Goal: Information Seeking & Learning: Learn about a topic

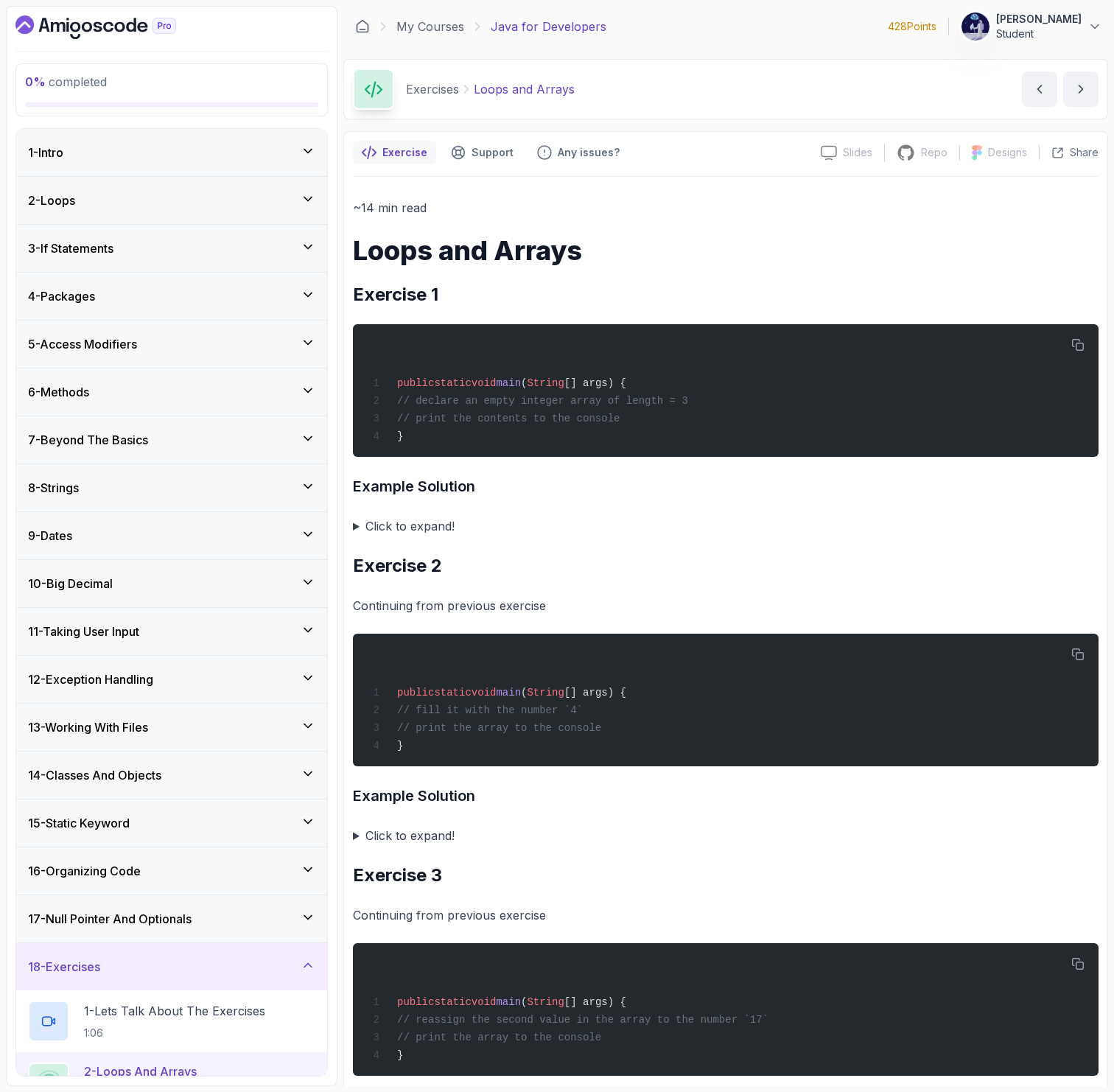
click at [387, 525] on summary "Click to expand!" at bounding box center [725, 525] width 745 height 21
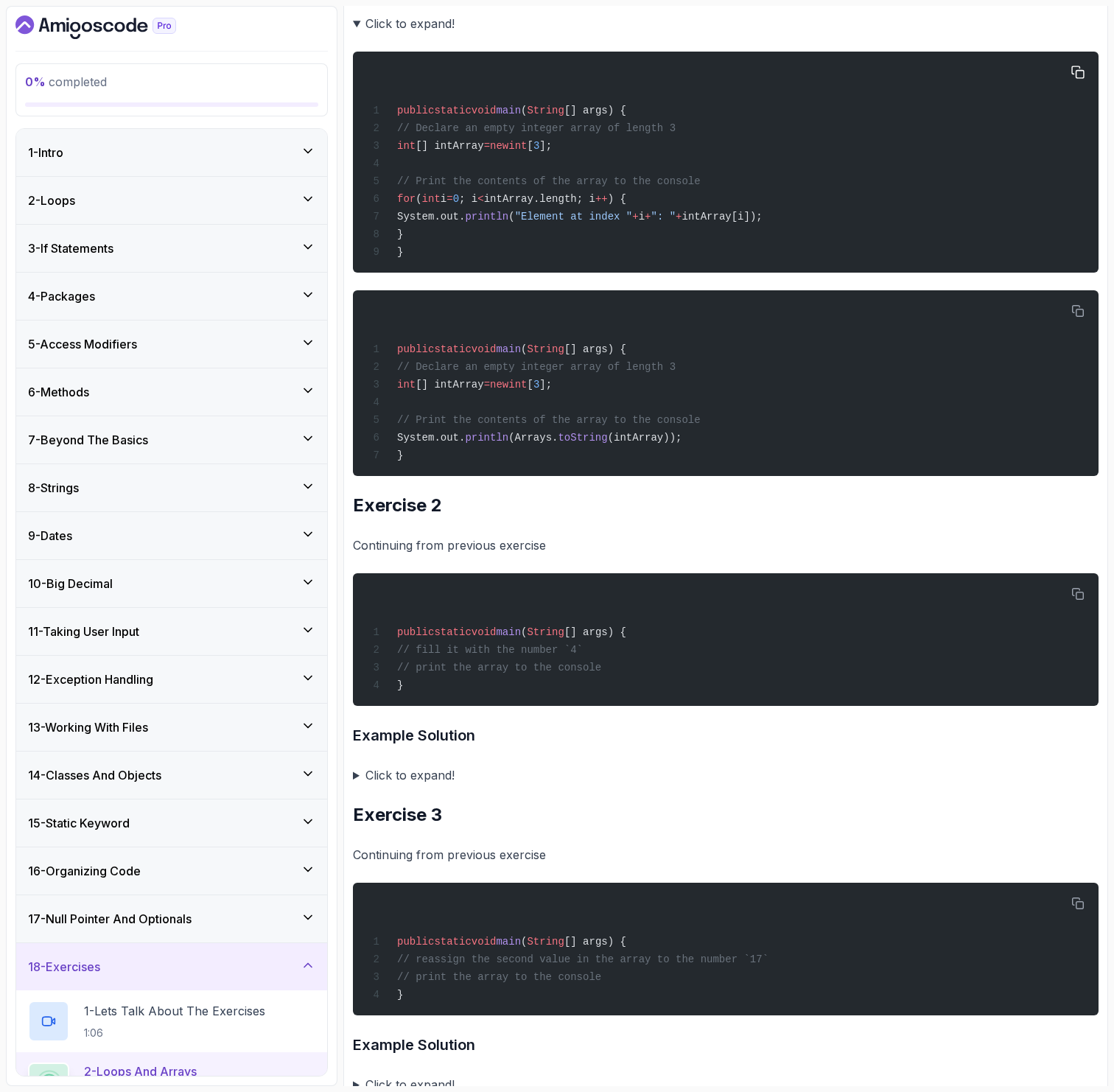
scroll to position [535, 0]
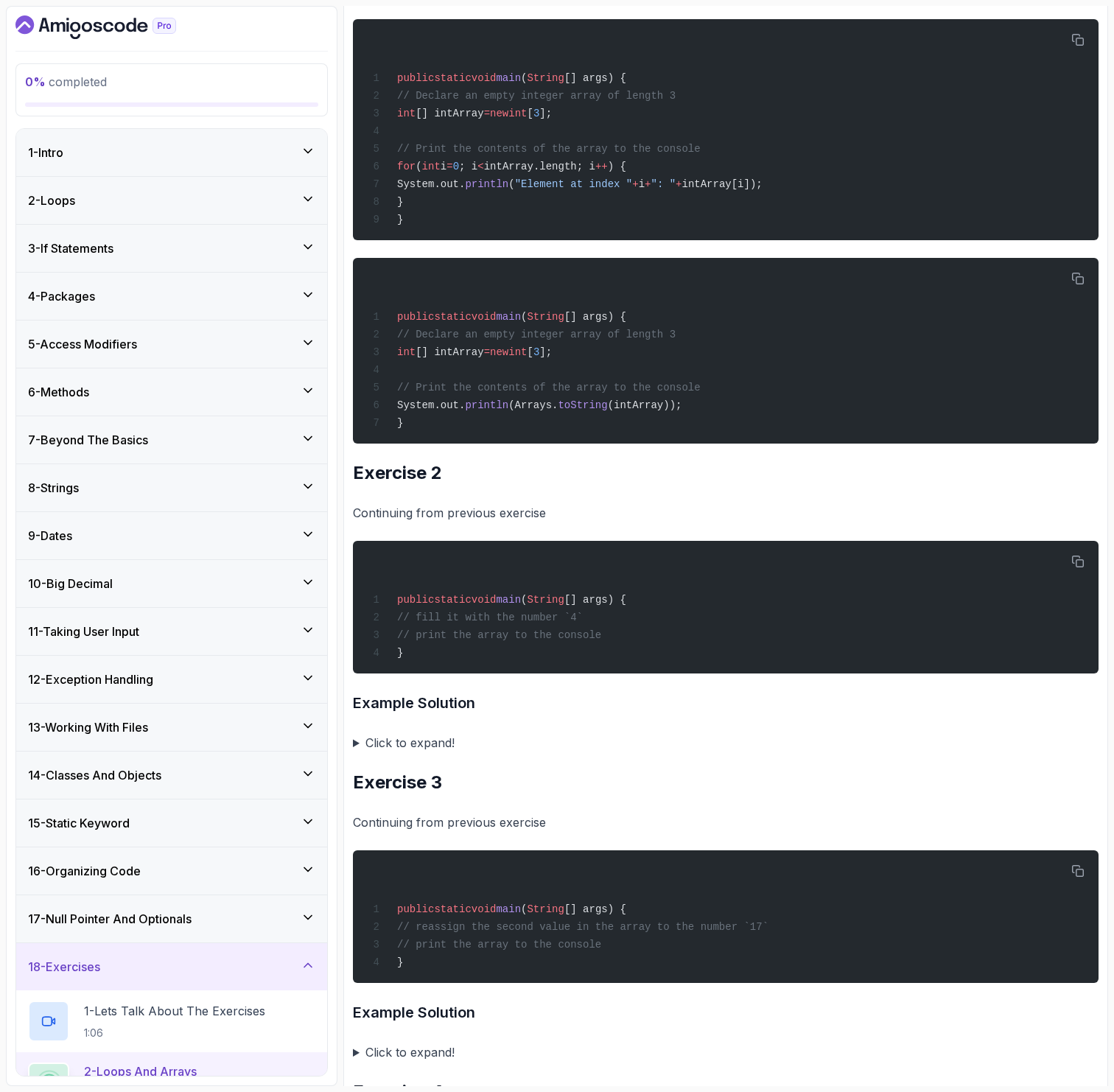
click at [394, 742] on summary "Click to expand!" at bounding box center [725, 743] width 745 height 21
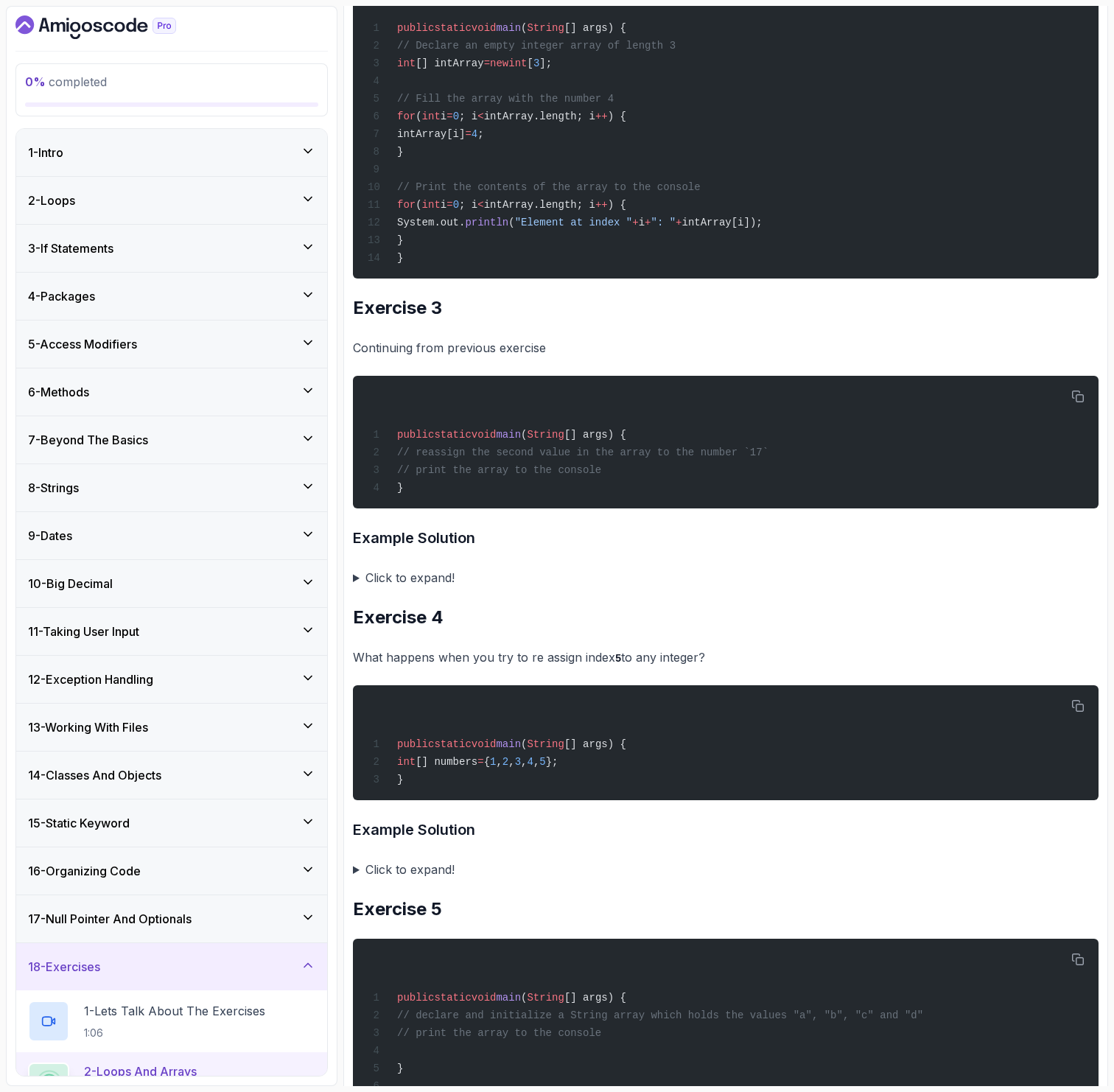
scroll to position [1339, 0]
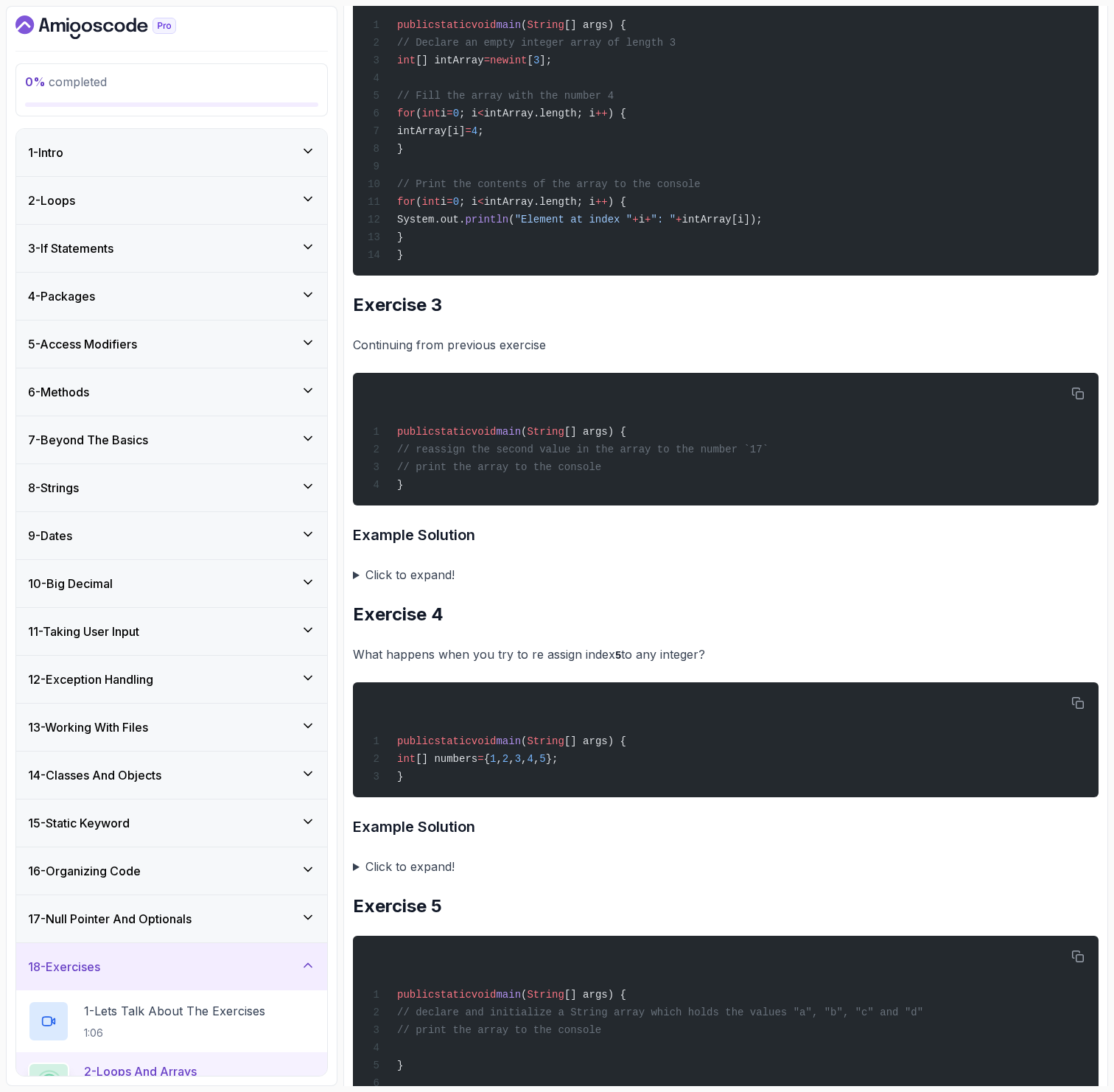
click at [411, 575] on summary "Click to expand!" at bounding box center [725, 575] width 745 height 21
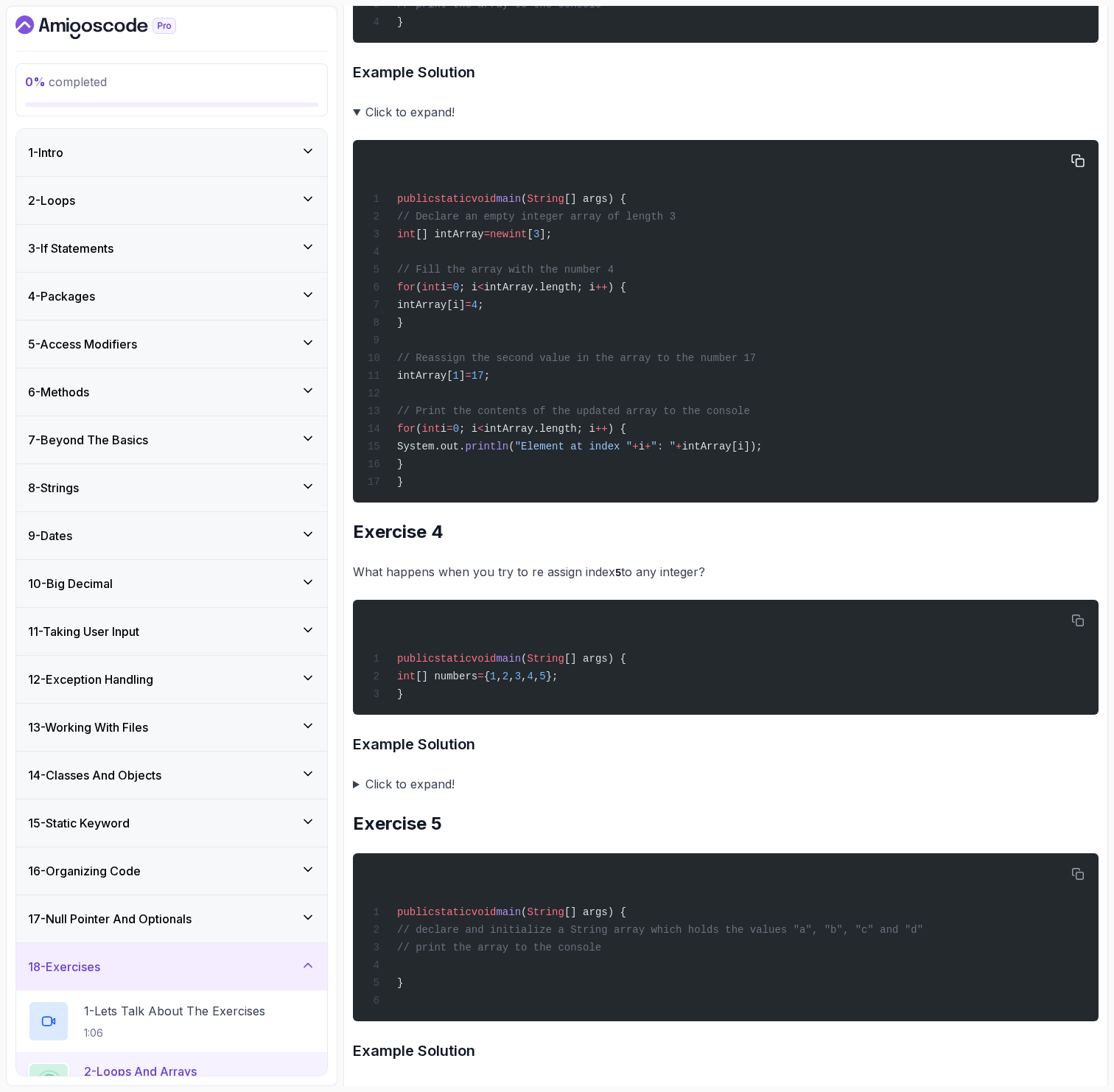
scroll to position [1799, 0]
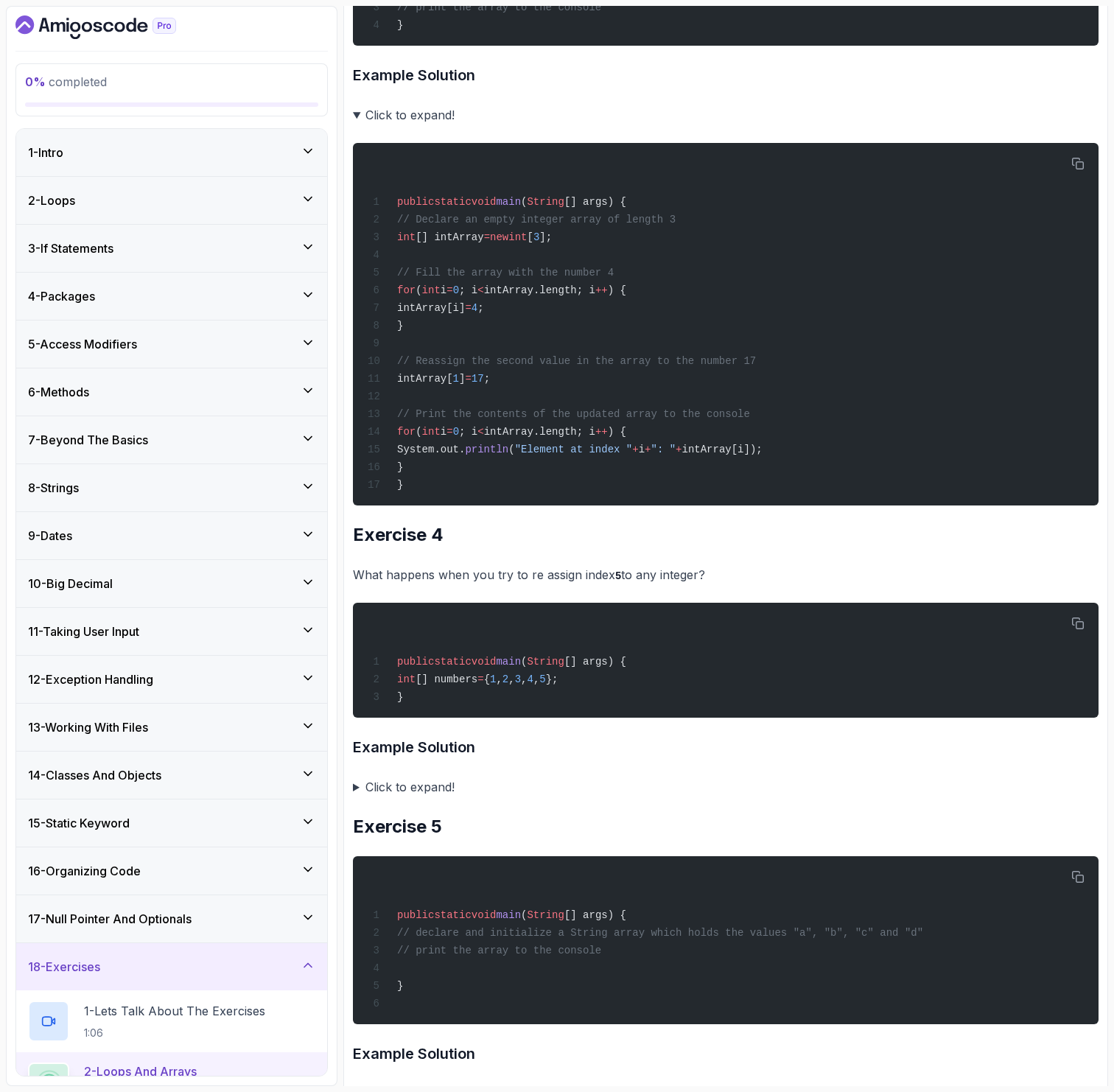
click at [397, 781] on summary "Click to expand!" at bounding box center [725, 786] width 745 height 21
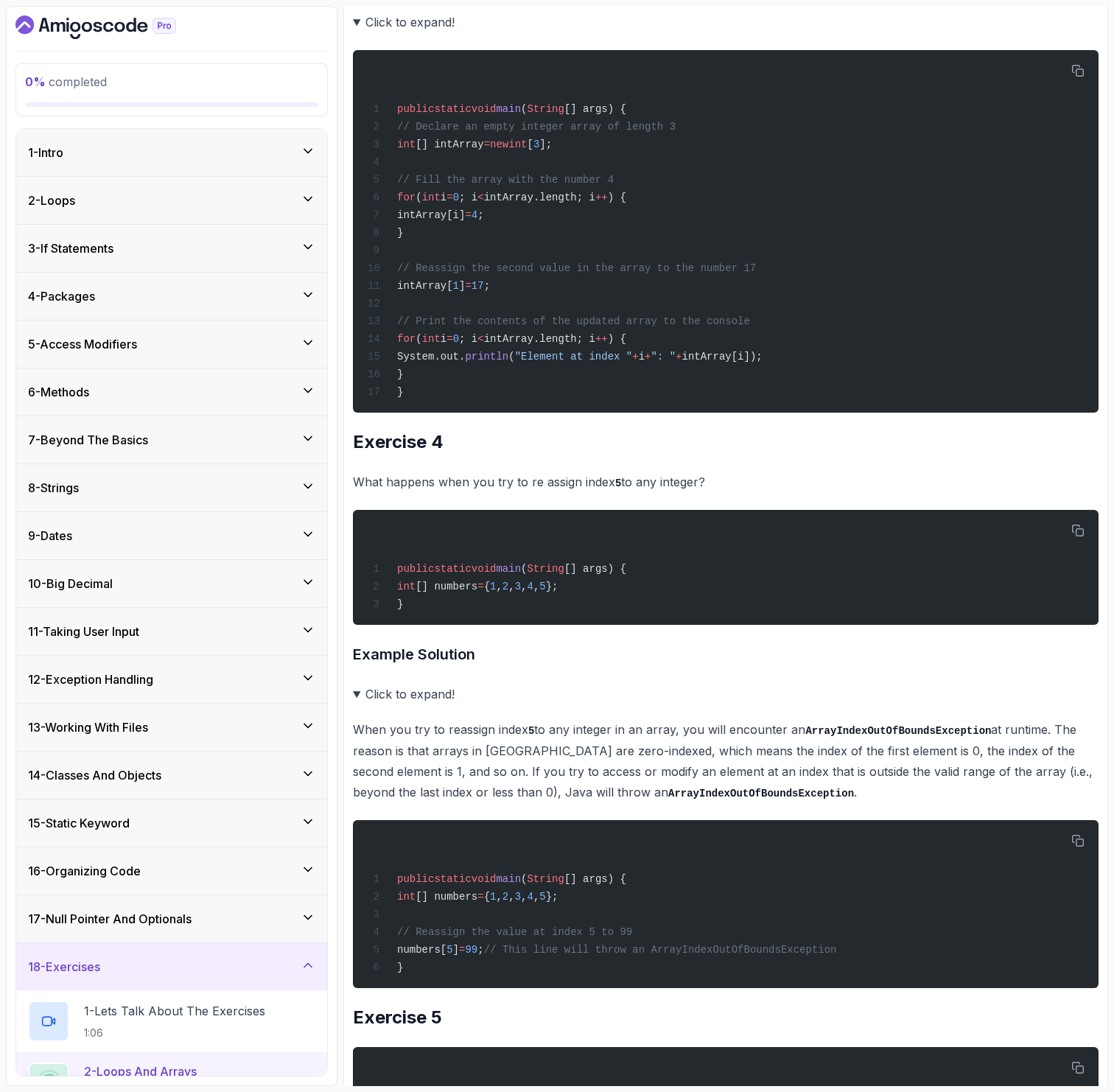
scroll to position [1895, 0]
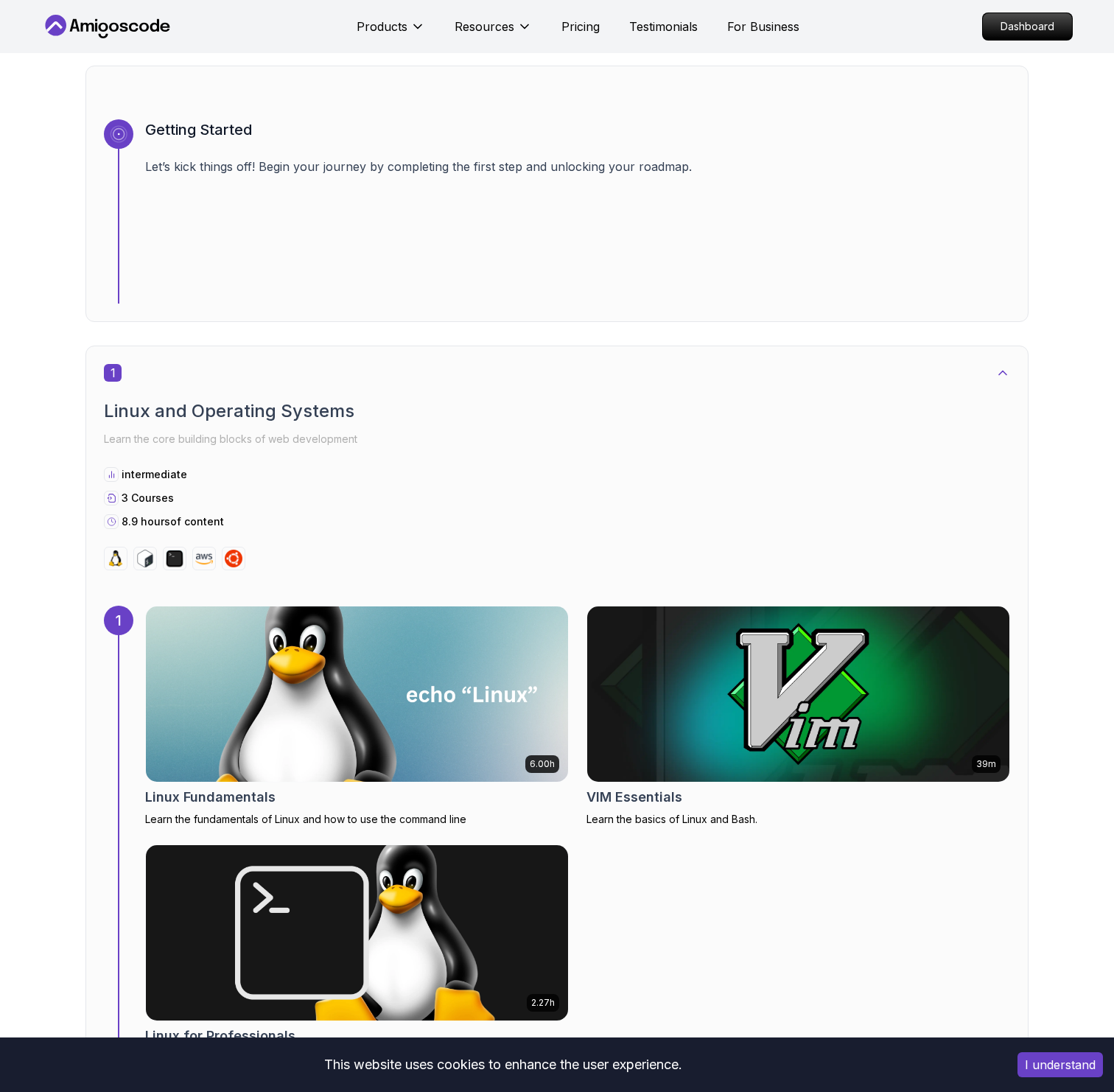
scroll to position [434, 0]
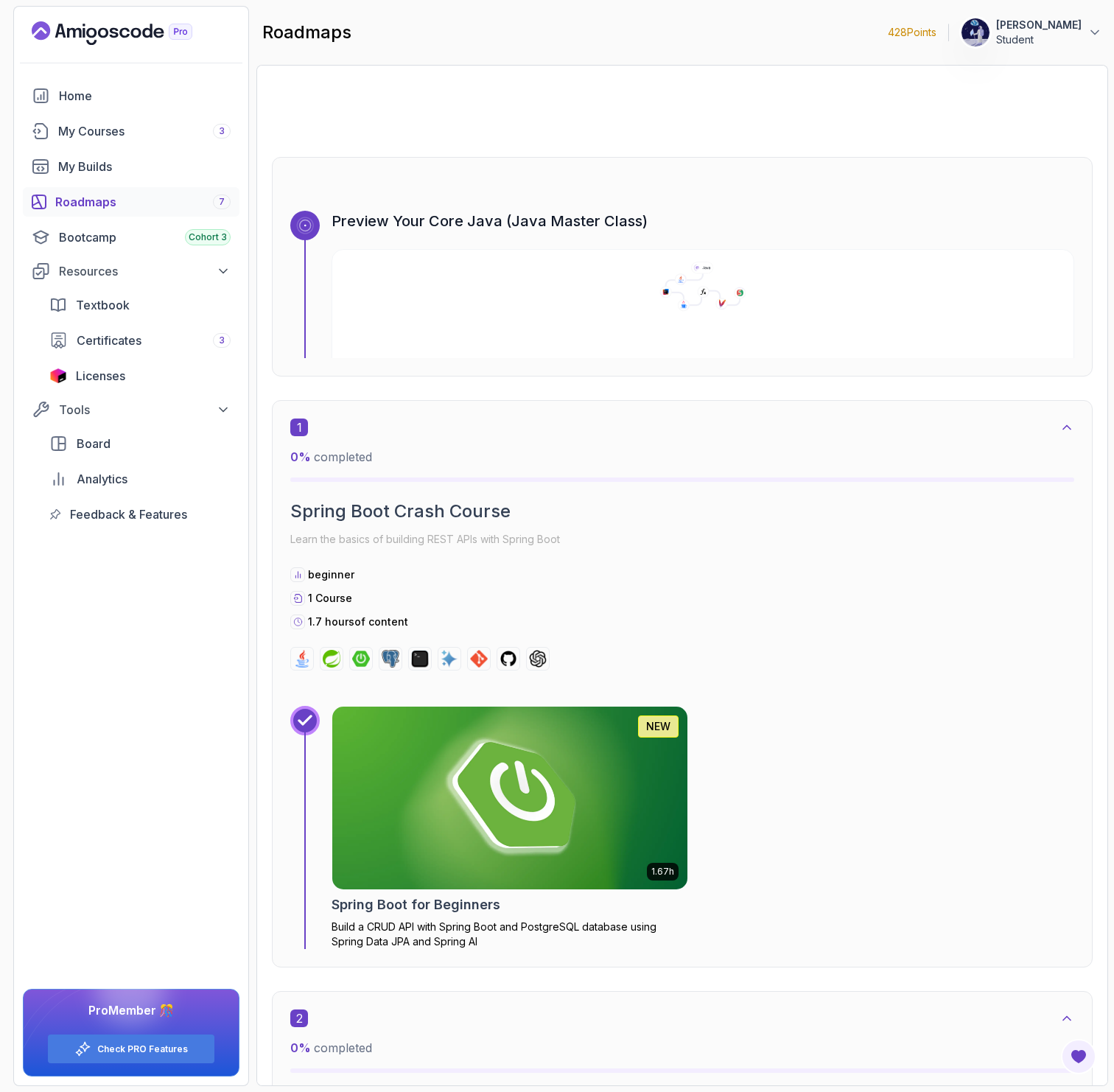
scroll to position [86, 0]
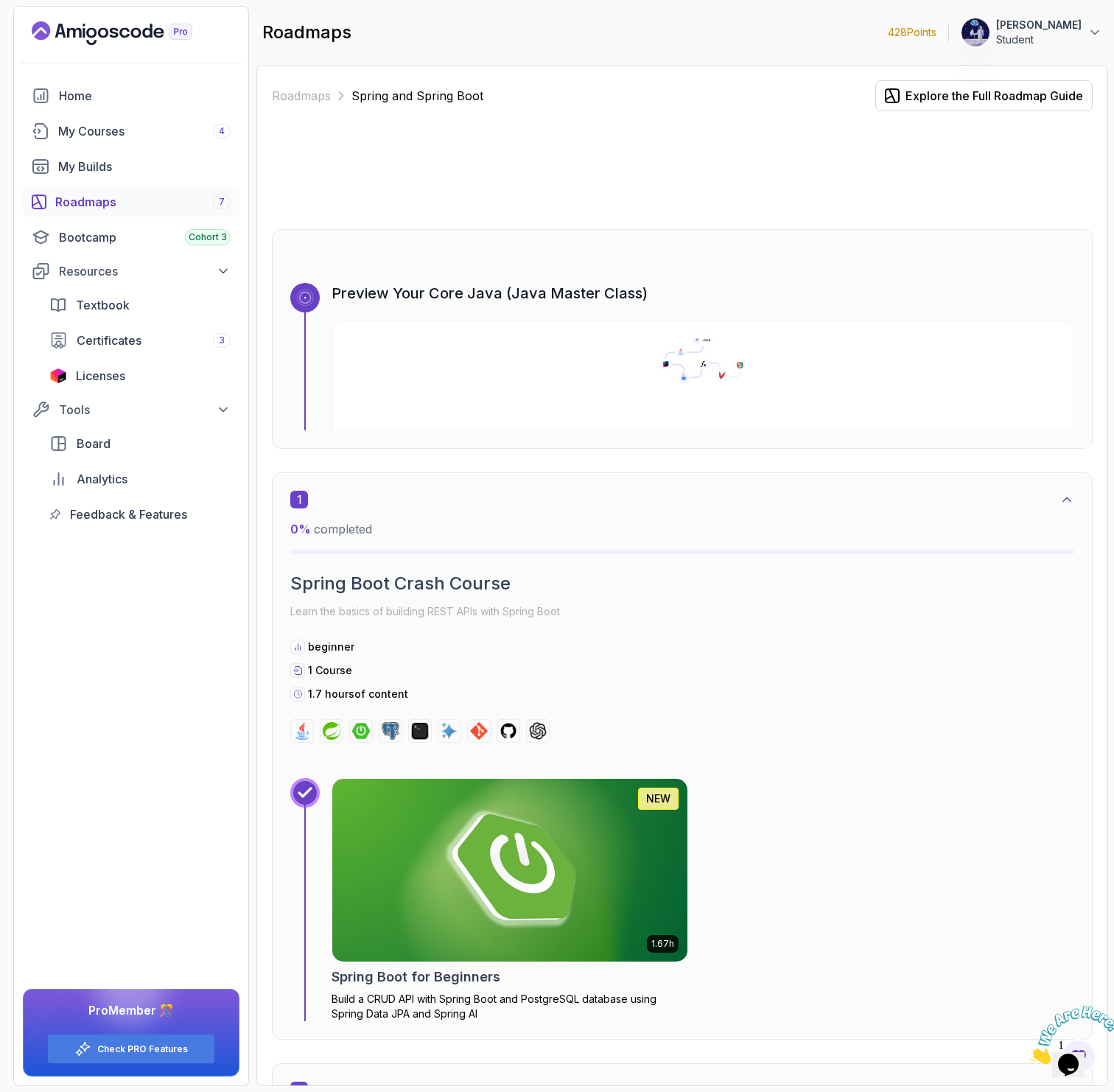
click at [137, 194] on div "Roadmaps 7" at bounding box center [143, 202] width 175 height 17
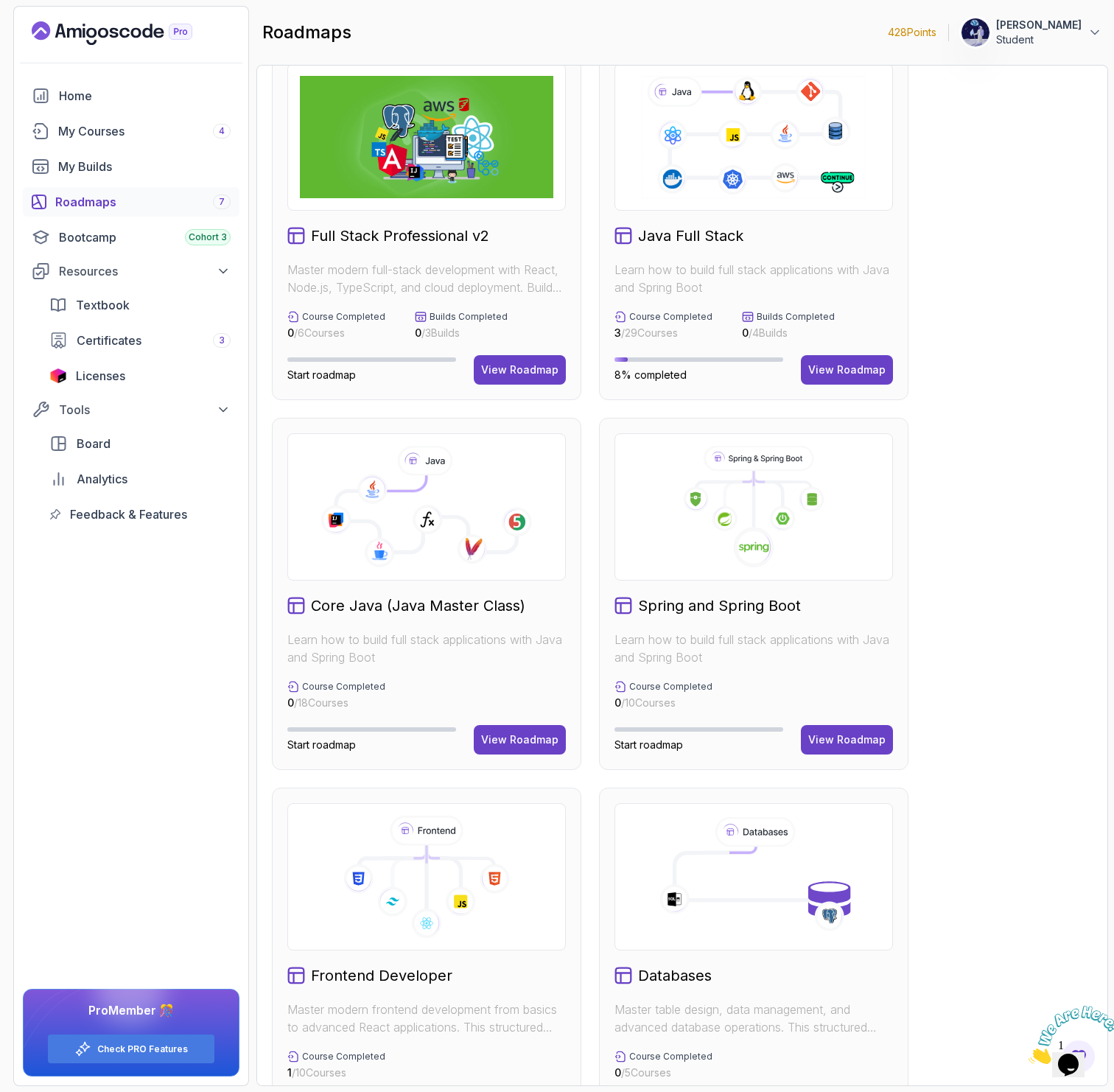
scroll to position [52, 0]
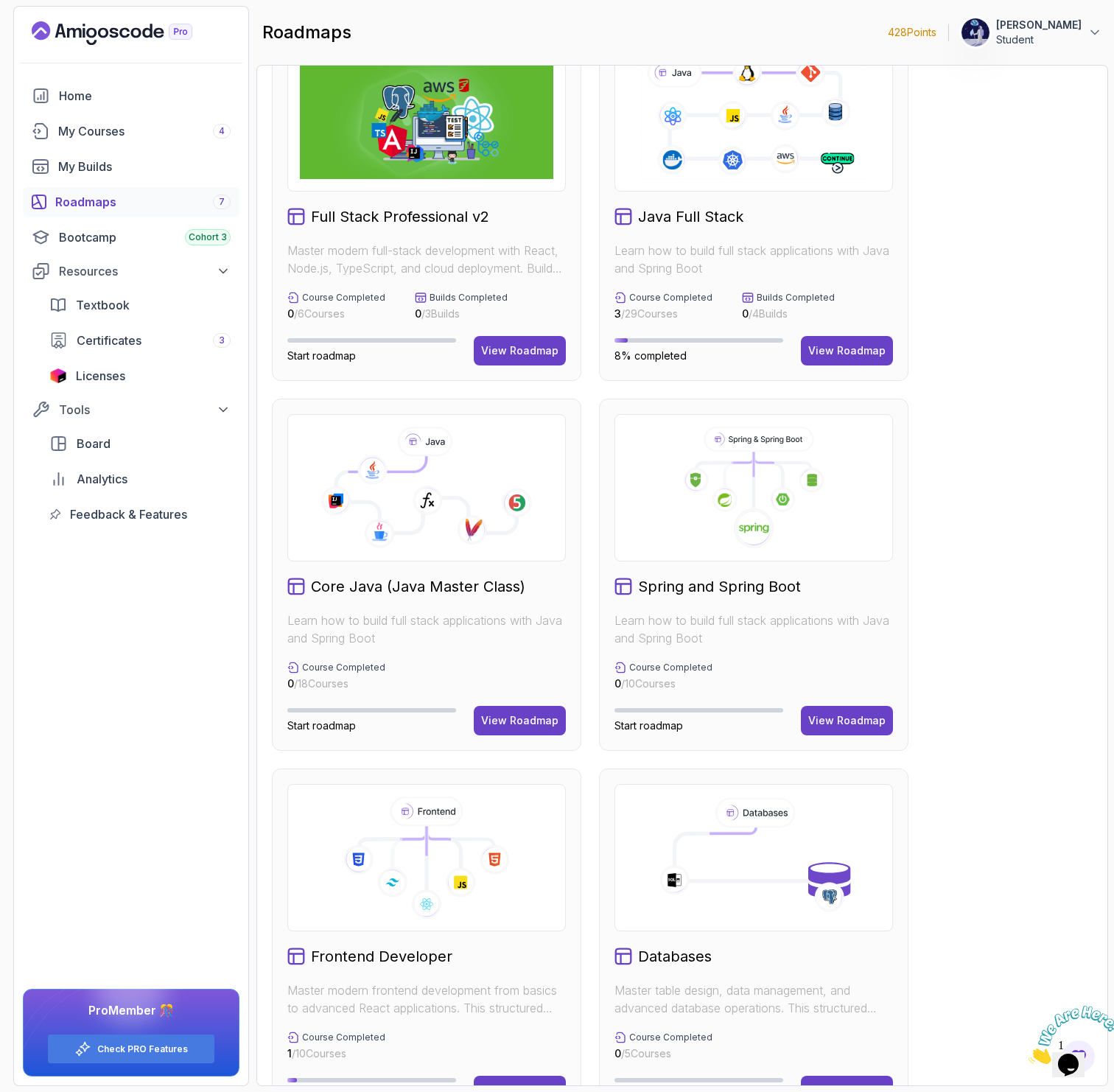
click at [410, 533] on icon at bounding box center [426, 494] width 181 height 77
click at [499, 721] on div "View Roadmap" at bounding box center [519, 721] width 78 height 15
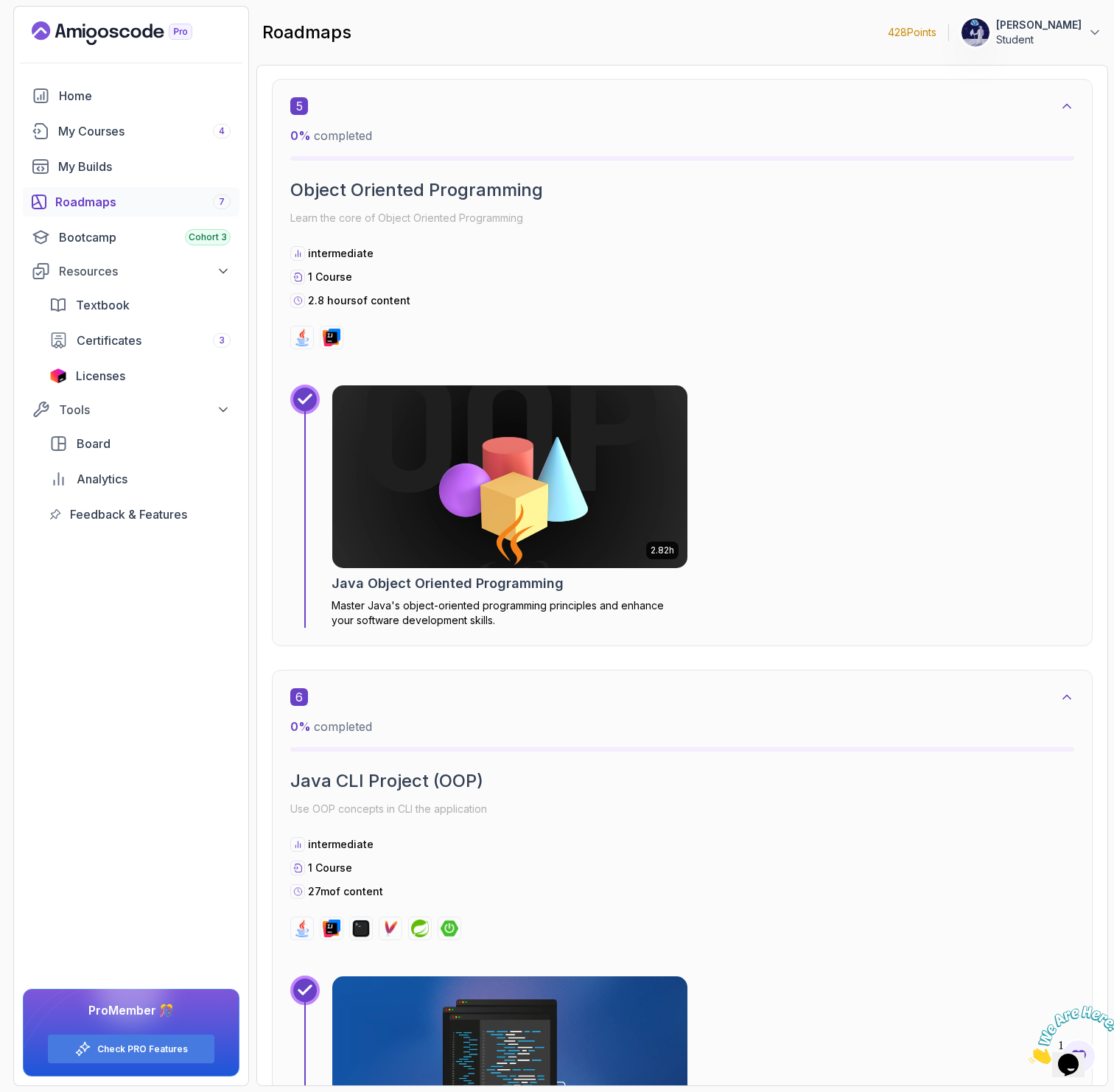
scroll to position [2765, 0]
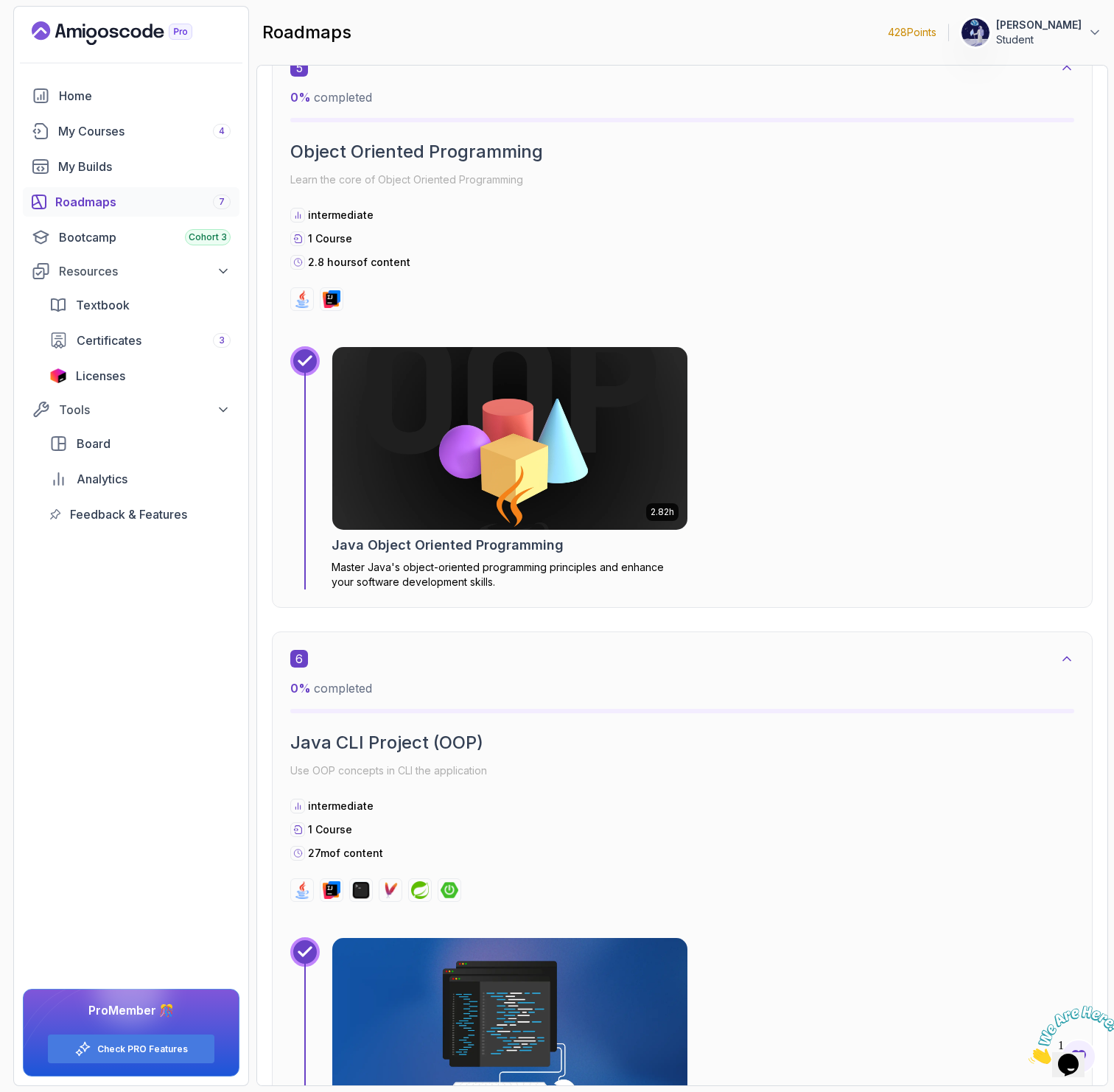
drag, startPoint x: 507, startPoint y: 387, endPoint x: 414, endPoint y: 6, distance: 392.2
click at [0, 0] on section "428 Points 1 Luis Serrano Student Home My Courses 4 My Builds Roadmaps 7 Bootca…" at bounding box center [557, 546] width 1114 height 1092
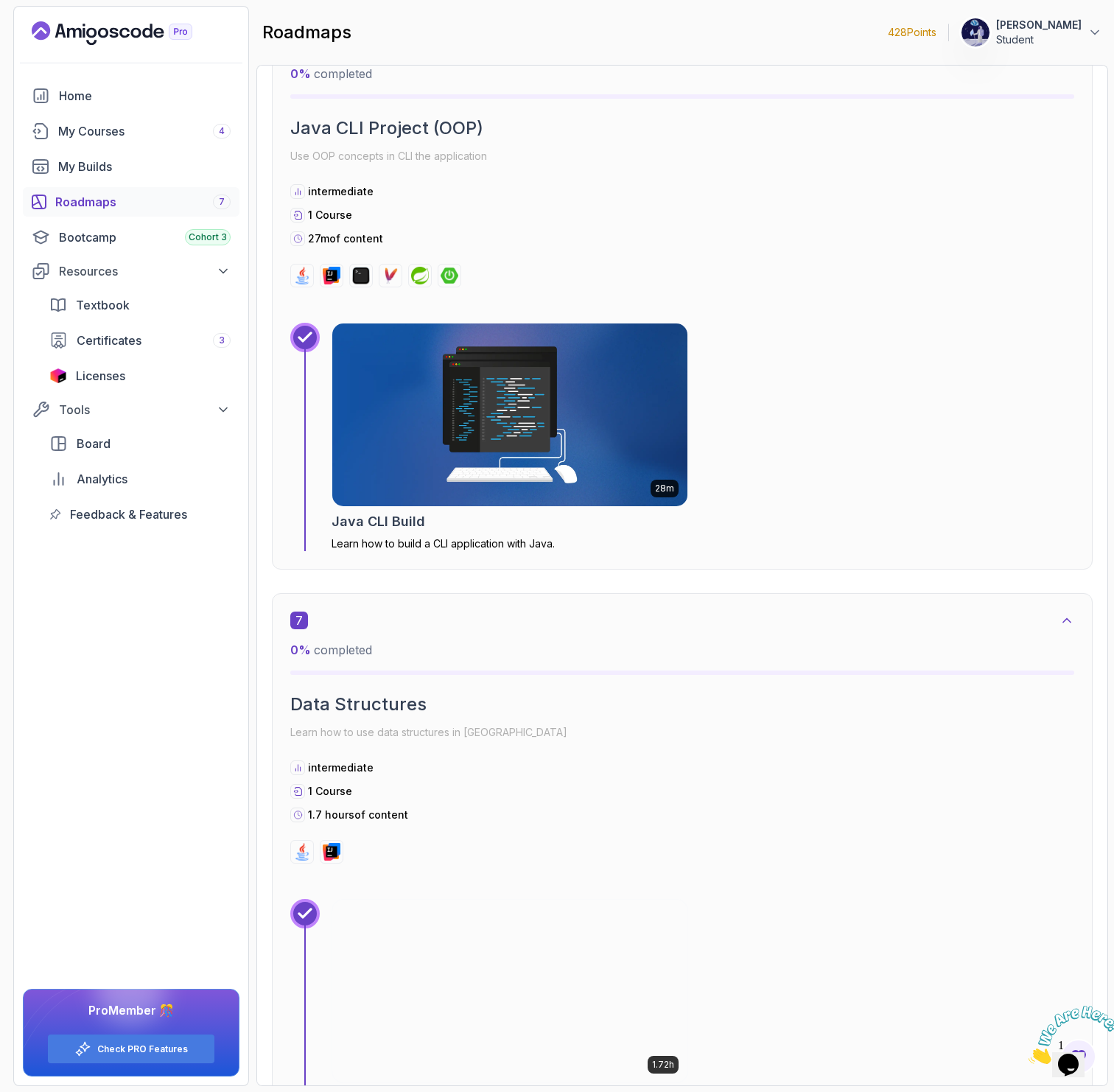
scroll to position [3344, 0]
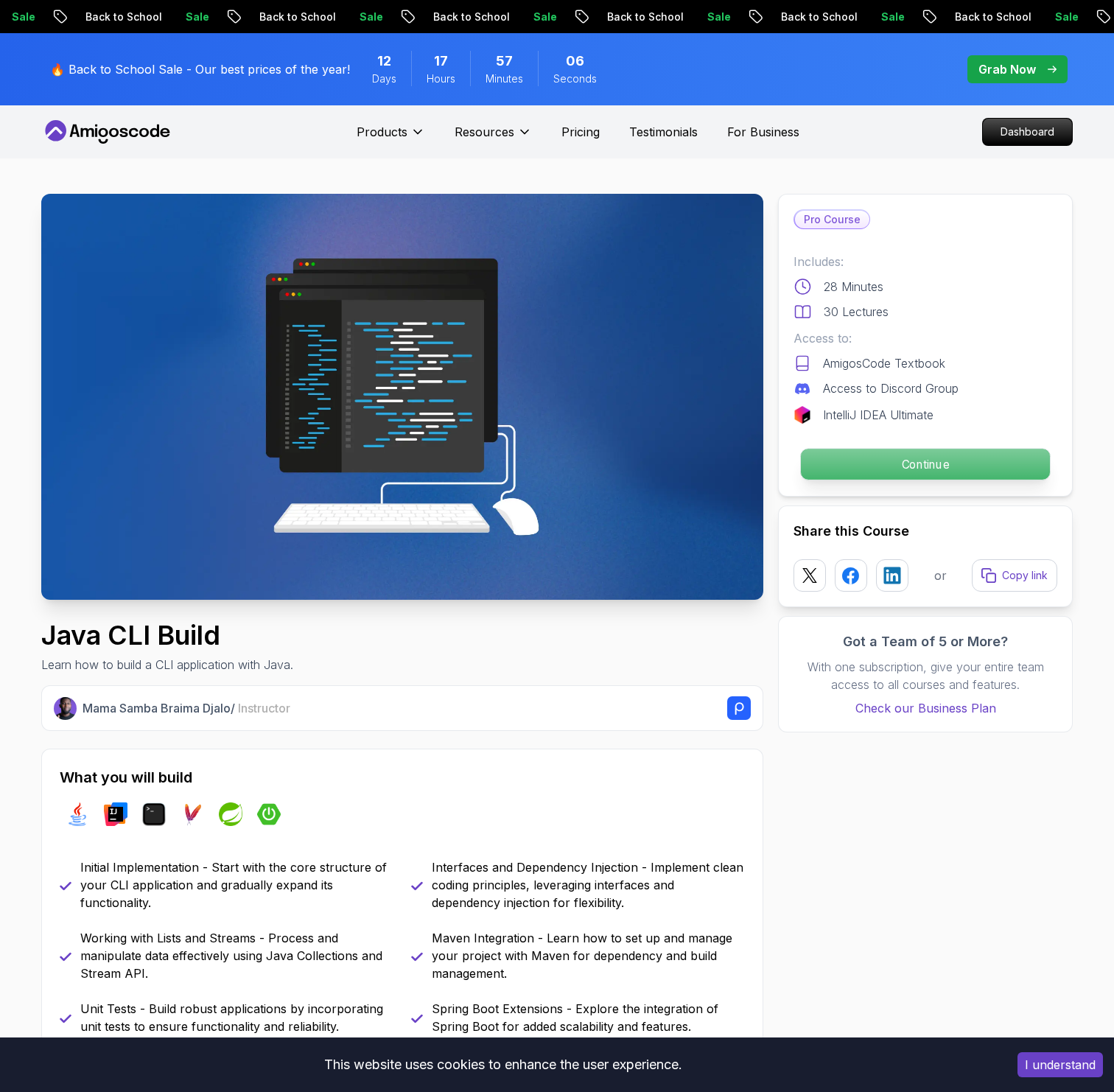
click at [885, 452] on p "Continue" at bounding box center [925, 464] width 249 height 31
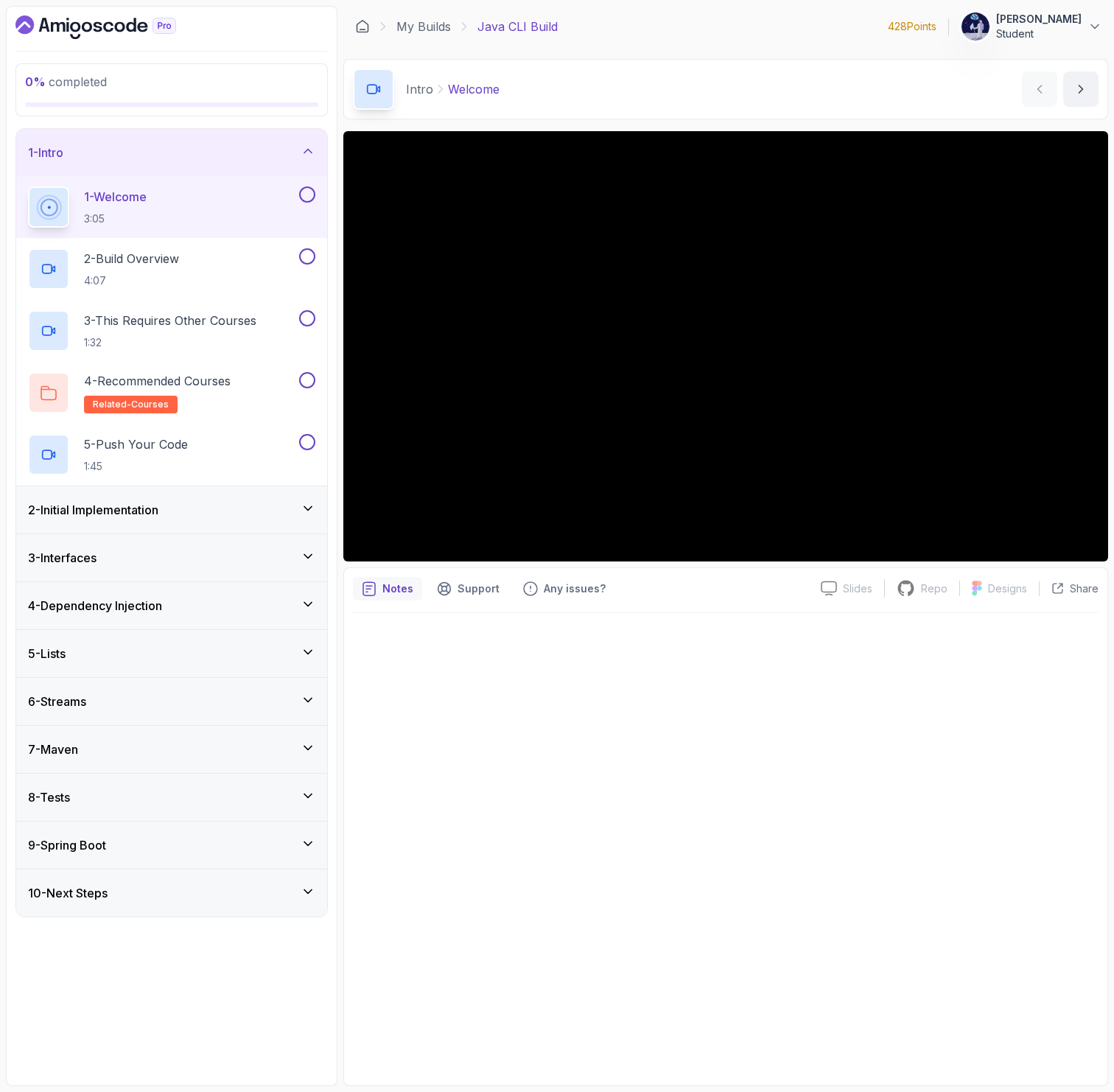
click at [297, 521] on div "2 - Initial Implementation" at bounding box center [172, 510] width 311 height 47
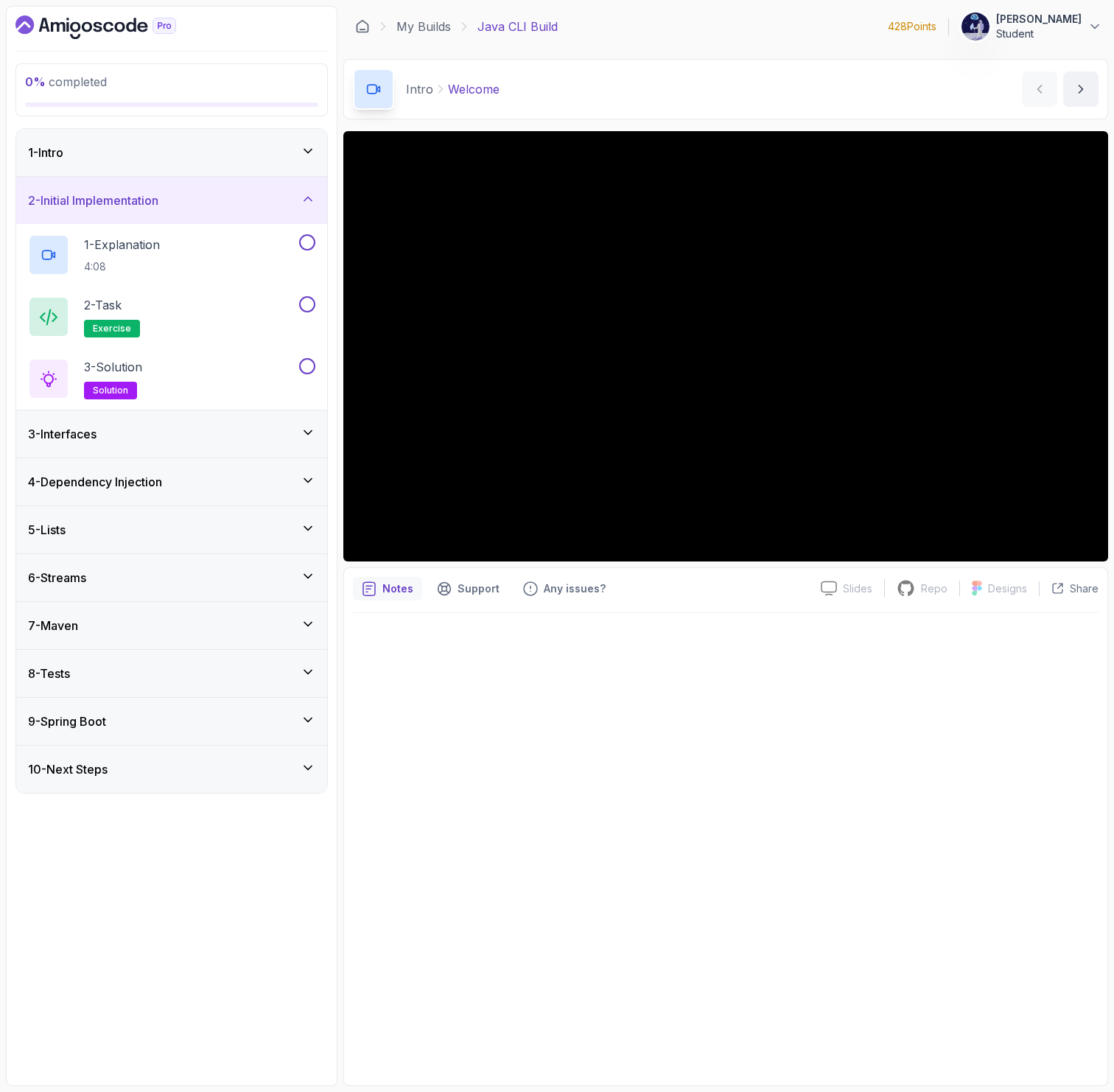
click at [303, 145] on icon at bounding box center [307, 151] width 15 height 15
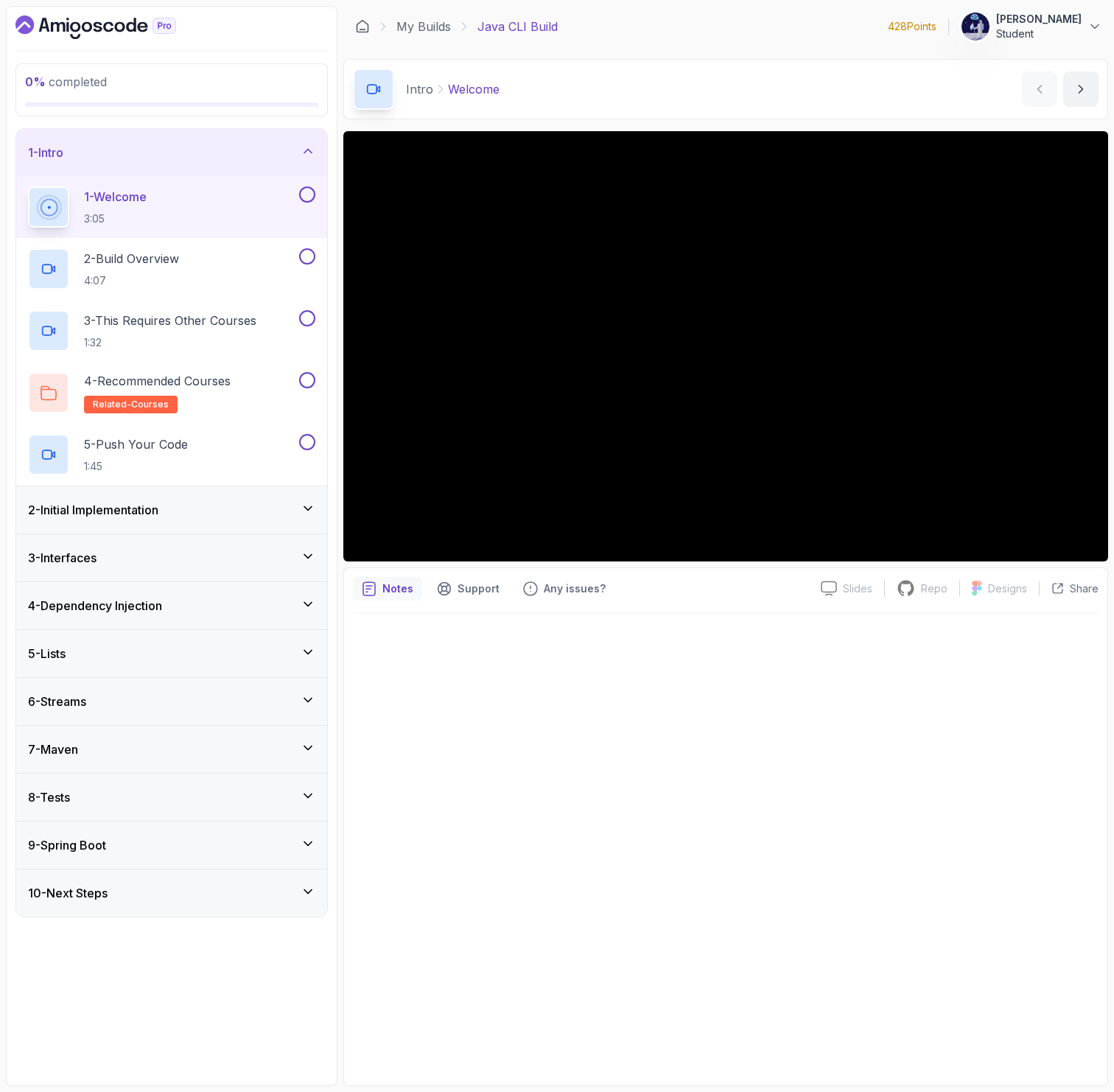
click at [272, 710] on div "6 - Streams" at bounding box center [172, 701] width 287 height 17
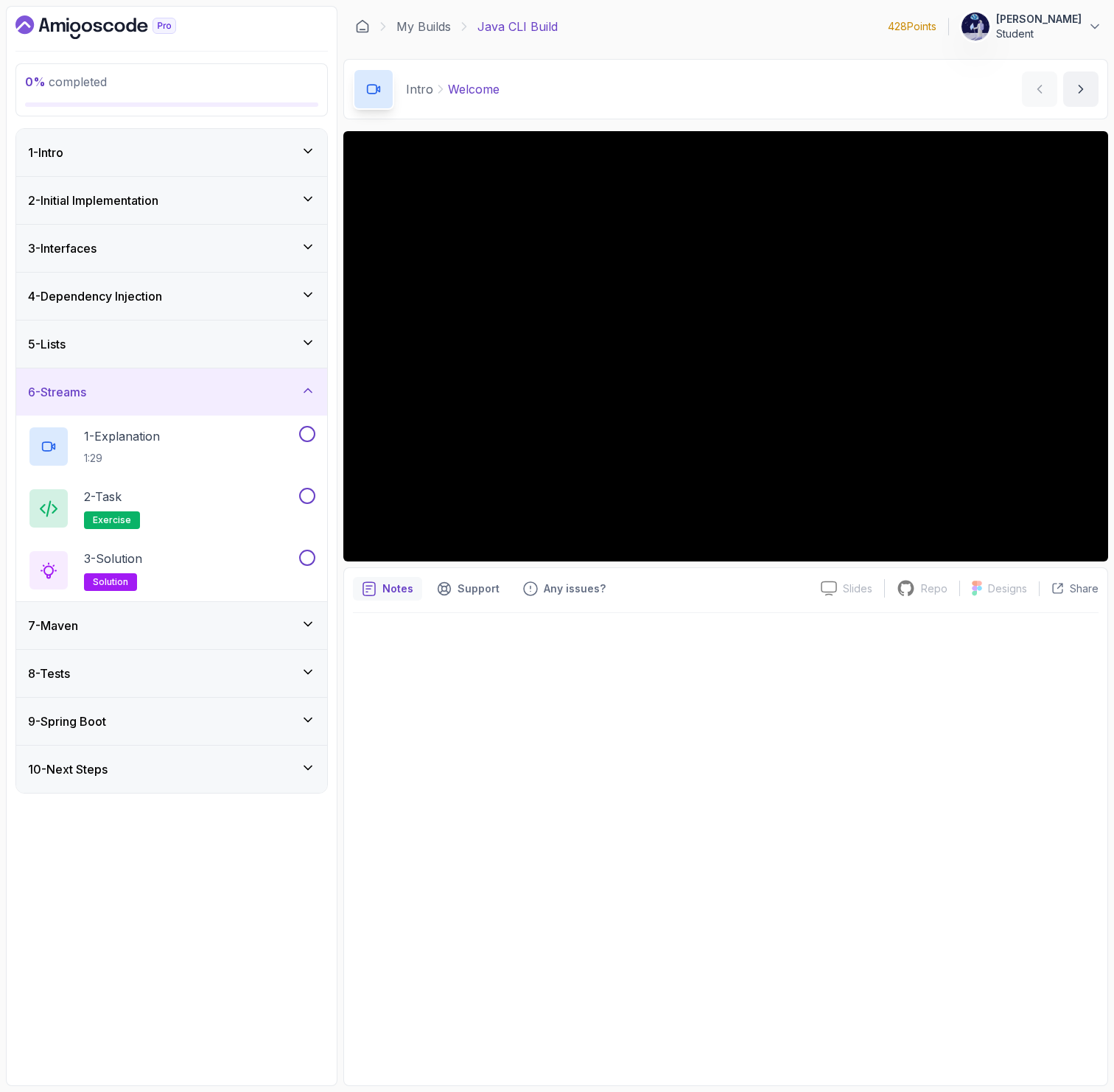
click at [249, 629] on div "7 - Maven" at bounding box center [172, 625] width 287 height 17
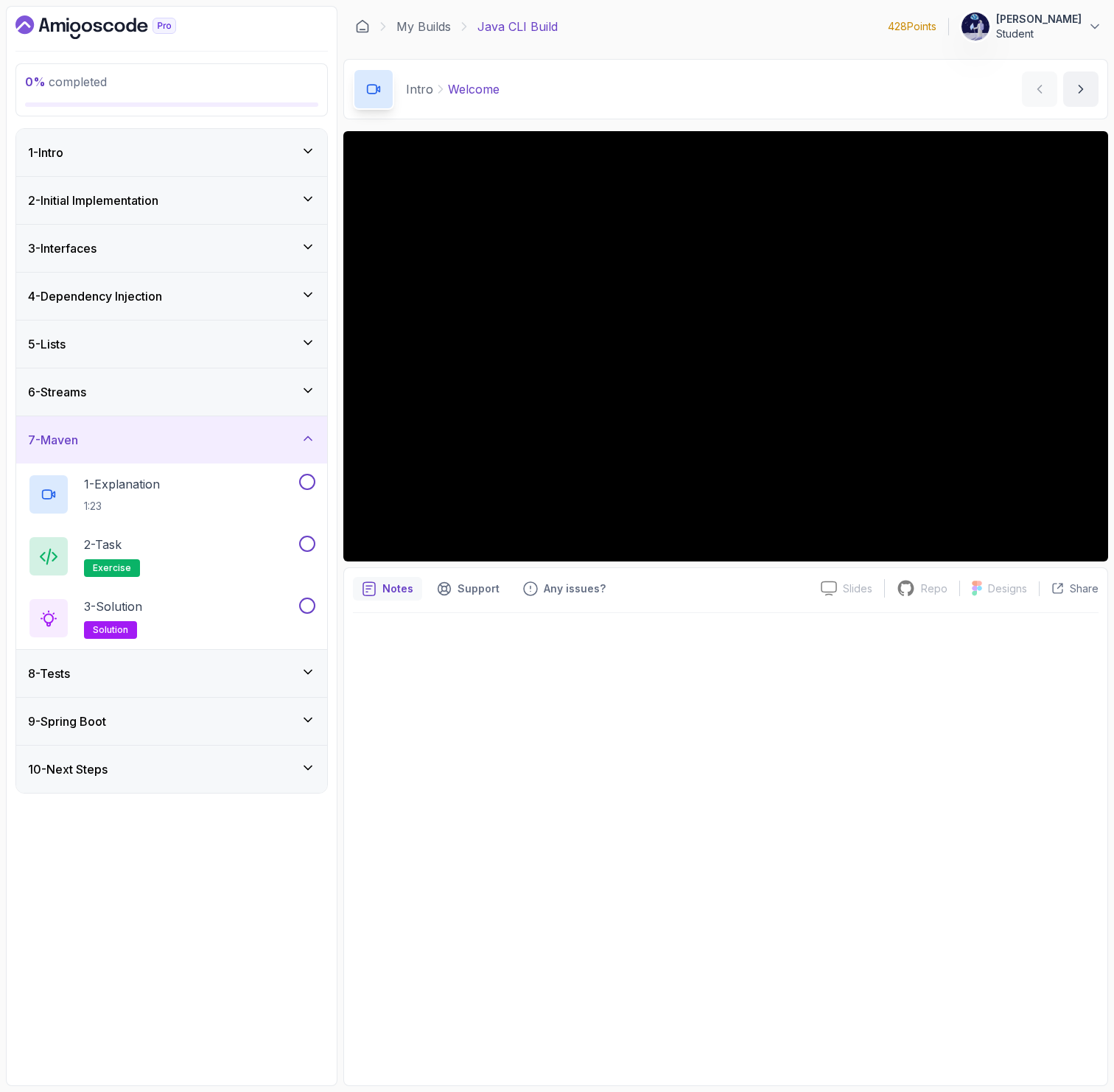
click at [223, 680] on div "8 - Tests" at bounding box center [172, 672] width 287 height 17
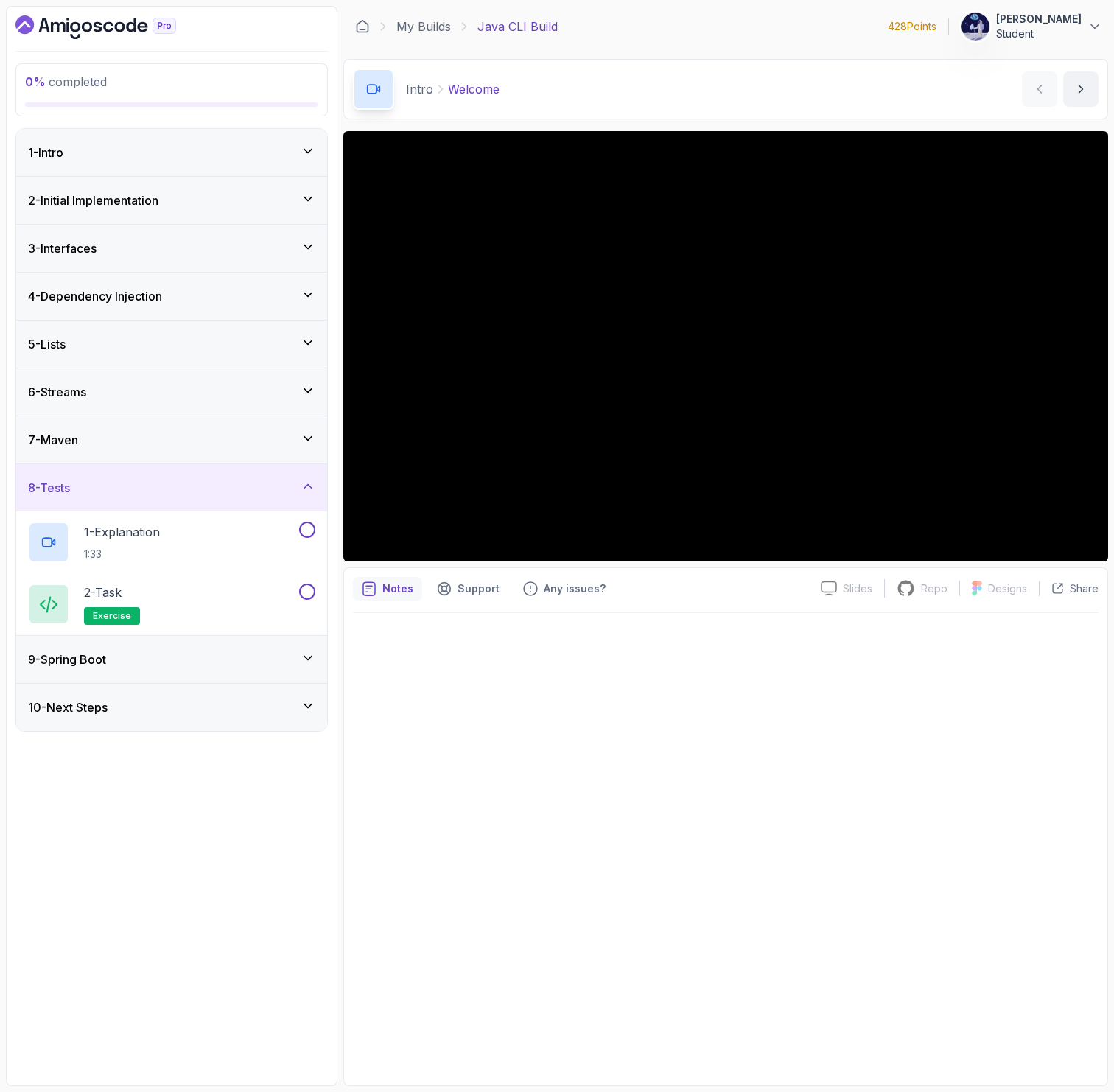
click at [249, 165] on div "1 - Intro" at bounding box center [172, 152] width 311 height 47
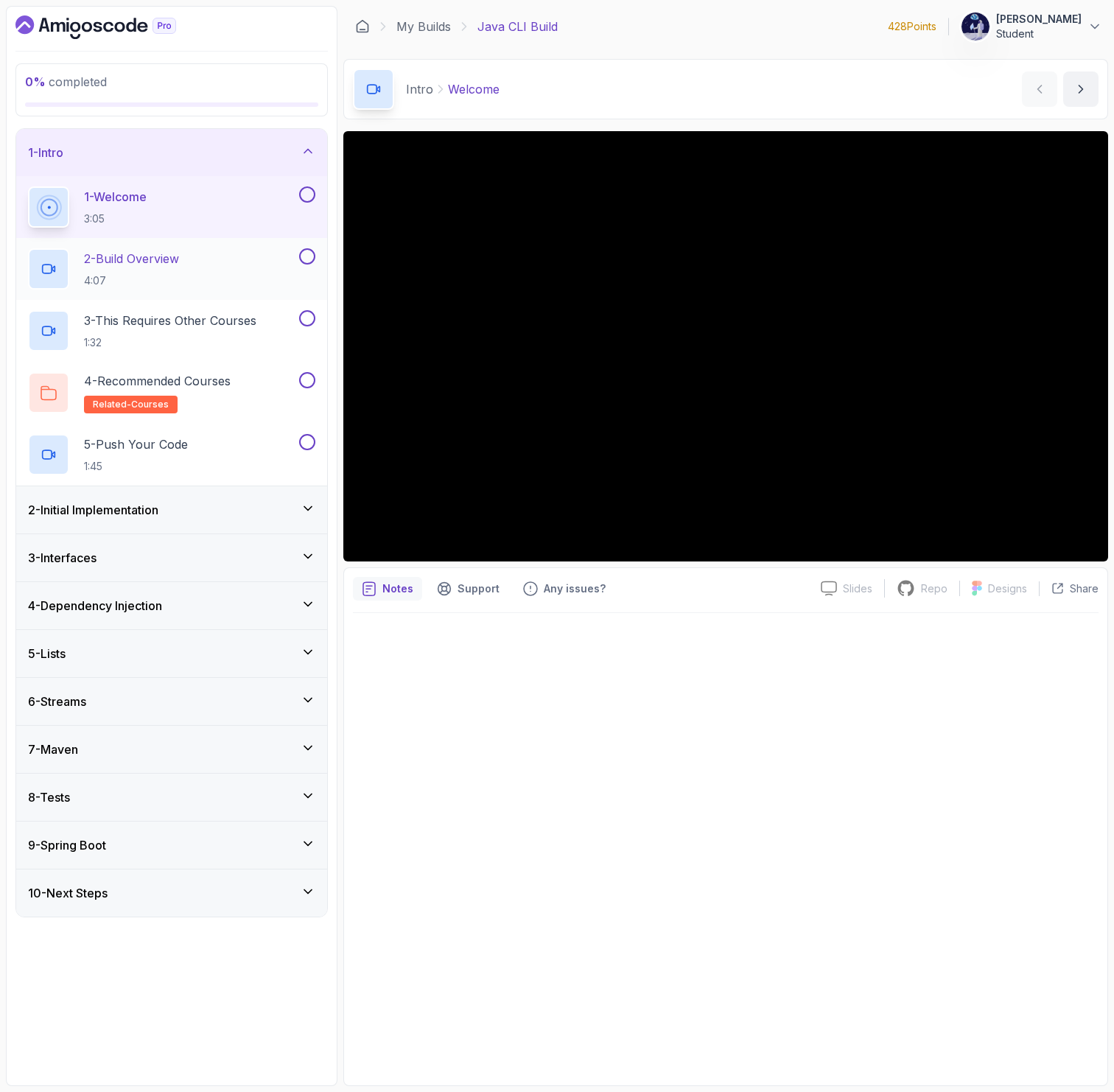
click at [286, 258] on div "2 - Build Overview 4:07" at bounding box center [162, 268] width 268 height 41
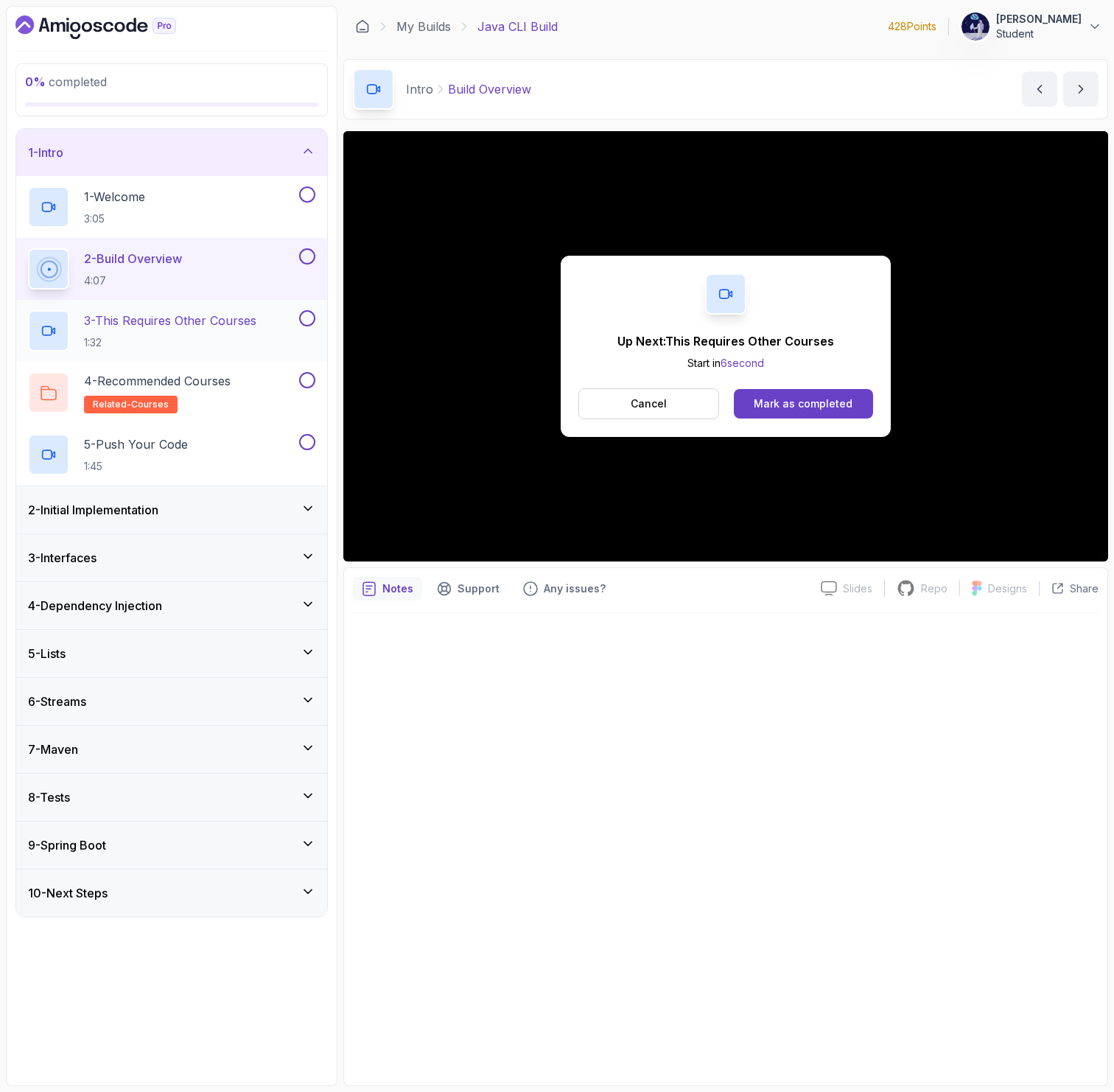
click at [274, 337] on div "3 - This Requires Other Courses 1:32" at bounding box center [162, 330] width 268 height 41
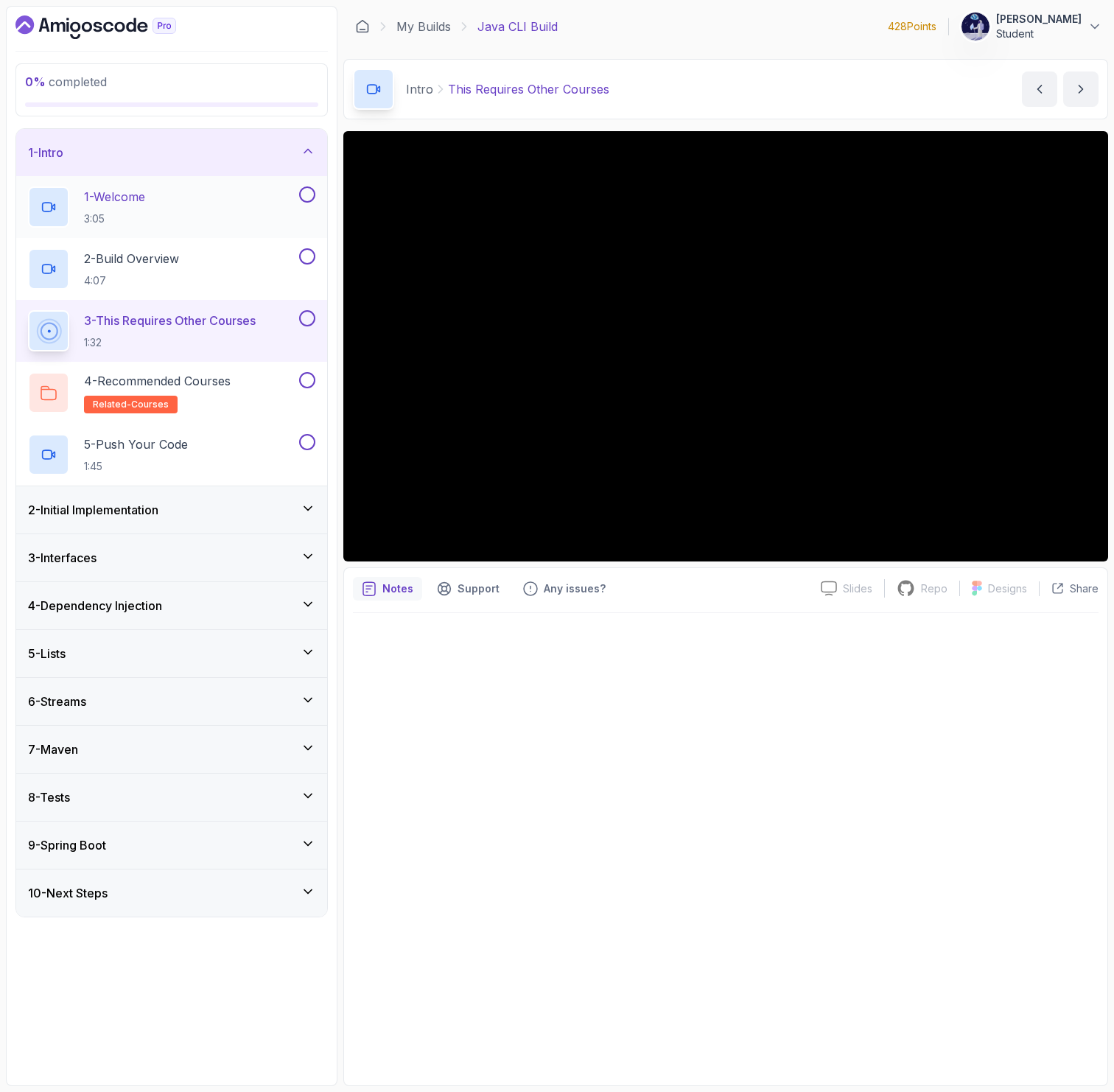
click at [316, 195] on div "1 - Welcome 3:05" at bounding box center [172, 207] width 311 height 62
click at [311, 192] on button at bounding box center [307, 194] width 16 height 16
click at [309, 254] on button at bounding box center [307, 256] width 16 height 16
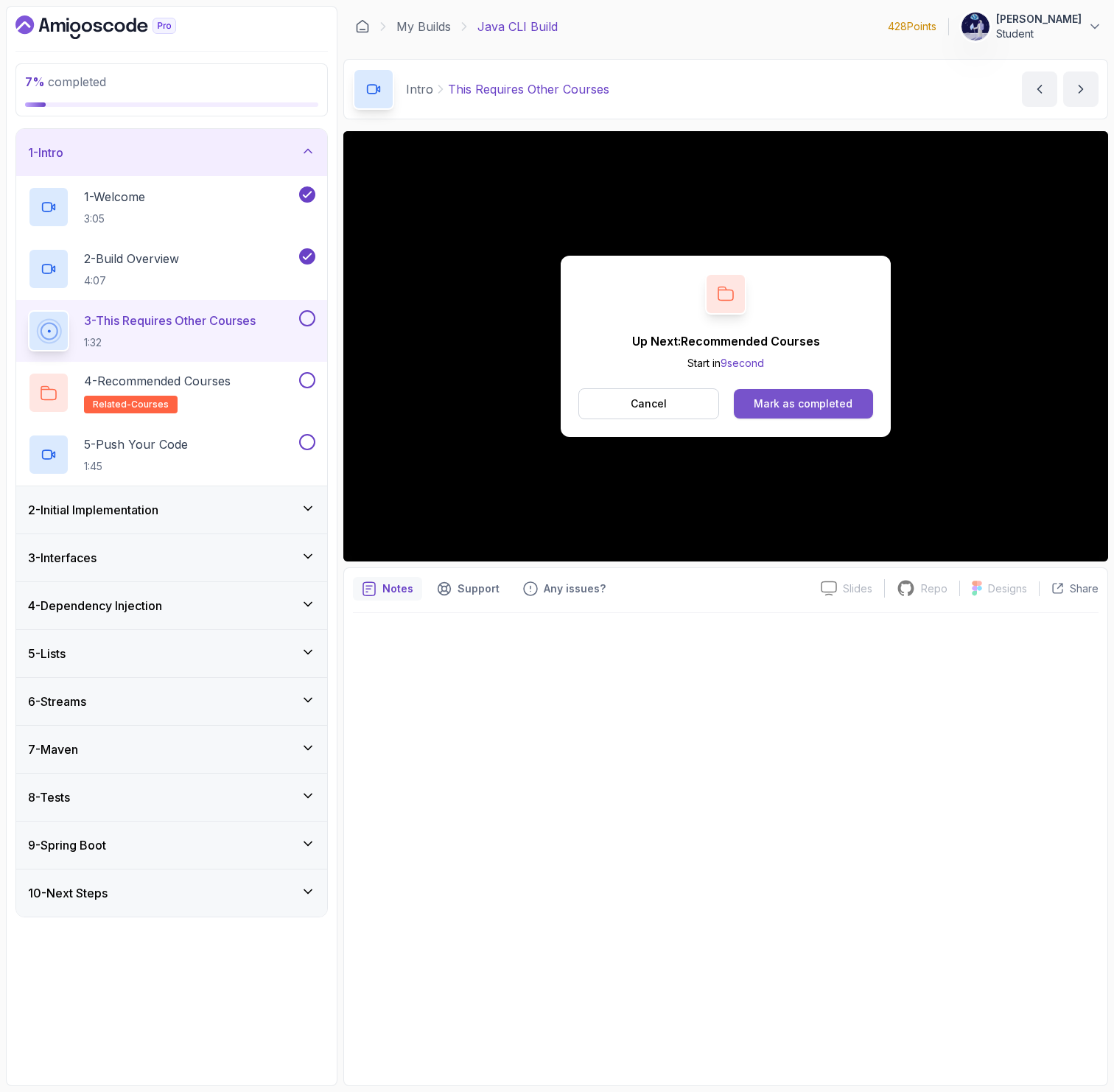
click at [767, 400] on div "Mark as completed" at bounding box center [803, 403] width 99 height 15
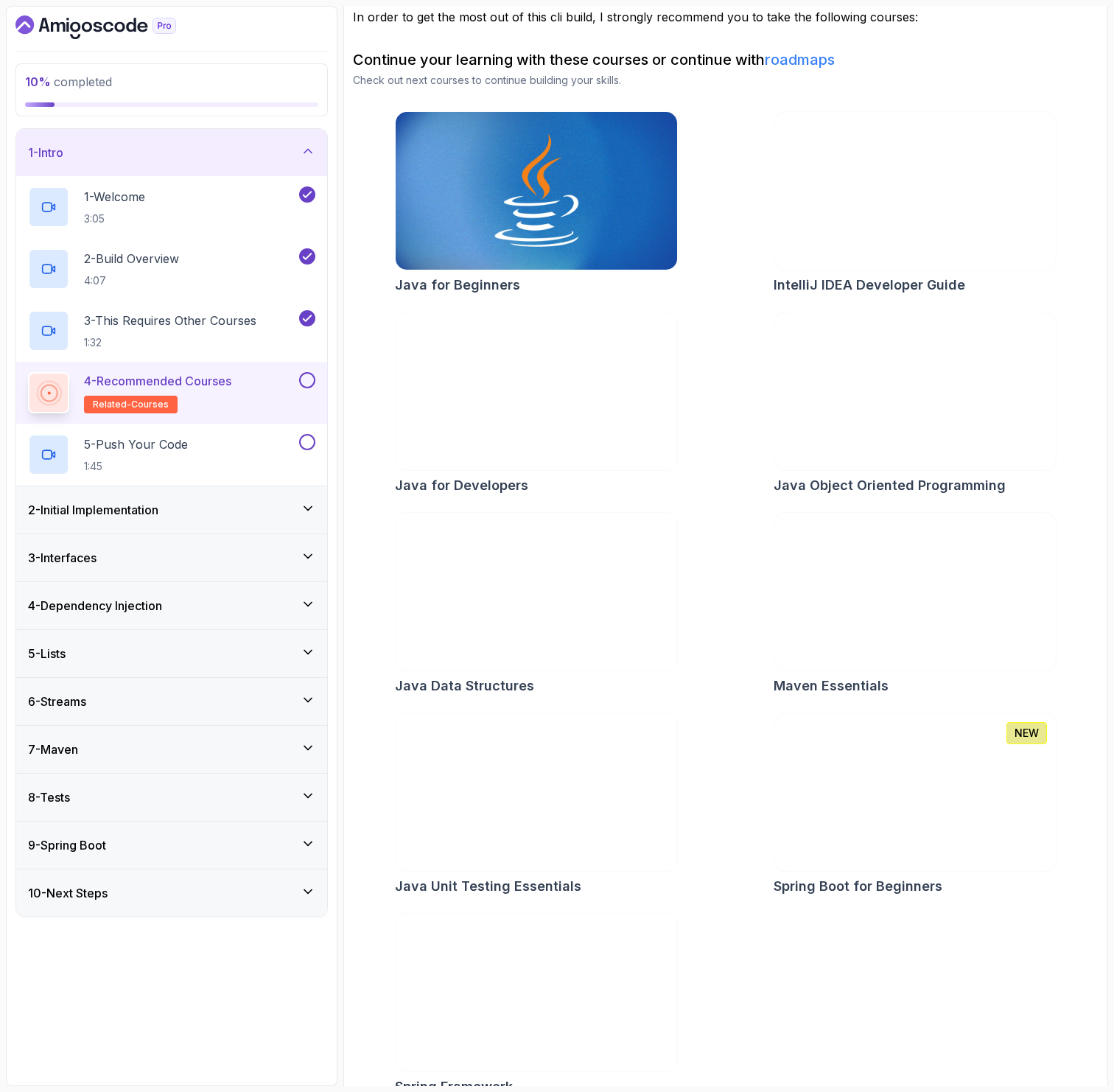
scroll to position [158, 0]
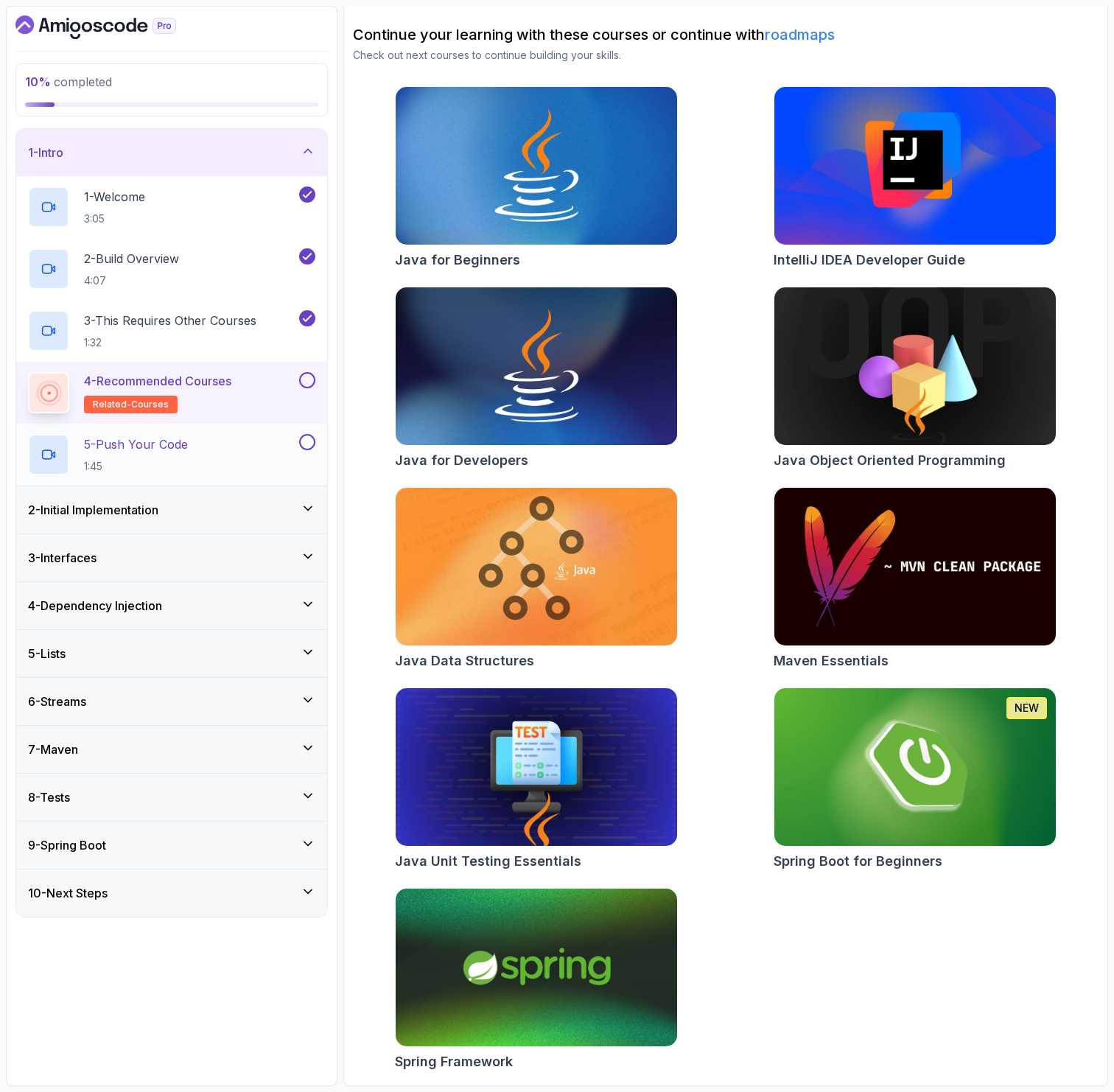
click at [278, 434] on div "5 - Push Your Code 1:45" at bounding box center [162, 454] width 268 height 41
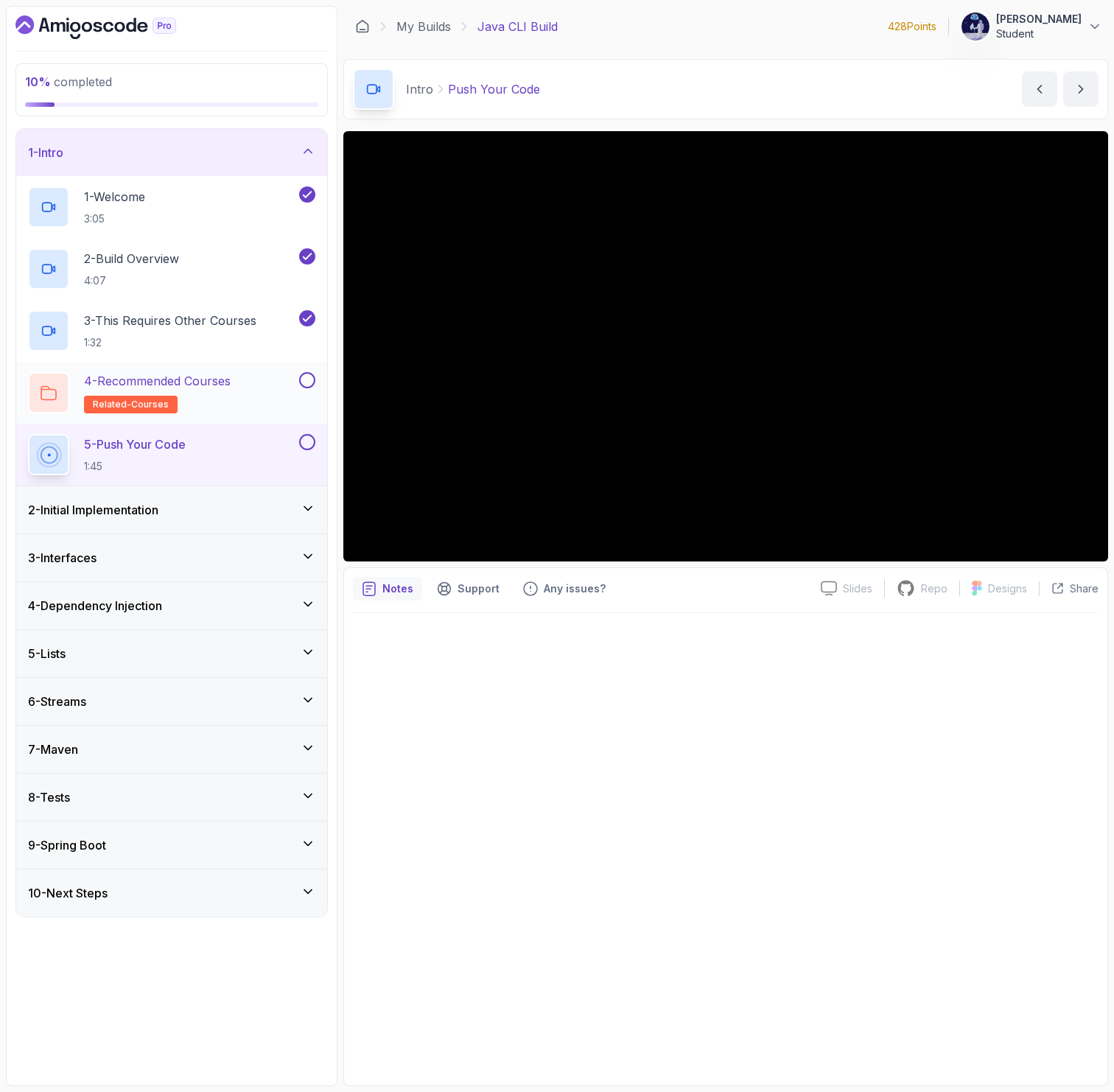
click at [310, 380] on button at bounding box center [307, 380] width 16 height 16
click at [304, 452] on button "5 - Push Your Code 1:45" at bounding box center [172, 454] width 287 height 41
click at [303, 446] on button at bounding box center [307, 442] width 16 height 16
click at [238, 511] on div "2 - Initial Implementation" at bounding box center [172, 509] width 287 height 17
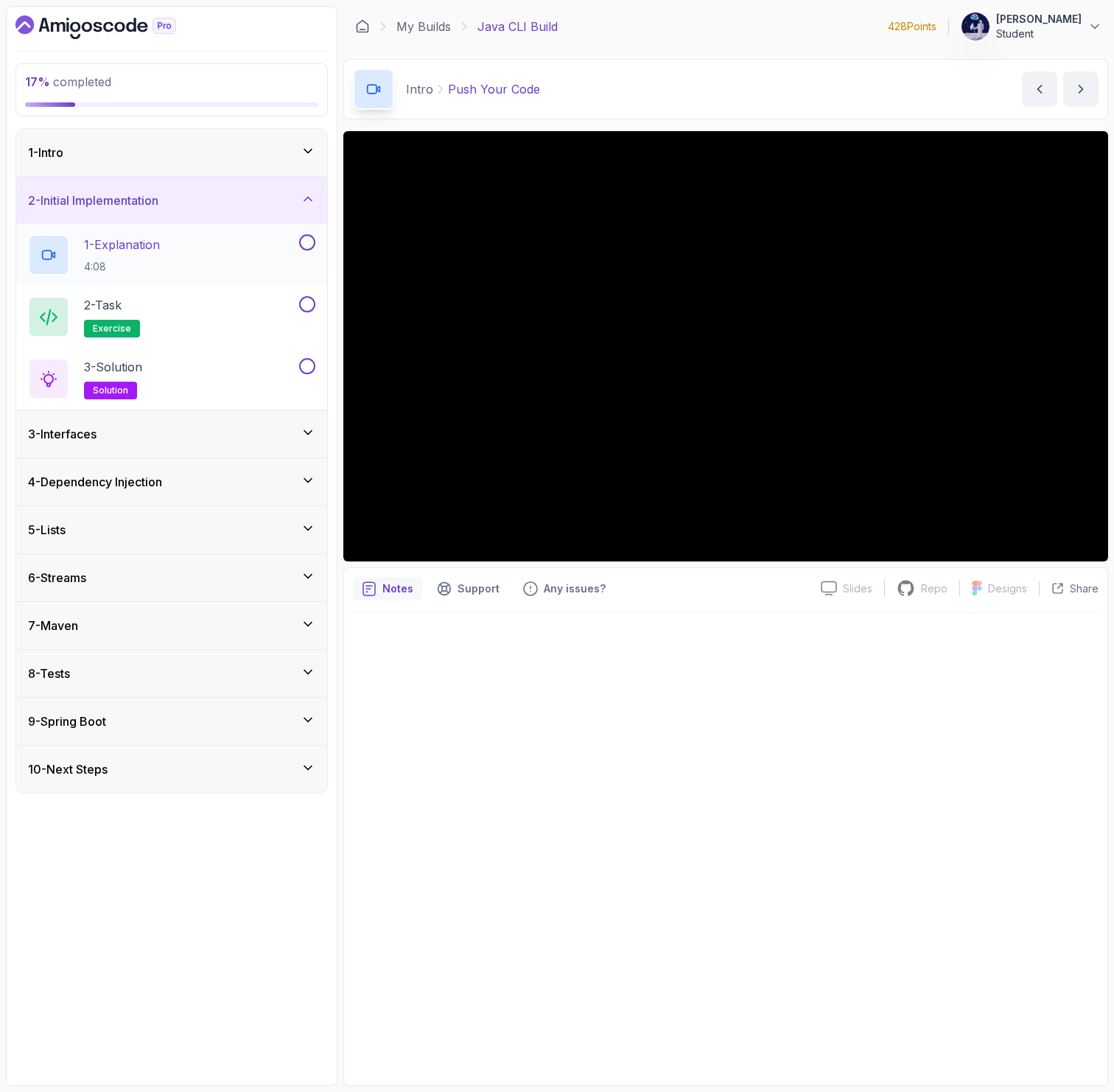
click at [263, 255] on div "1 - Explanation 4:08" at bounding box center [162, 255] width 268 height 41
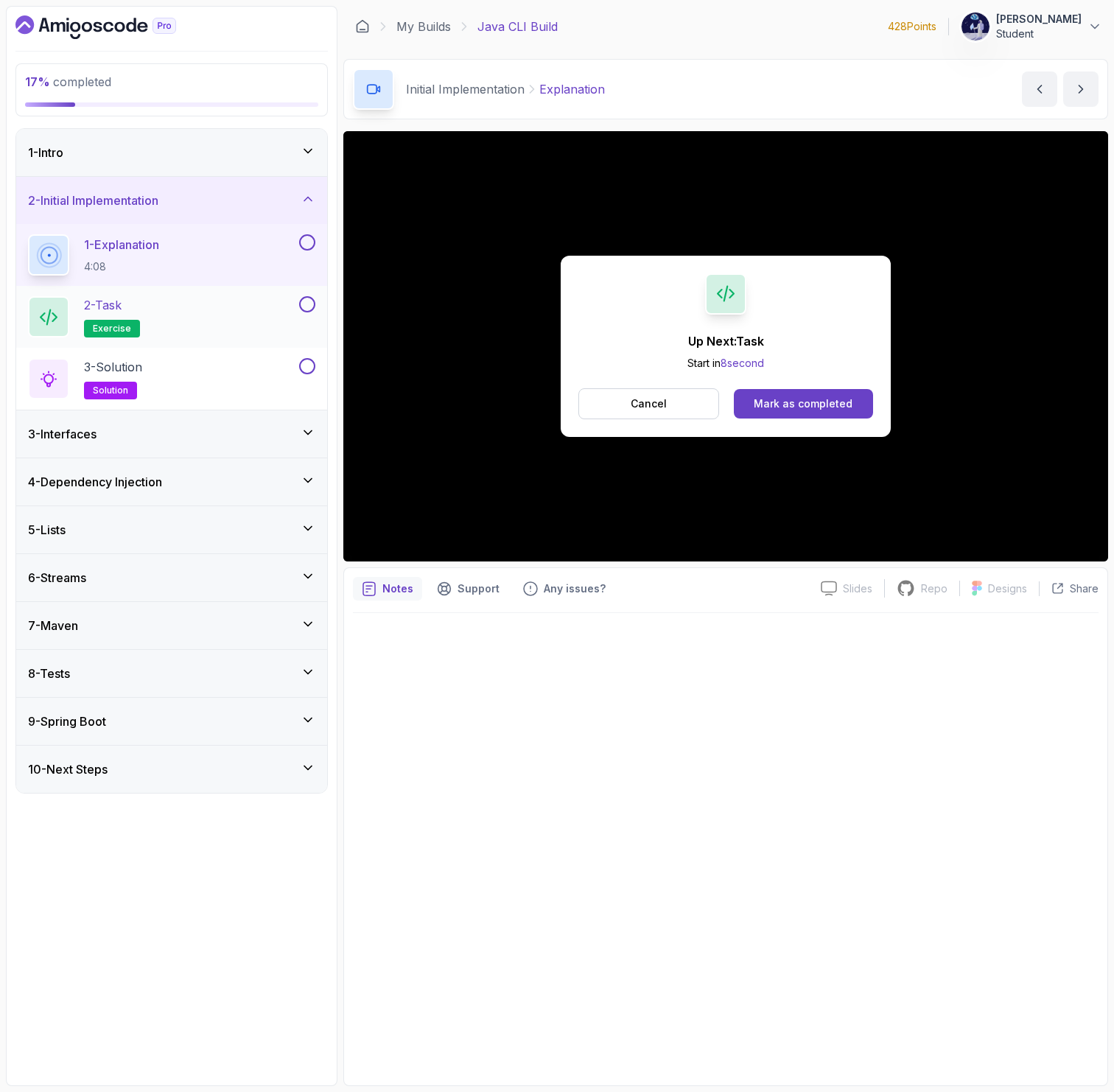
click at [213, 306] on div "2 - Task exercise" at bounding box center [162, 317] width 268 height 41
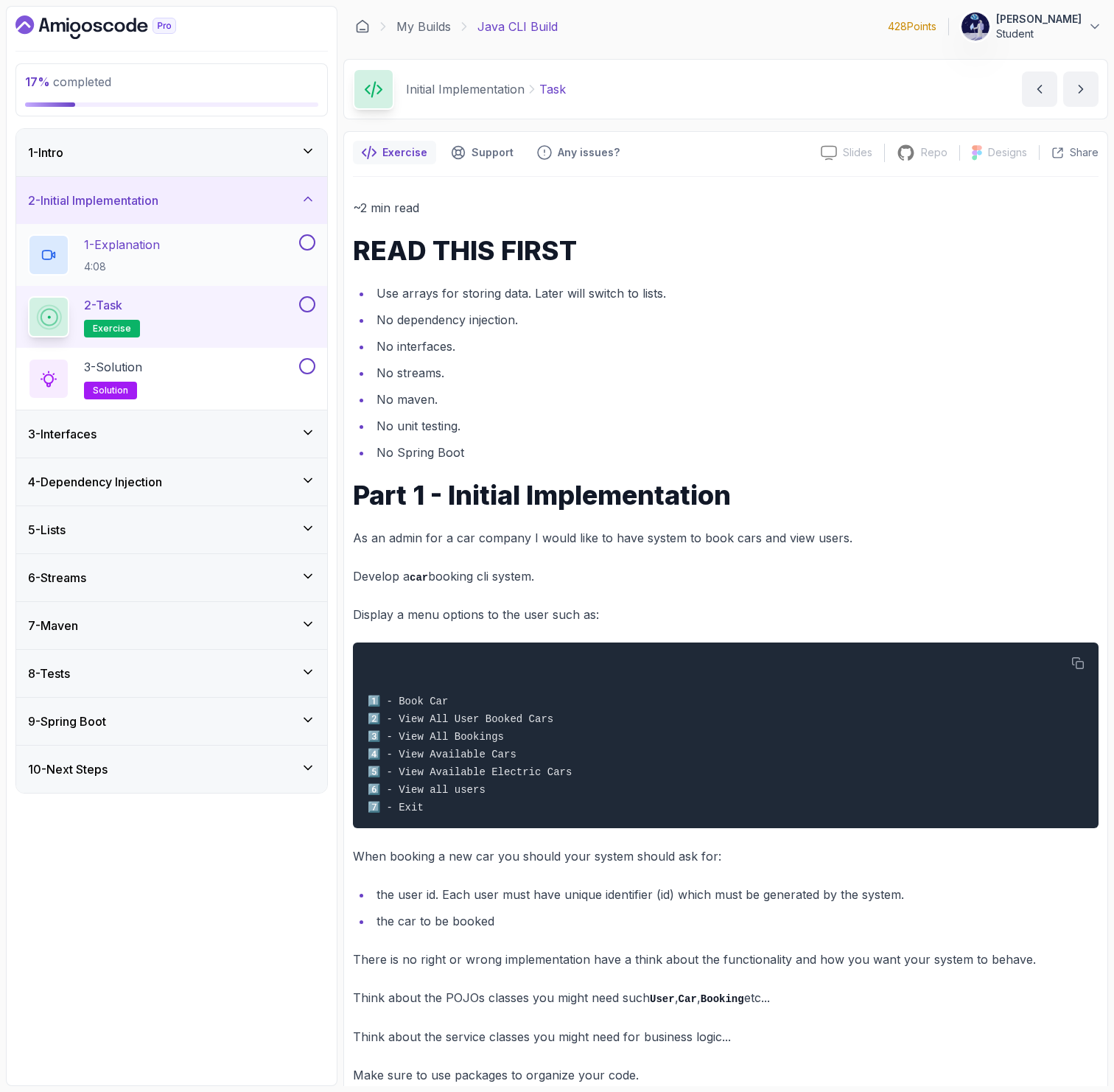
click at [308, 239] on button at bounding box center [307, 243] width 16 height 16
click at [222, 381] on div "3 - Solution solution" at bounding box center [162, 378] width 268 height 41
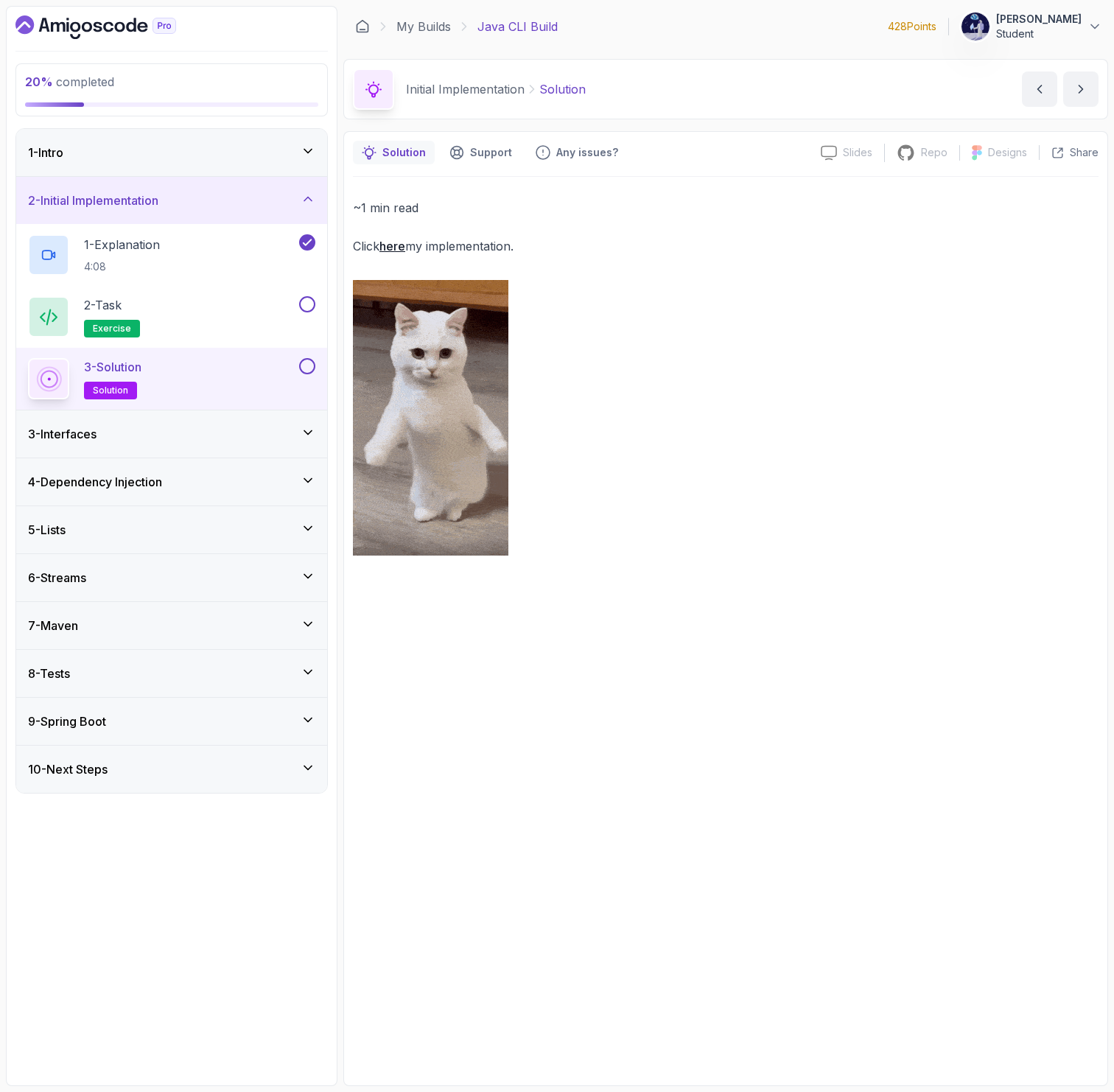
click at [390, 245] on link "here" at bounding box center [392, 246] width 26 height 15
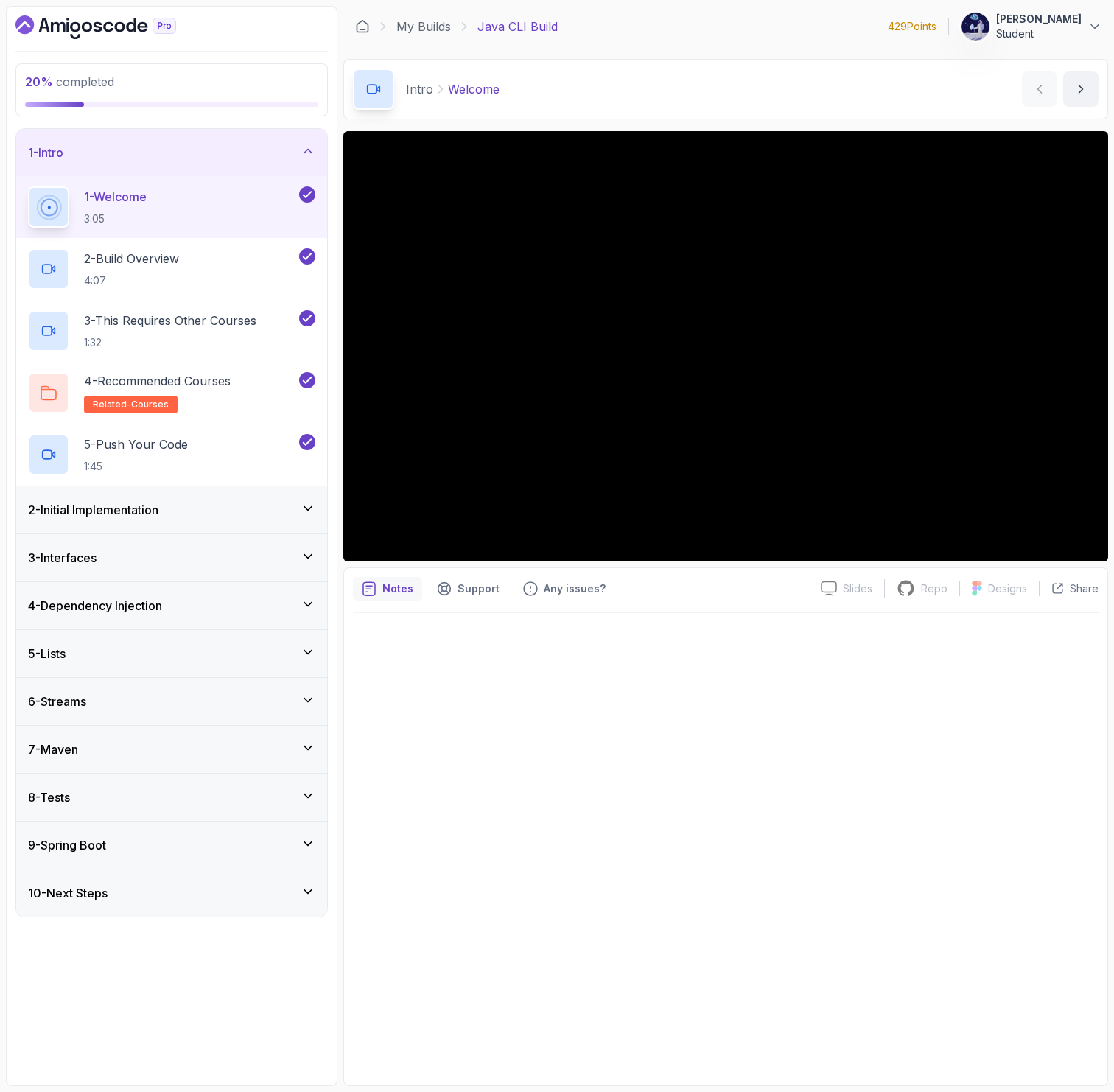
click at [95, 755] on div "7 - Maven" at bounding box center [172, 749] width 287 height 17
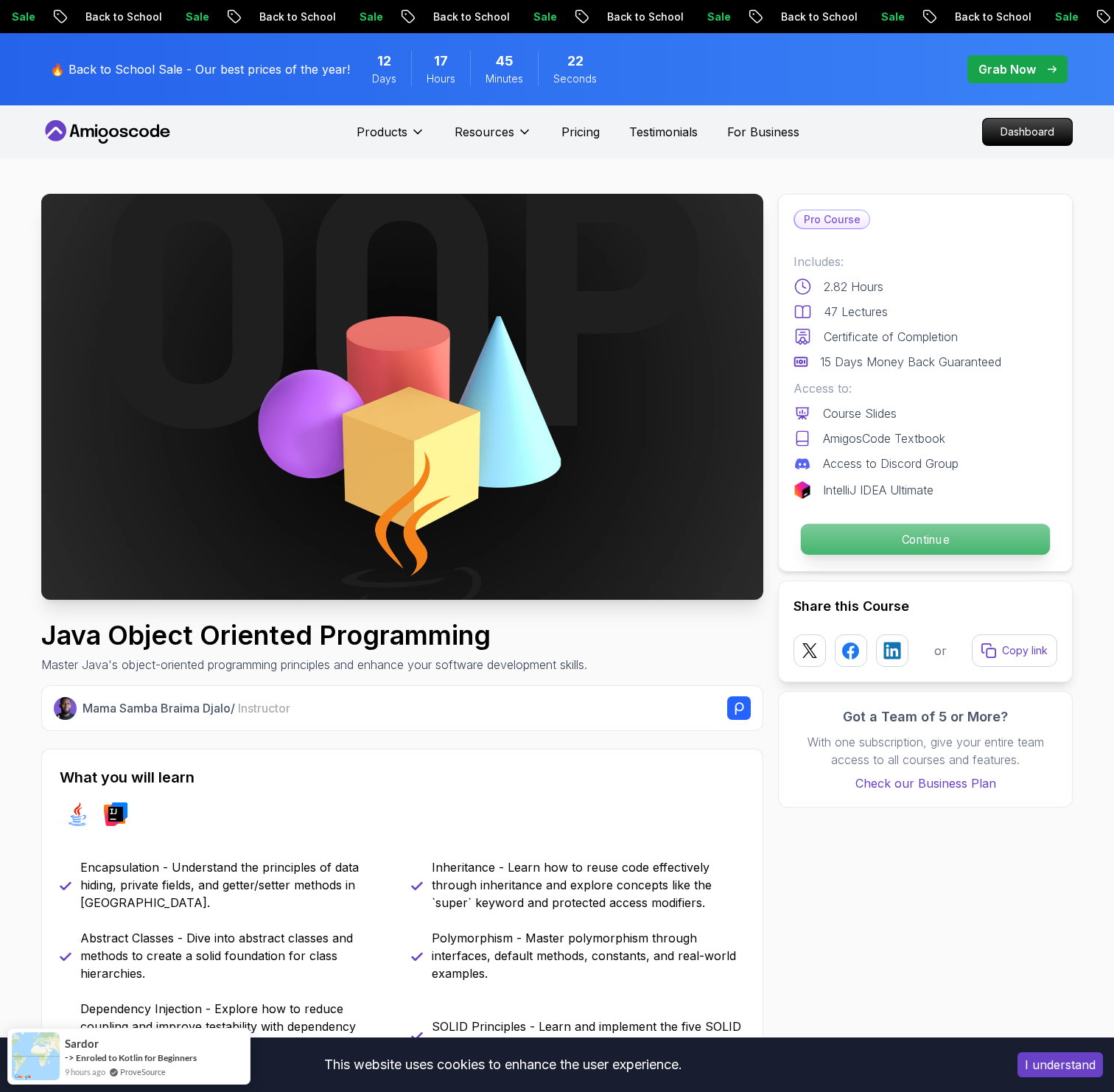
click at [814, 537] on p "Continue" at bounding box center [925, 539] width 249 height 31
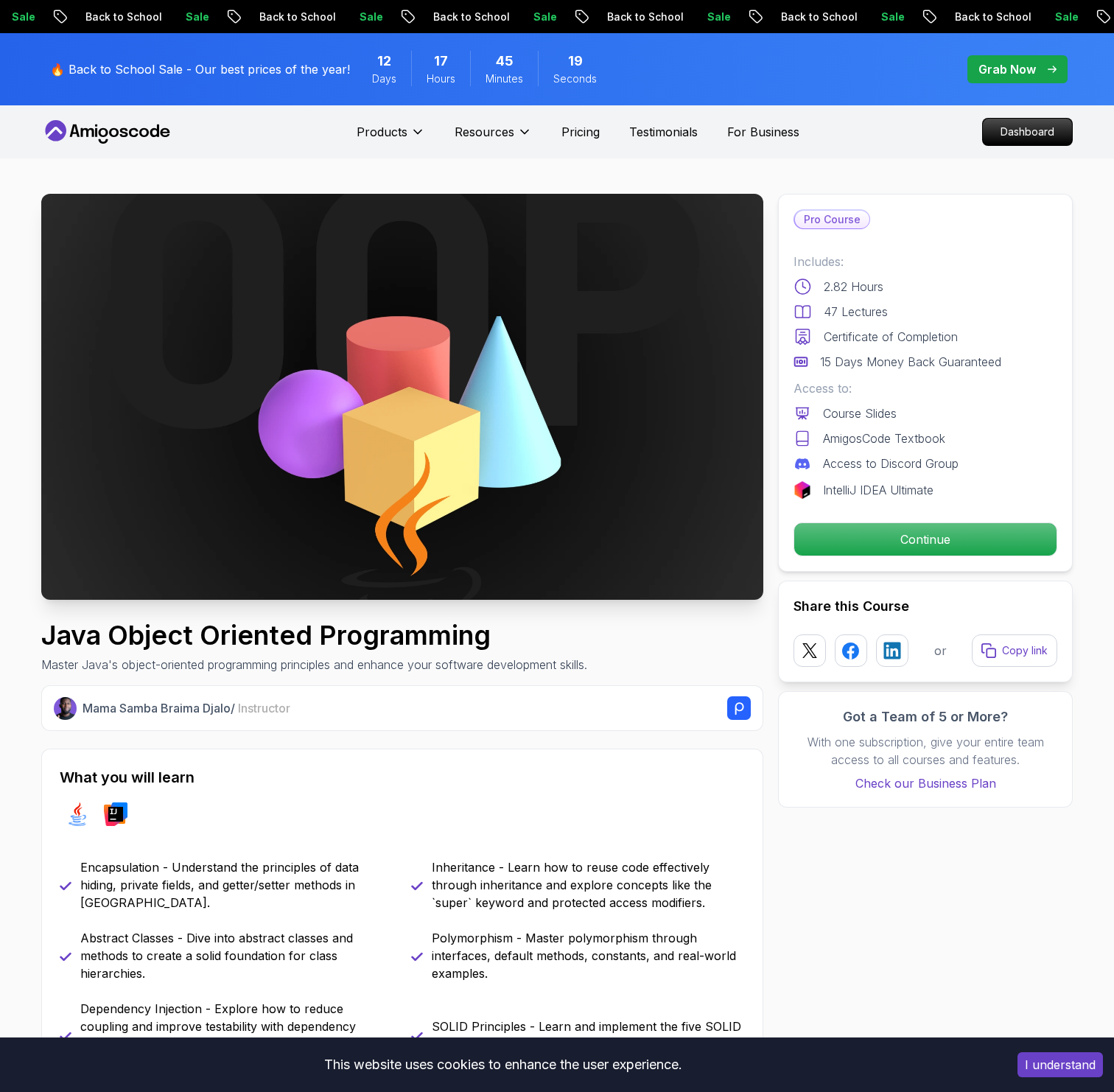
click at [1015, 68] on p "Grab Now" at bounding box center [1006, 68] width 57 height 17
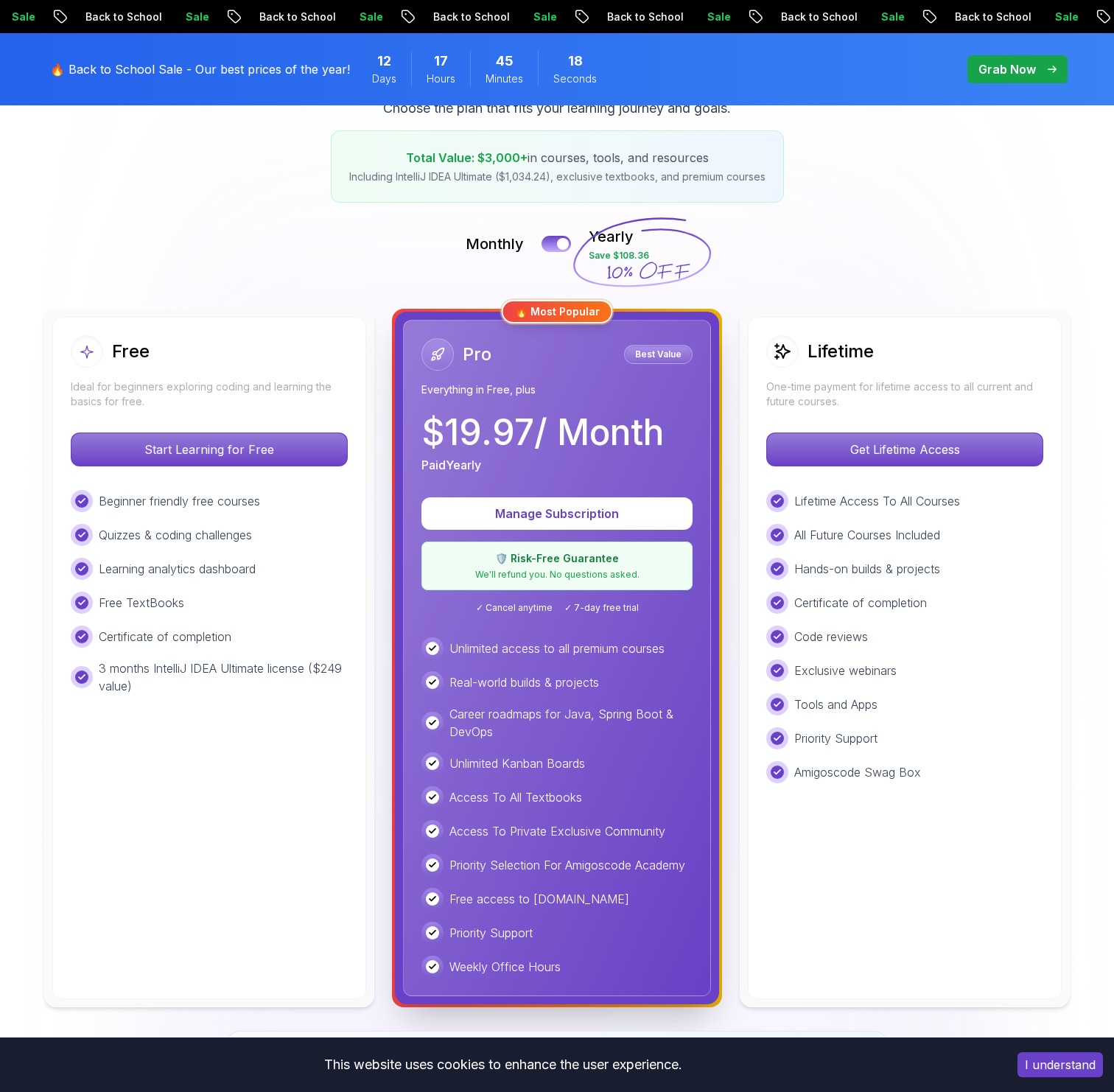
scroll to position [266, 0]
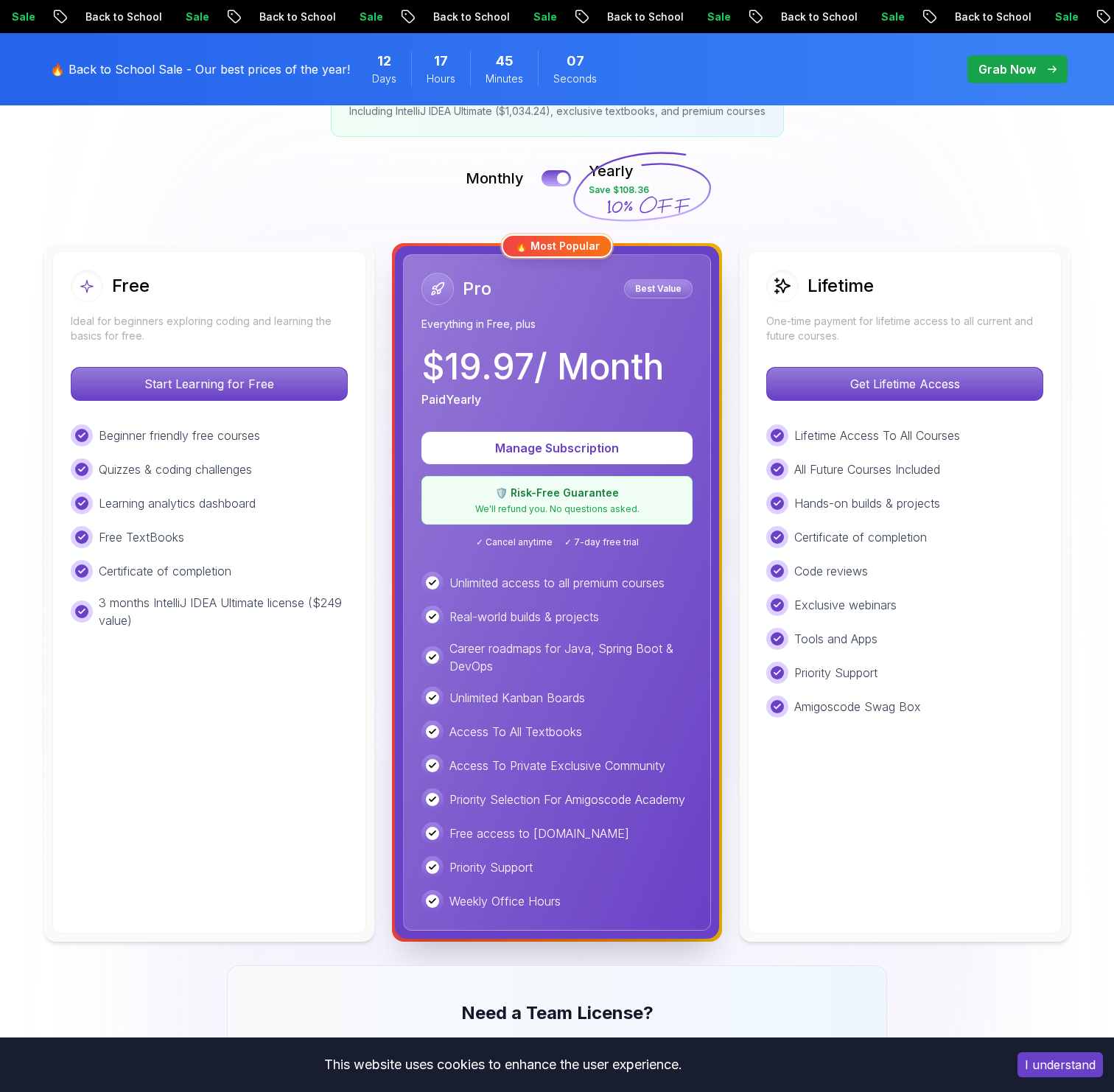
scroll to position [335, 0]
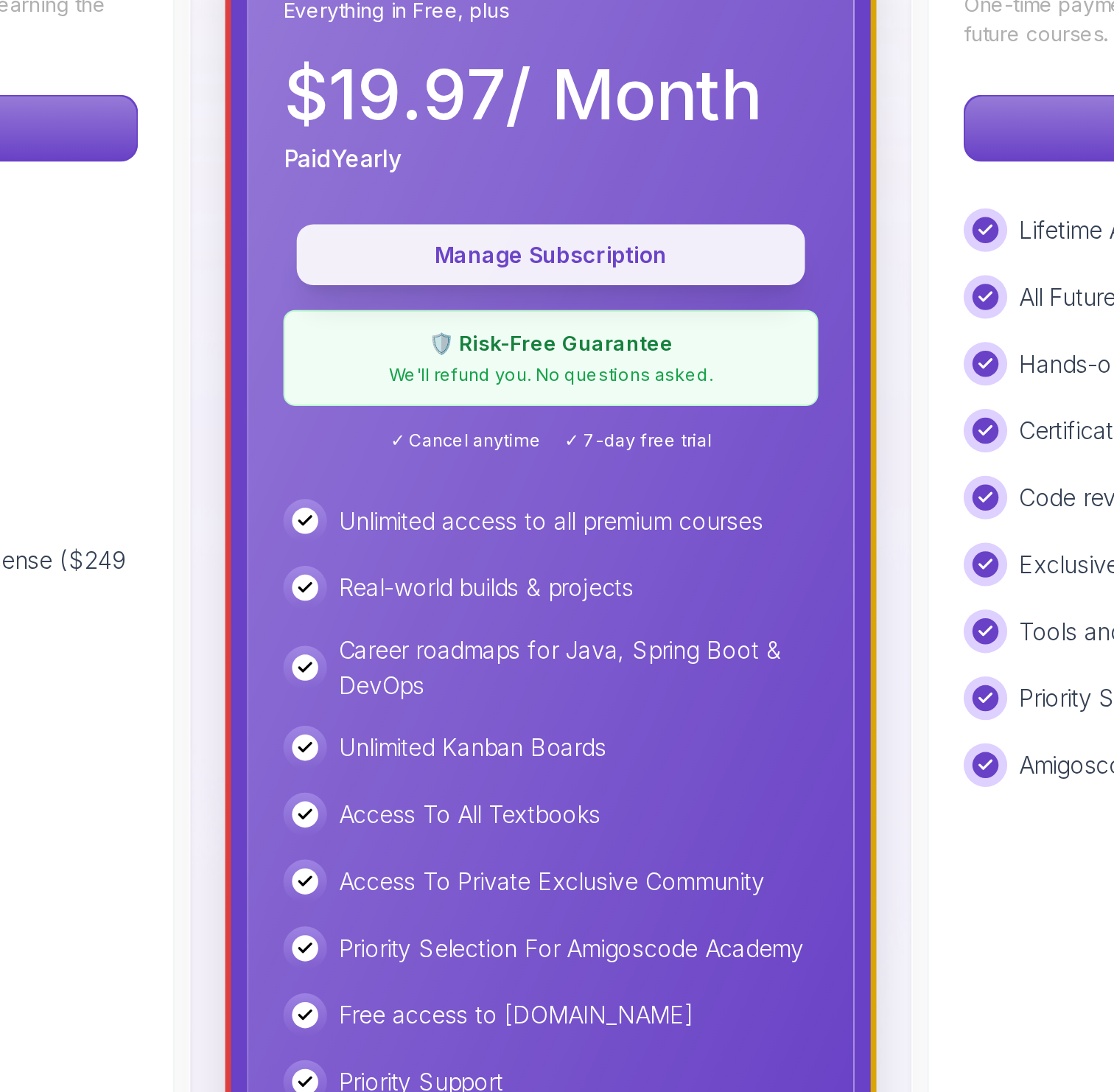
click at [599, 399] on button "Manage Subscription" at bounding box center [557, 408] width 258 height 31
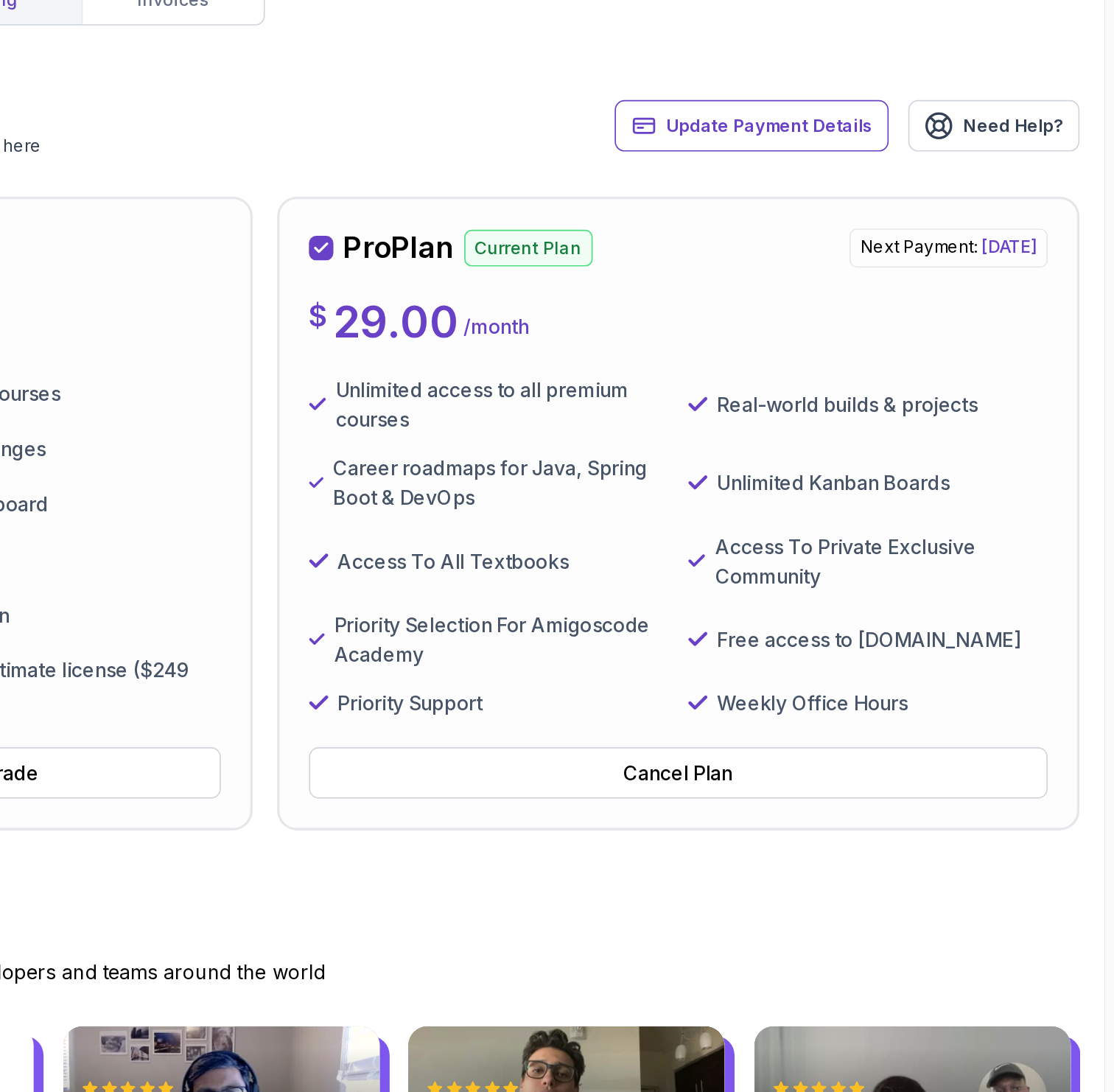
click at [708, 361] on div "Unlimited access to all premium courses Real-world builds & projects Career roa…" at bounding box center [851, 425] width 445 height 206
click at [828, 353] on p "Unlimited access to all premium courses" at bounding box center [745, 339] width 201 height 36
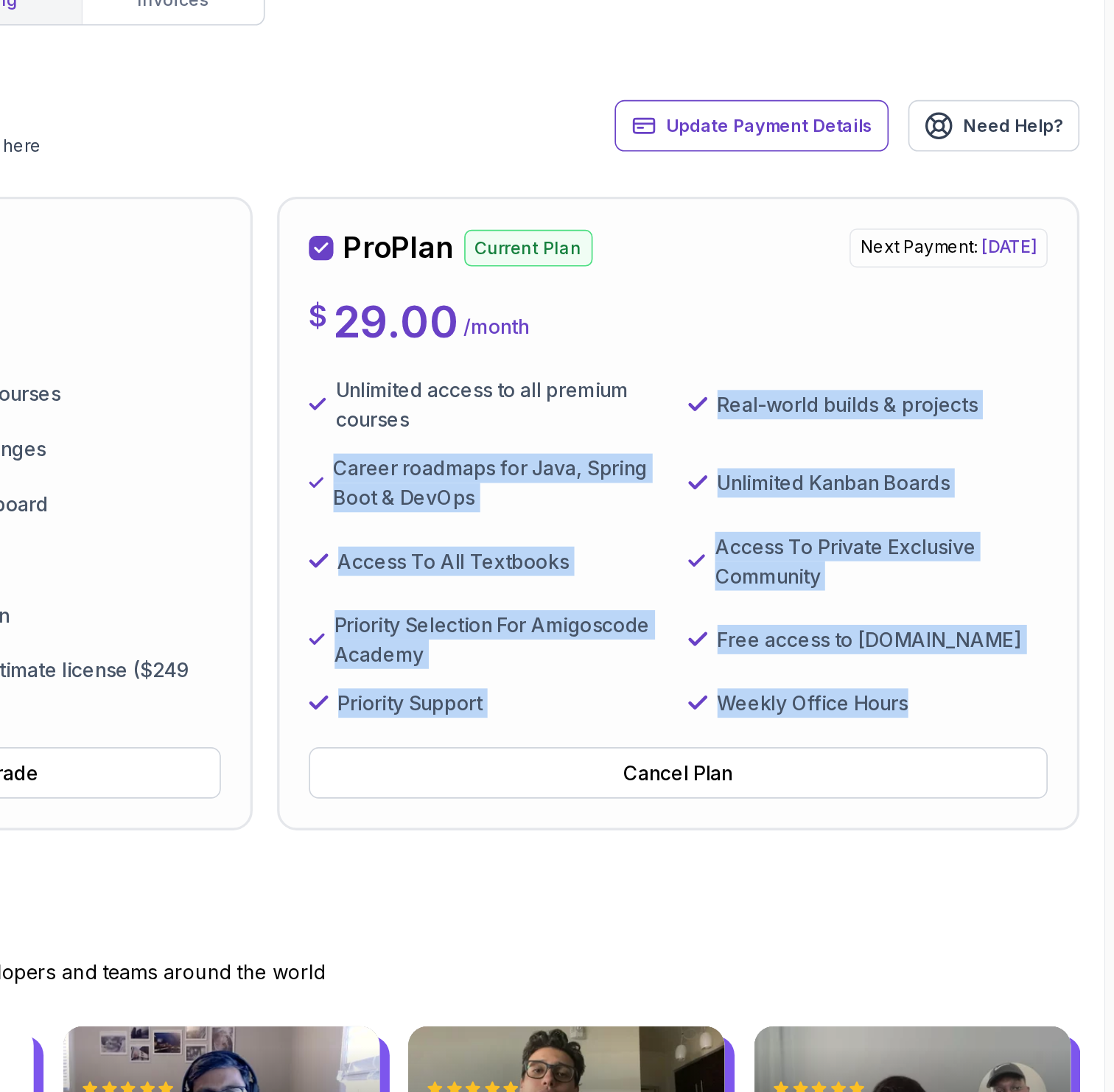
drag, startPoint x: 1004, startPoint y: 513, endPoint x: 870, endPoint y: 339, distance: 219.6
click at [870, 339] on div "Unlimited access to all premium courses Real-world builds & projects Career roa…" at bounding box center [851, 425] width 445 height 206
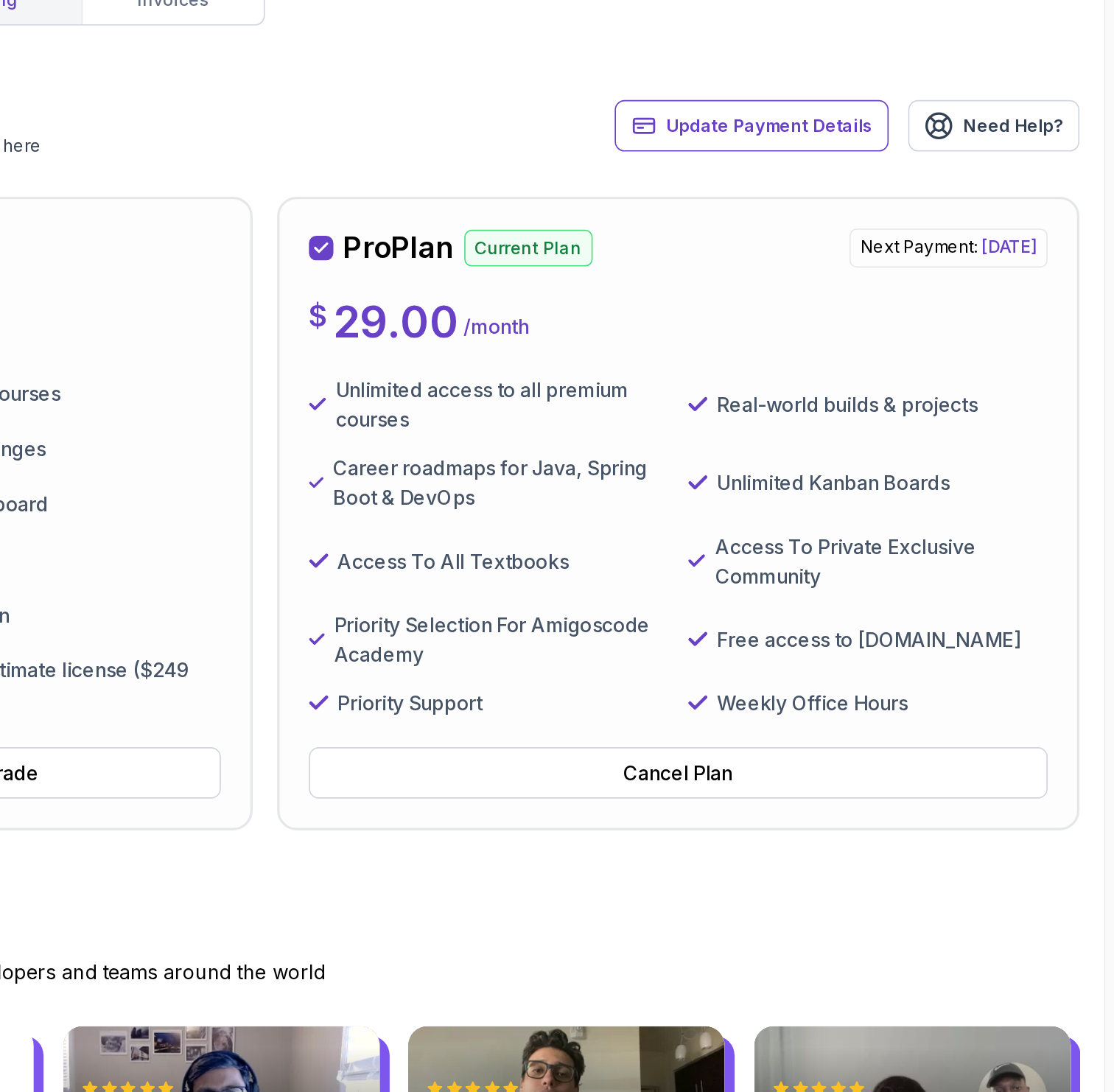
click at [779, 355] on p "Unlimited access to all premium courses" at bounding box center [745, 339] width 201 height 36
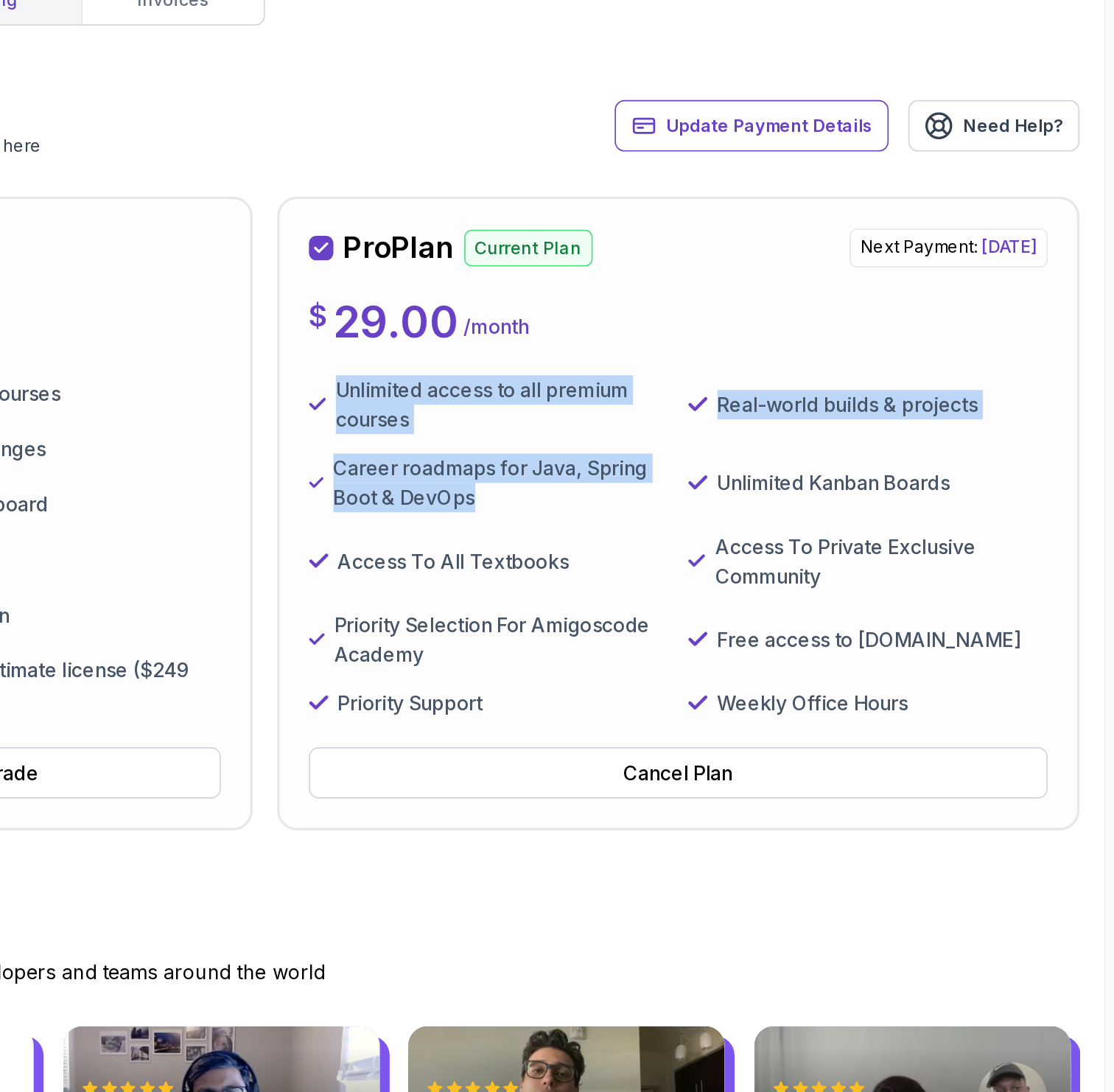
drag, startPoint x: 743, startPoint y: 394, endPoint x: 639, endPoint y: 322, distance: 126.5
click at [640, 322] on div "Unlimited access to all premium courses Real-world builds & projects Career roa…" at bounding box center [851, 425] width 445 height 206
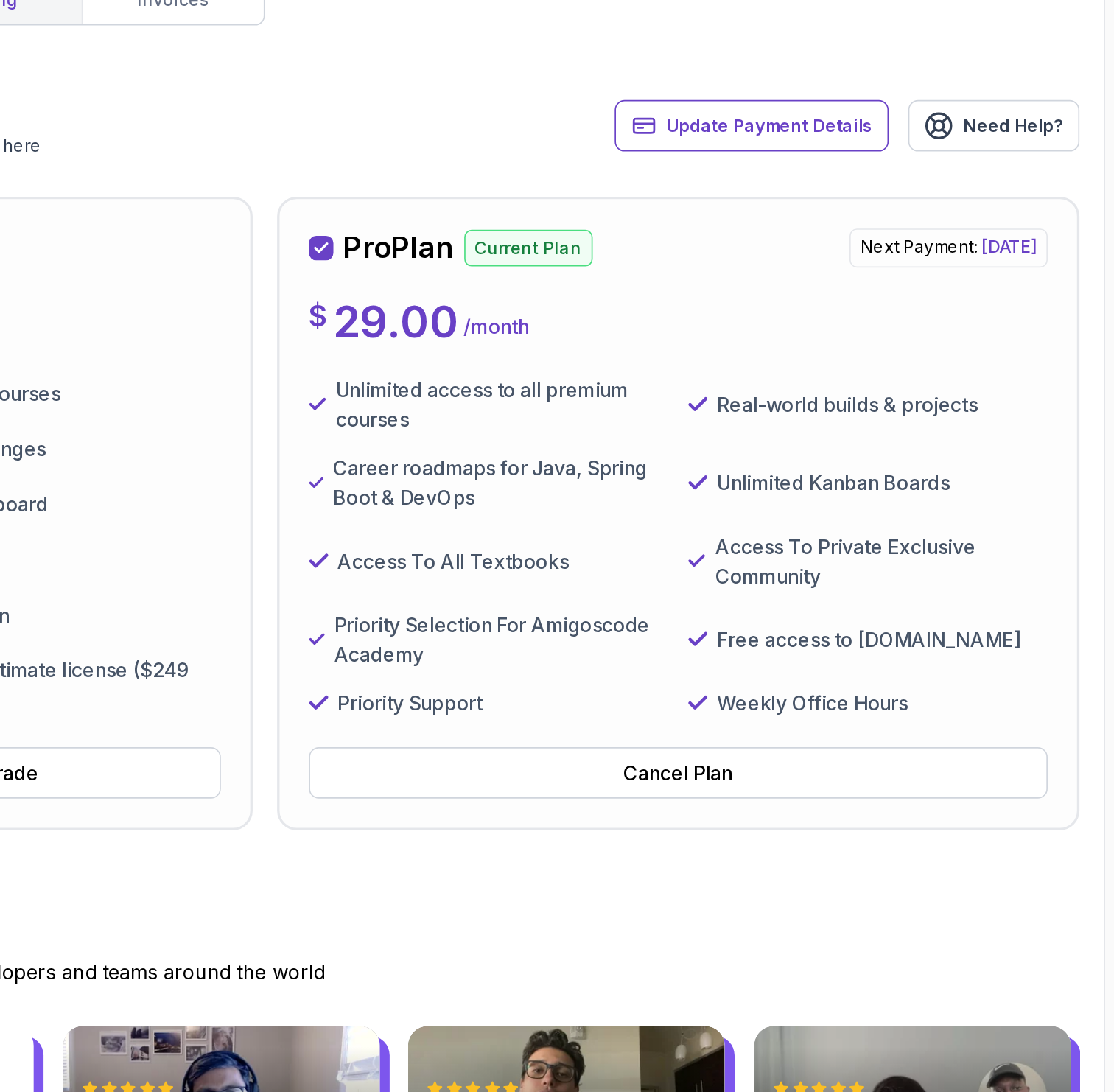
click at [731, 469] on p "Priority Selection For Amigoscode Academy" at bounding box center [744, 481] width 201 height 36
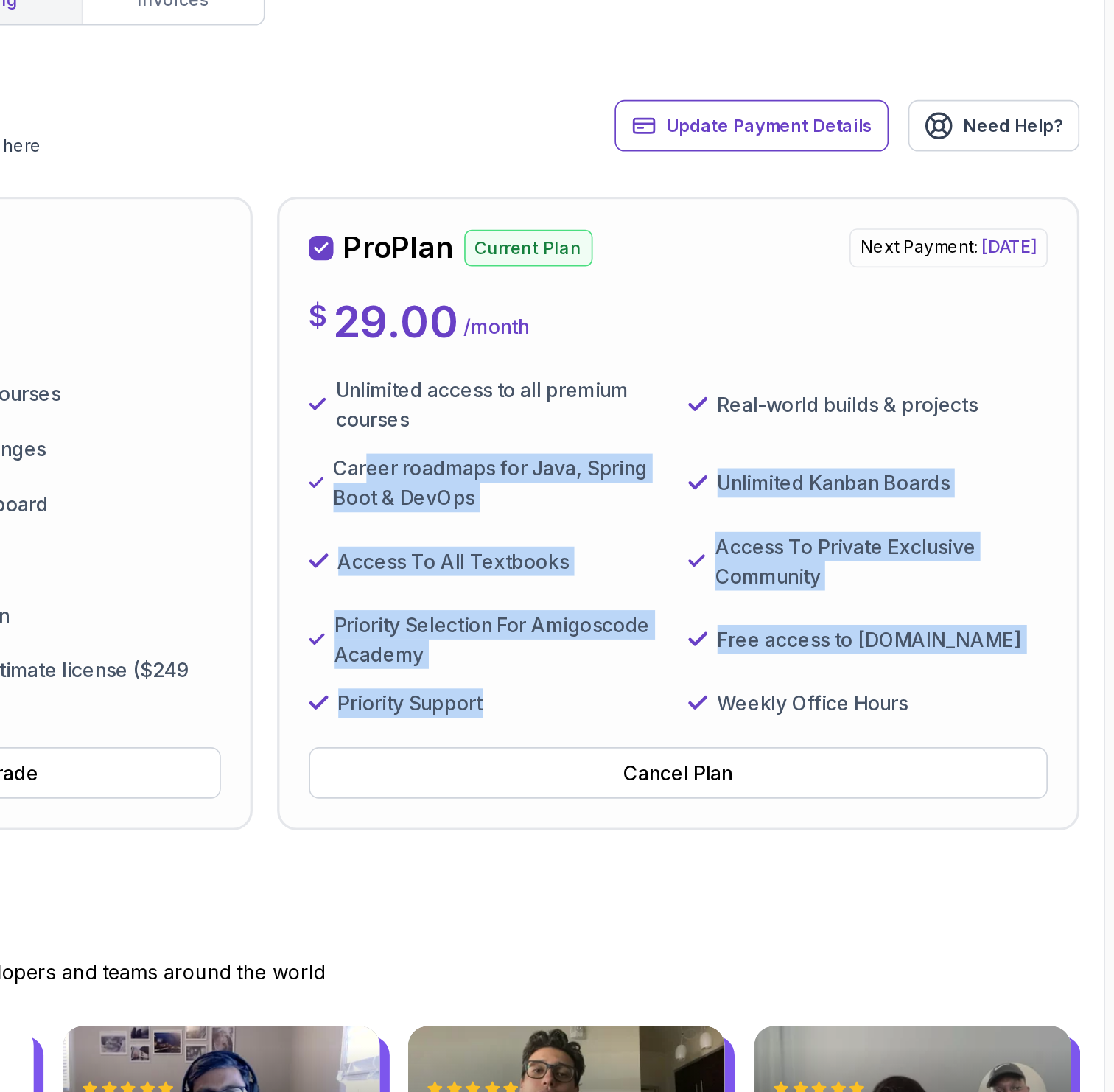
drag, startPoint x: 741, startPoint y: 515, endPoint x: 662, endPoint y: 372, distance: 163.4
click at [662, 372] on div "Unlimited access to all premium courses Real-world builds & projects Career roa…" at bounding box center [851, 425] width 445 height 206
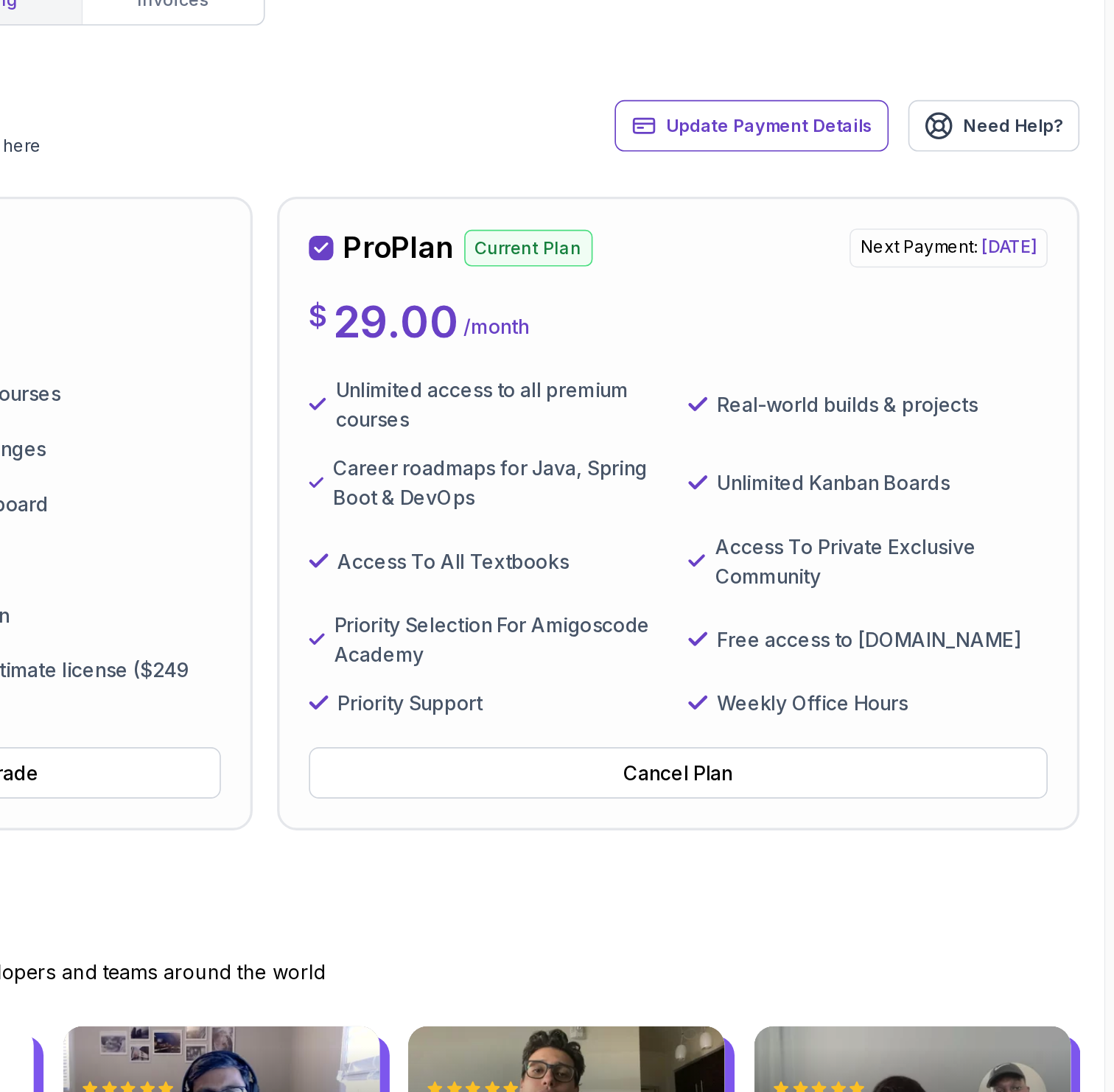
click at [745, 438] on p "Access To All Textbooks" at bounding box center [715, 433] width 140 height 17
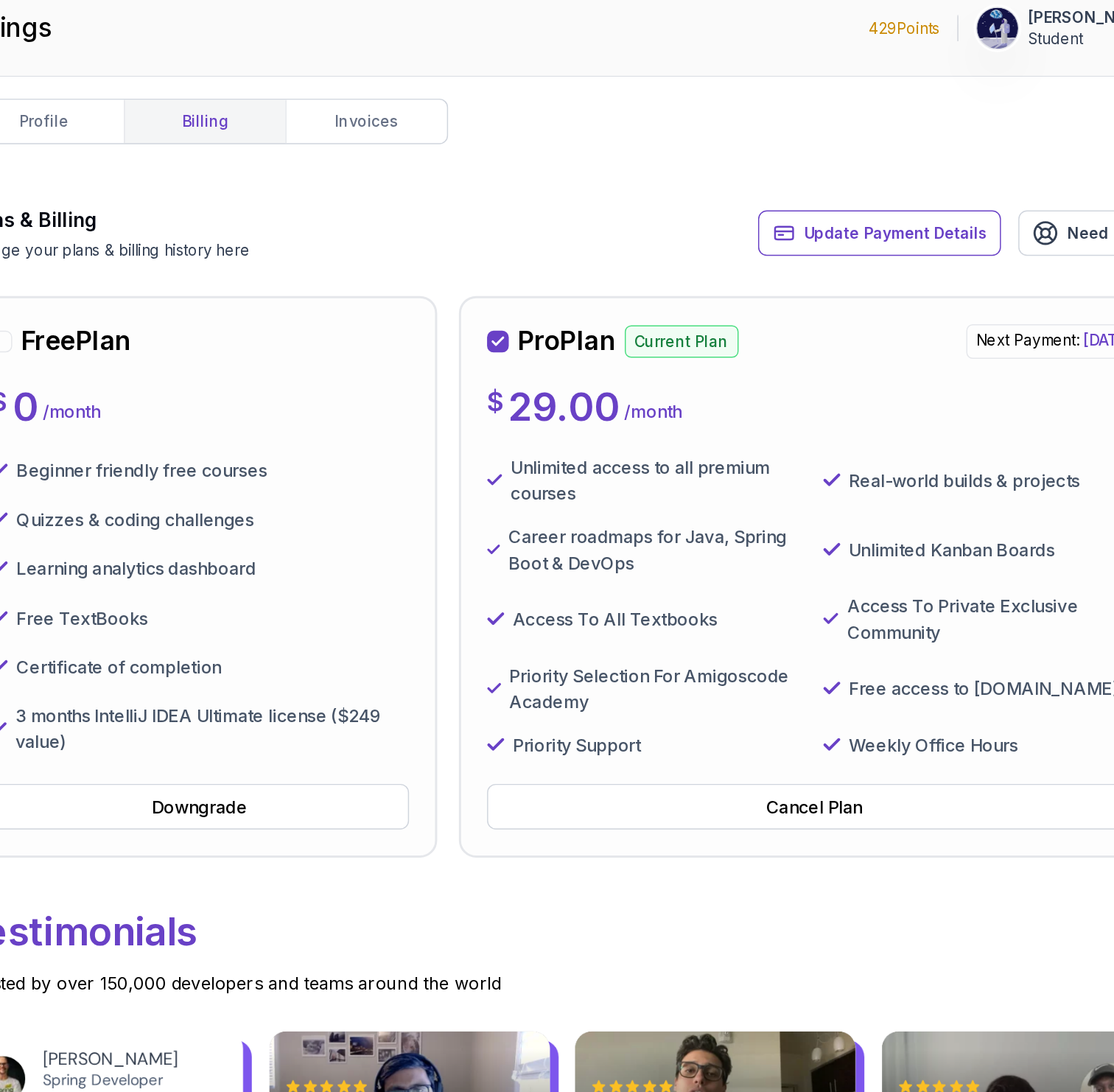
click at [1034, 244] on span "[DATE]" at bounding box center [1050, 244] width 33 height 13
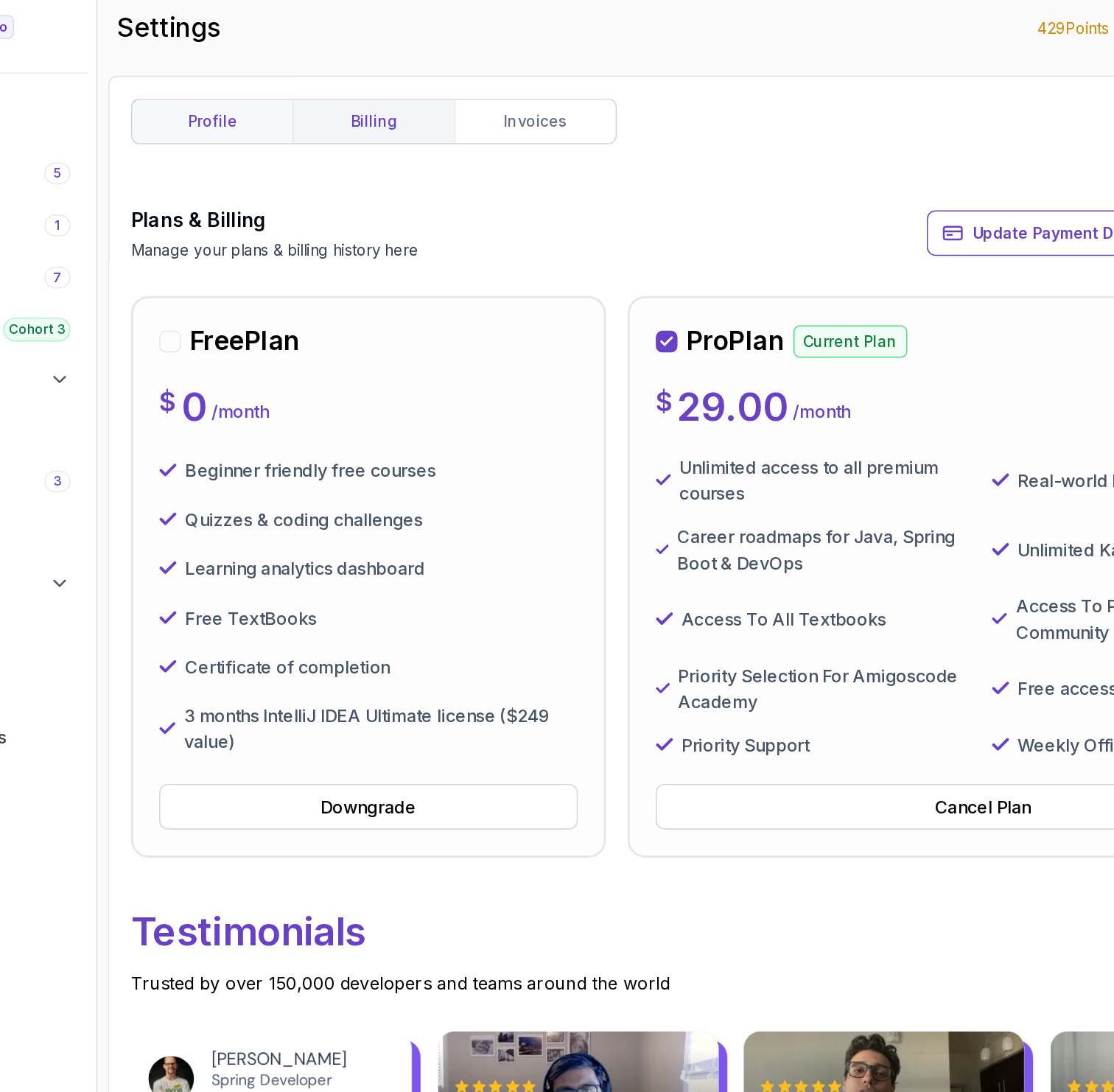
click at [343, 92] on link "profile" at bounding box center [328, 96] width 109 height 29
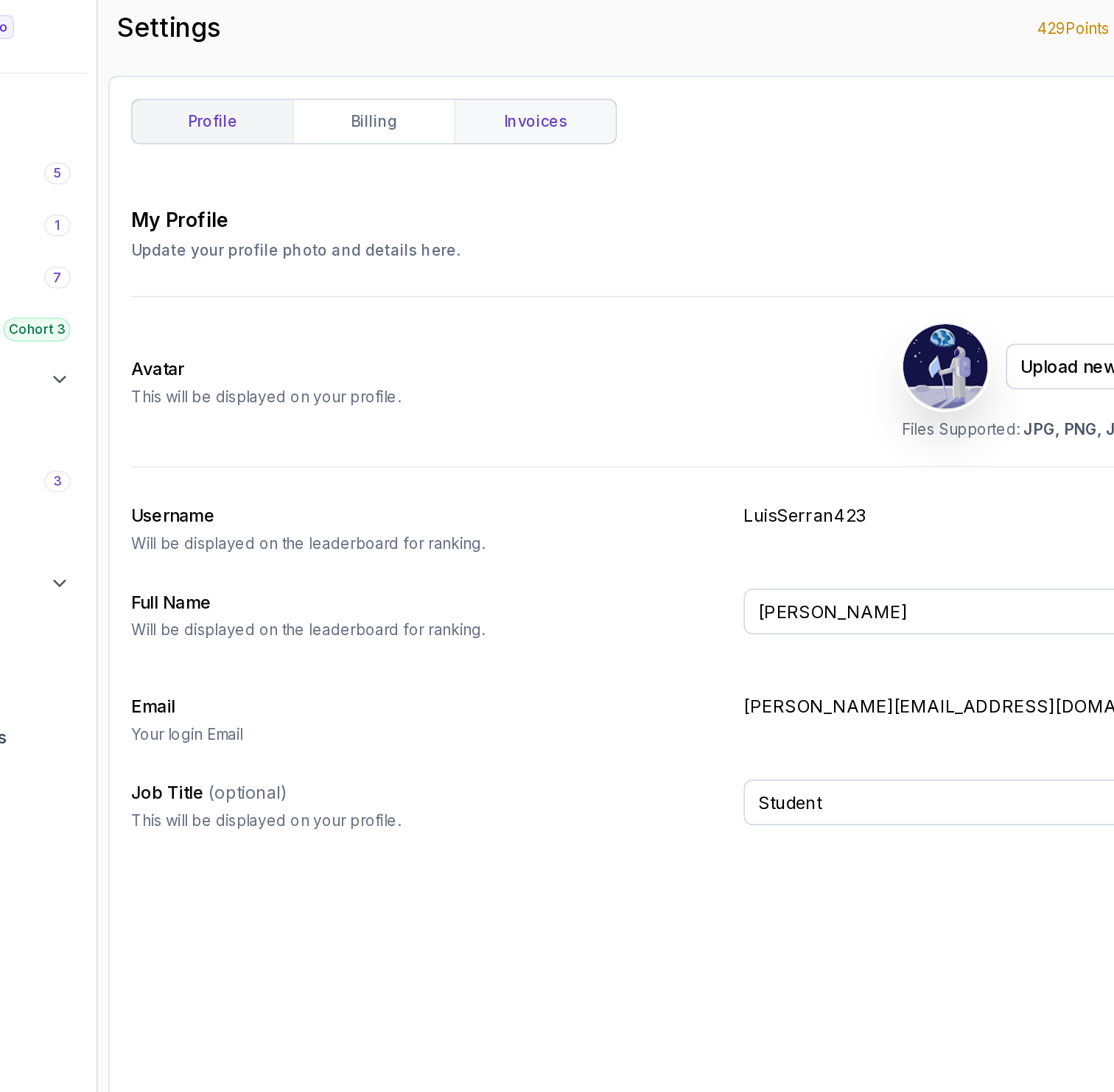
click at [510, 96] on link "invoices" at bounding box center [547, 96] width 109 height 29
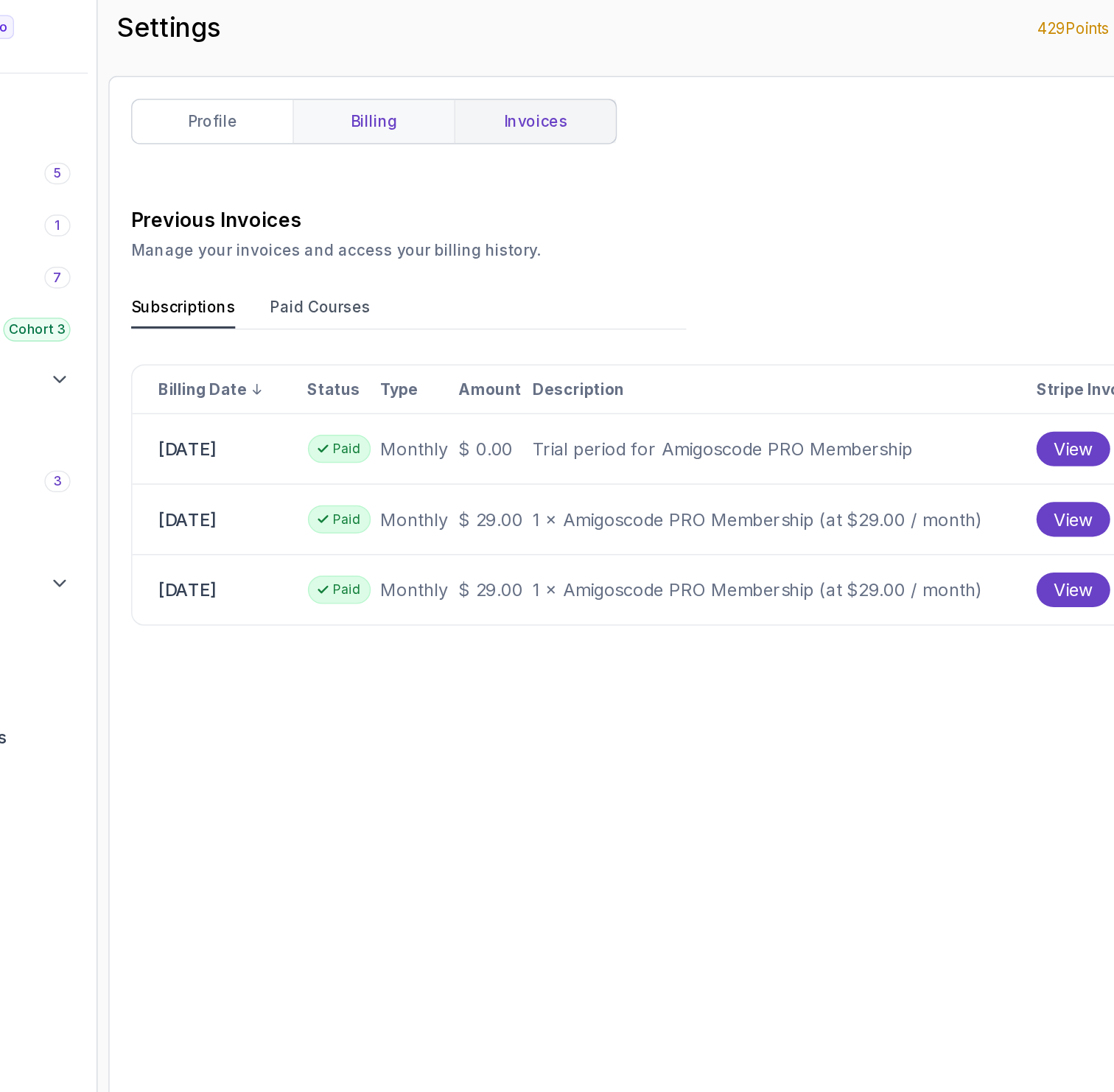
click at [432, 94] on link "billing" at bounding box center [436, 96] width 109 height 29
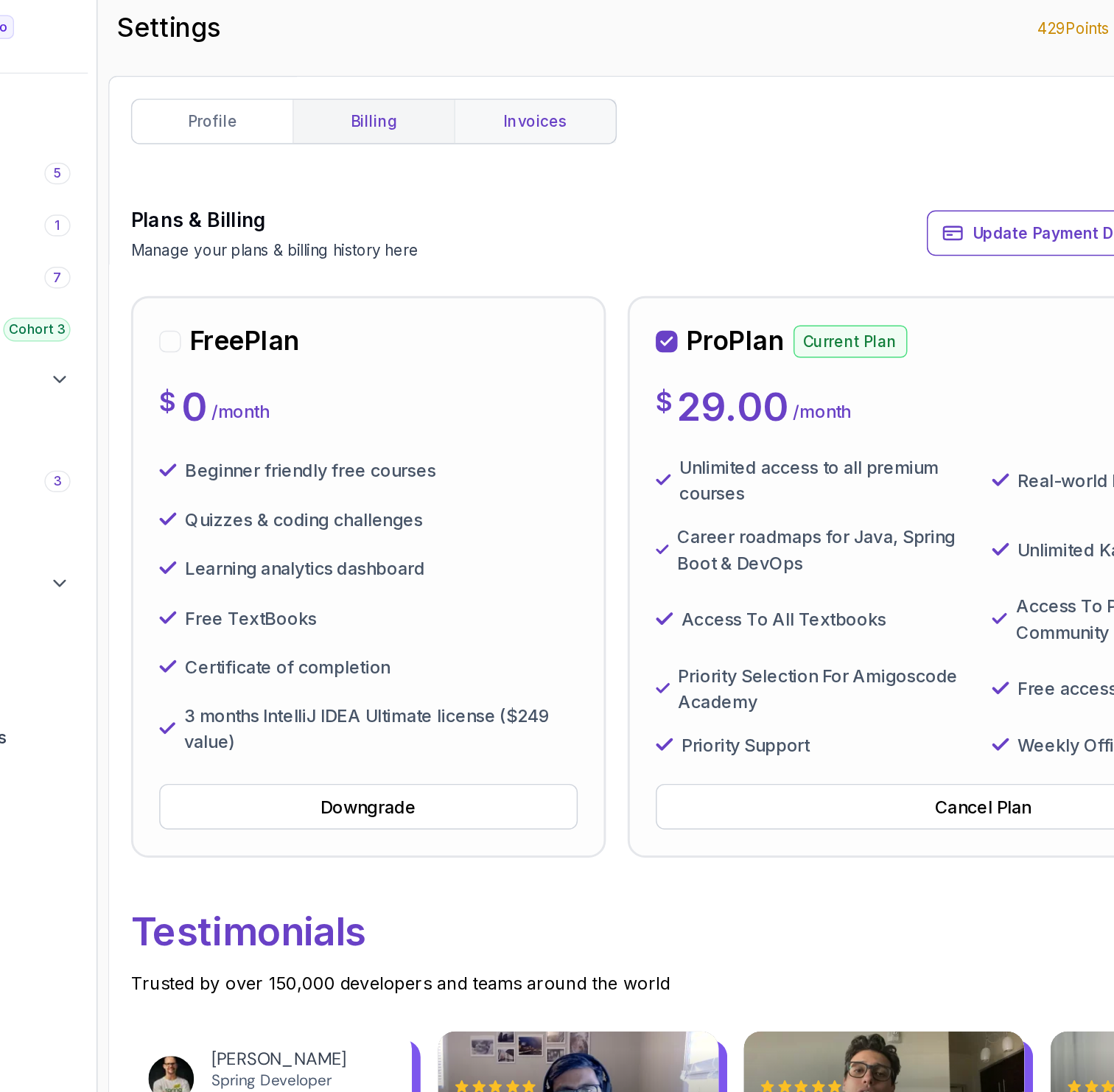
click at [500, 99] on link "invoices" at bounding box center [547, 96] width 109 height 29
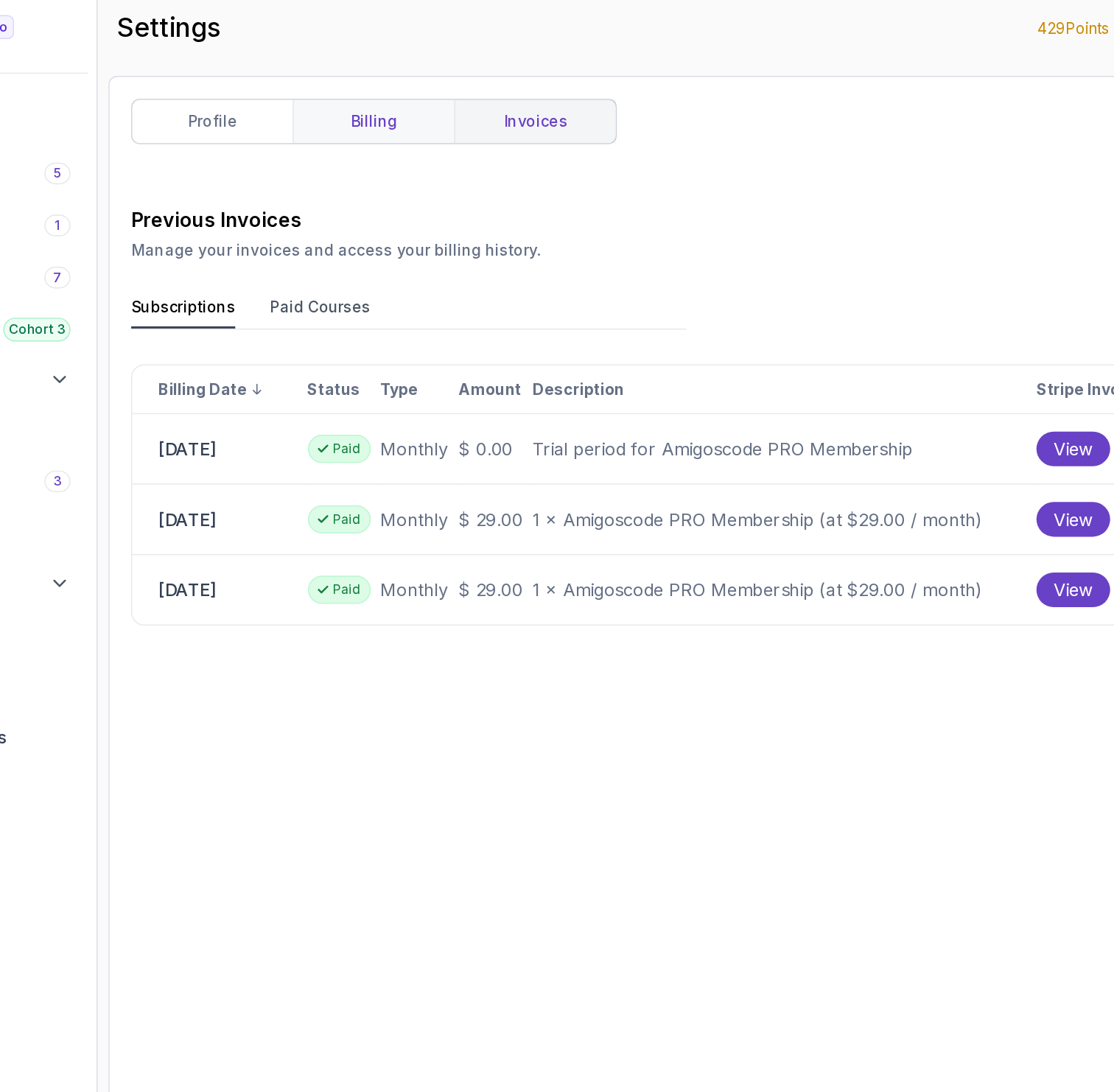
click at [450, 101] on link "billing" at bounding box center [436, 96] width 109 height 29
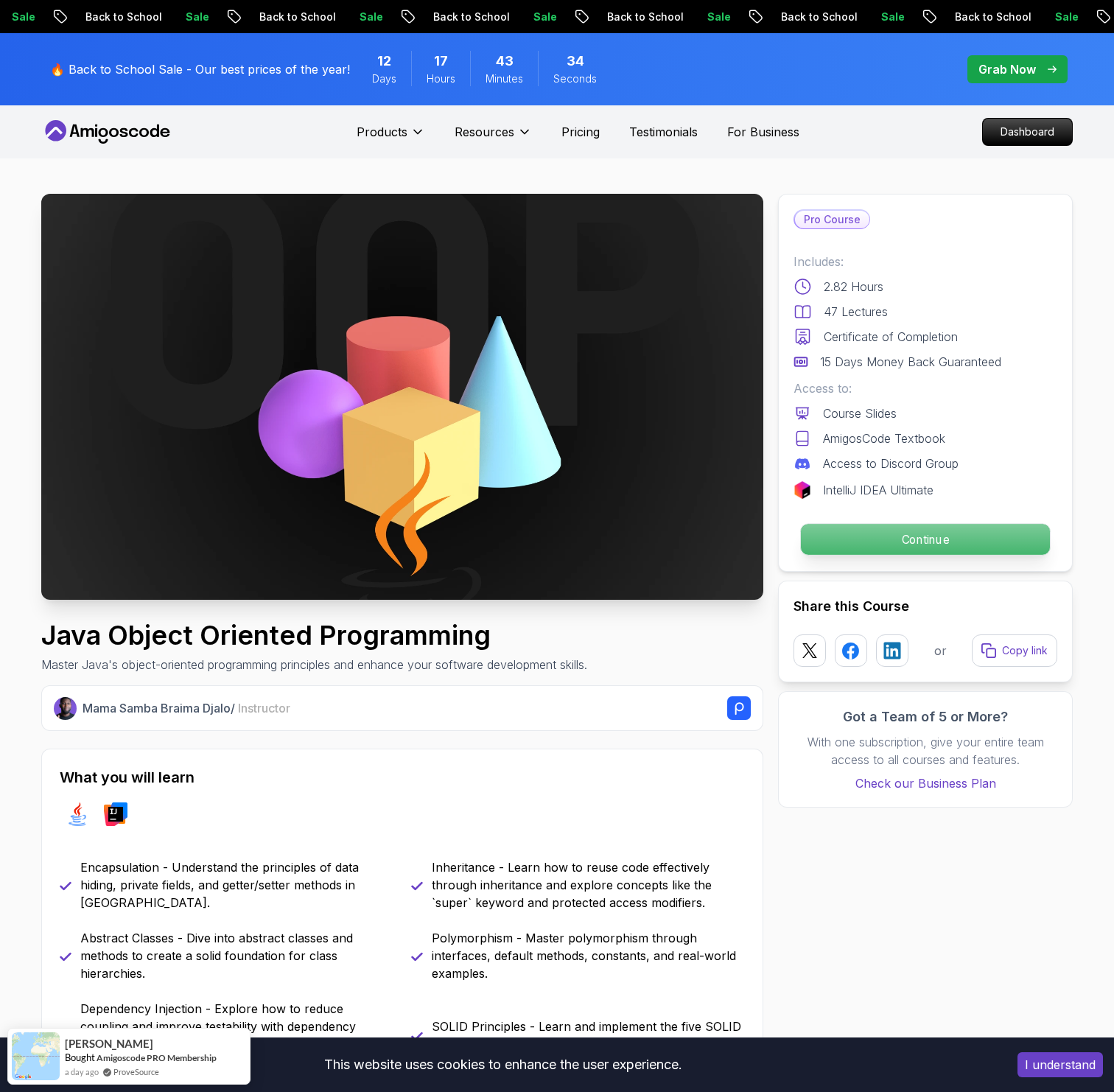
click at [836, 531] on p "Continue" at bounding box center [925, 539] width 249 height 31
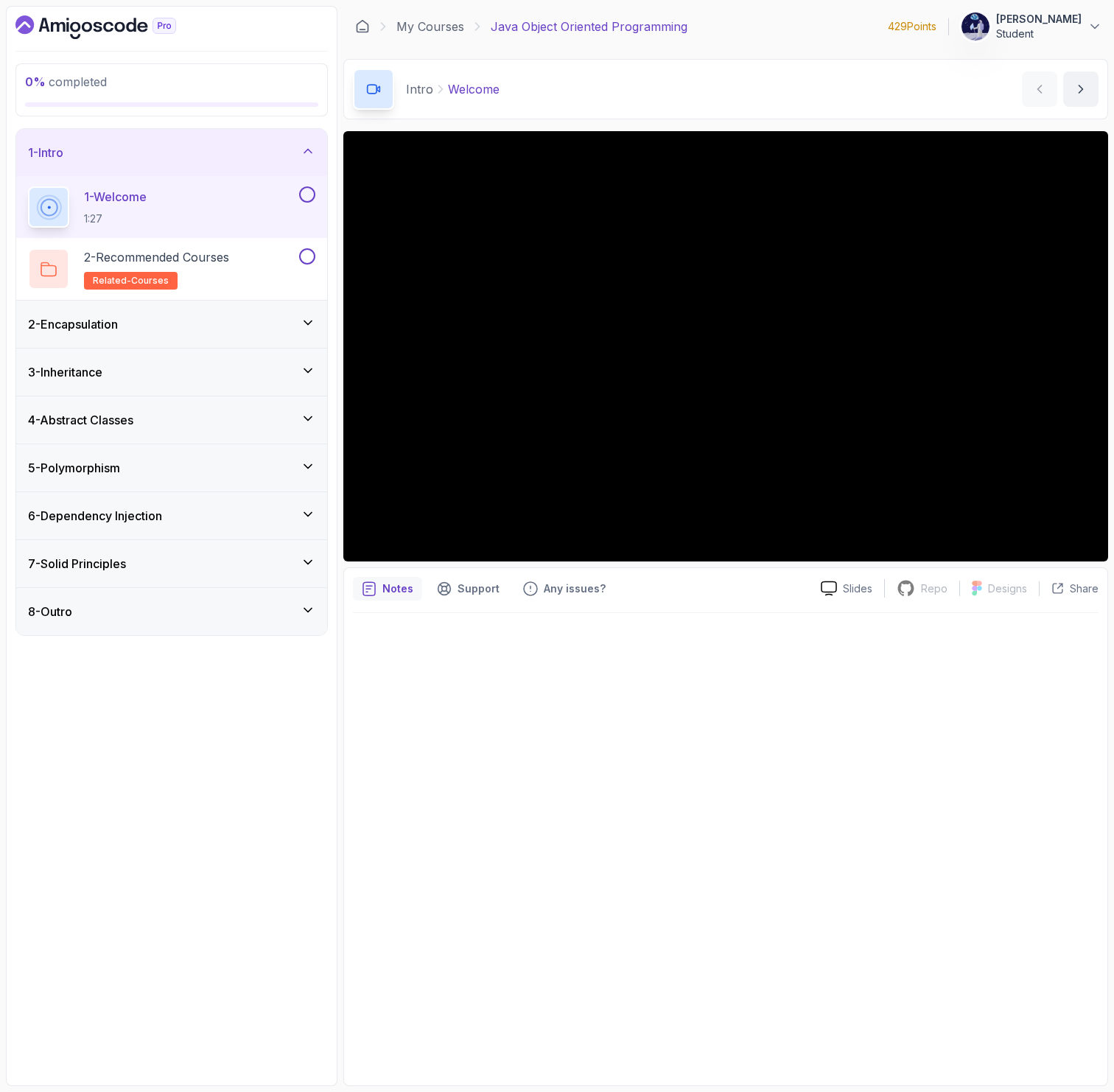
click at [307, 191] on button at bounding box center [307, 194] width 16 height 16
click at [307, 256] on button at bounding box center [307, 256] width 16 height 16
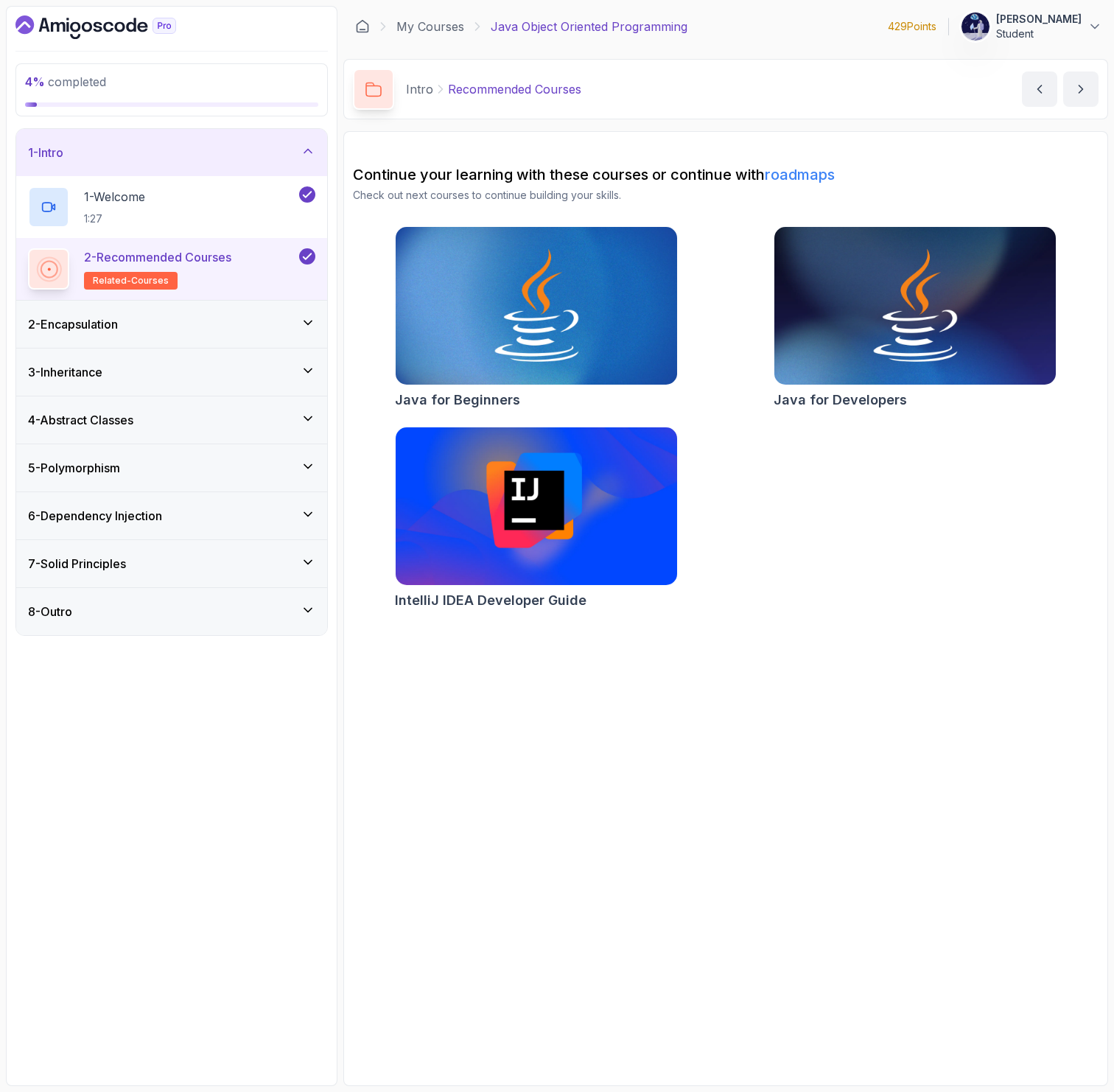
click at [227, 328] on div "2 - Encapsulation" at bounding box center [172, 324] width 287 height 17
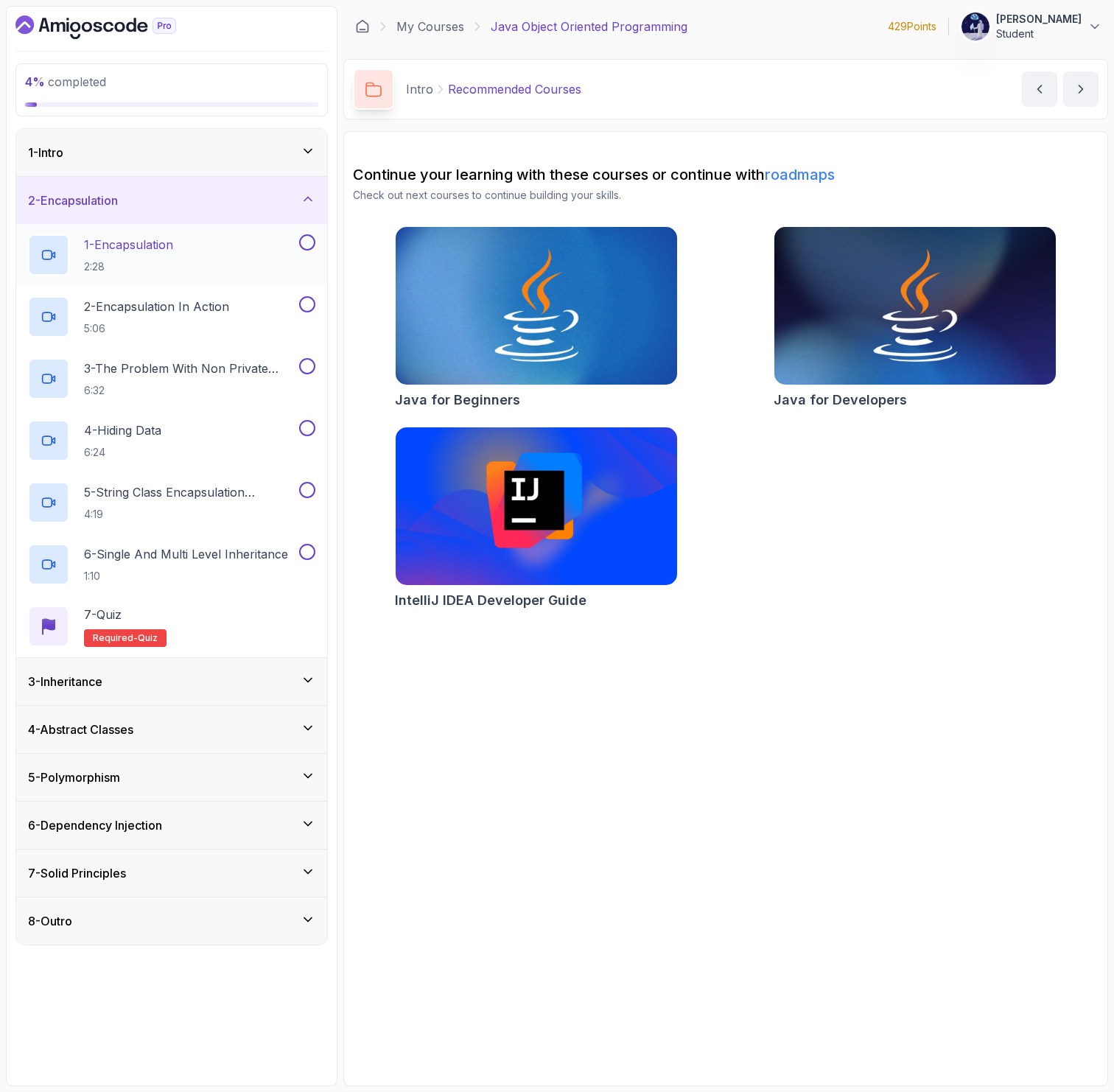
click at [245, 269] on div "1 - Encapsulation 2:28" at bounding box center [162, 255] width 268 height 41
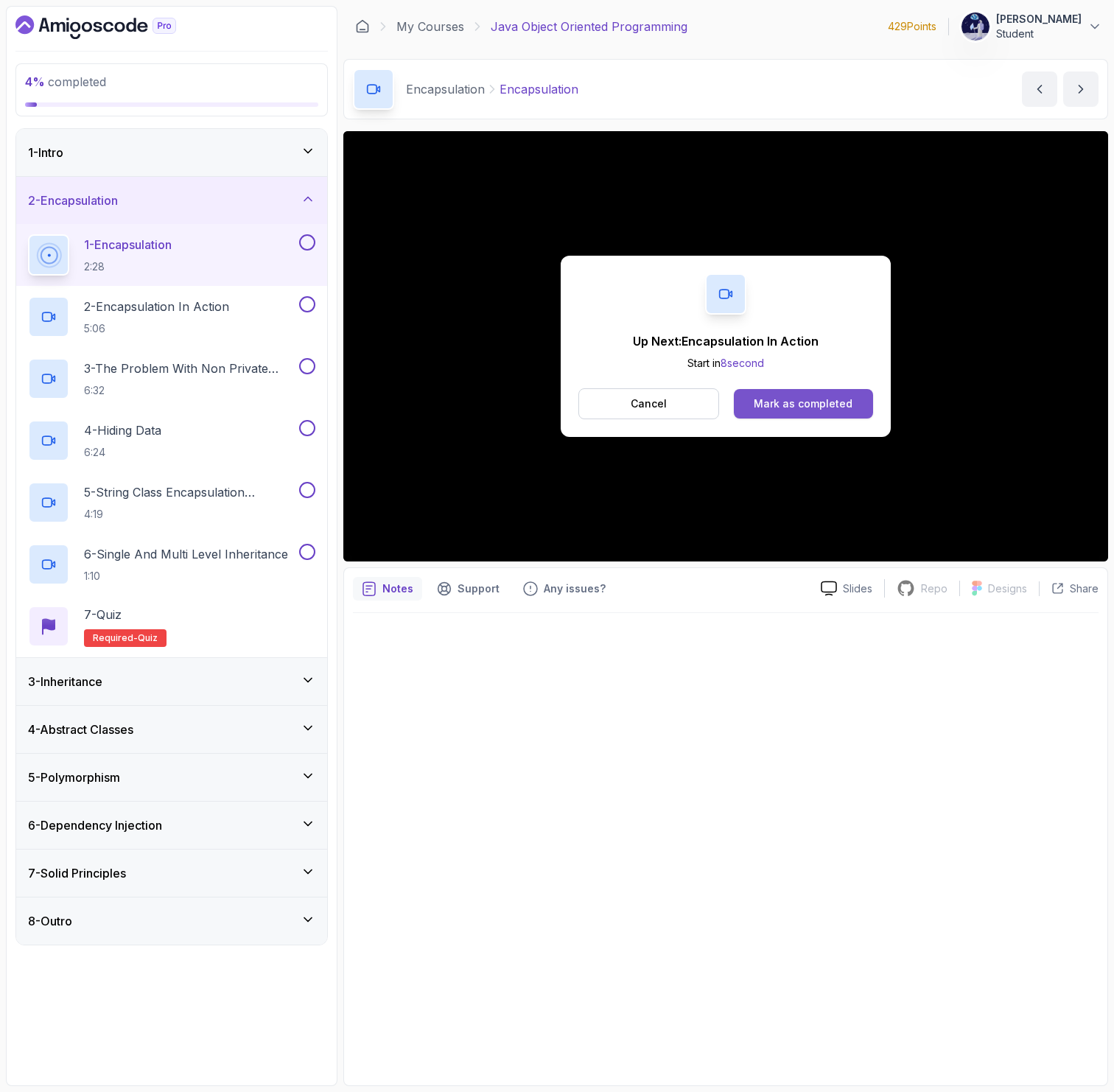
click at [767, 404] on div "Mark as completed" at bounding box center [803, 403] width 99 height 15
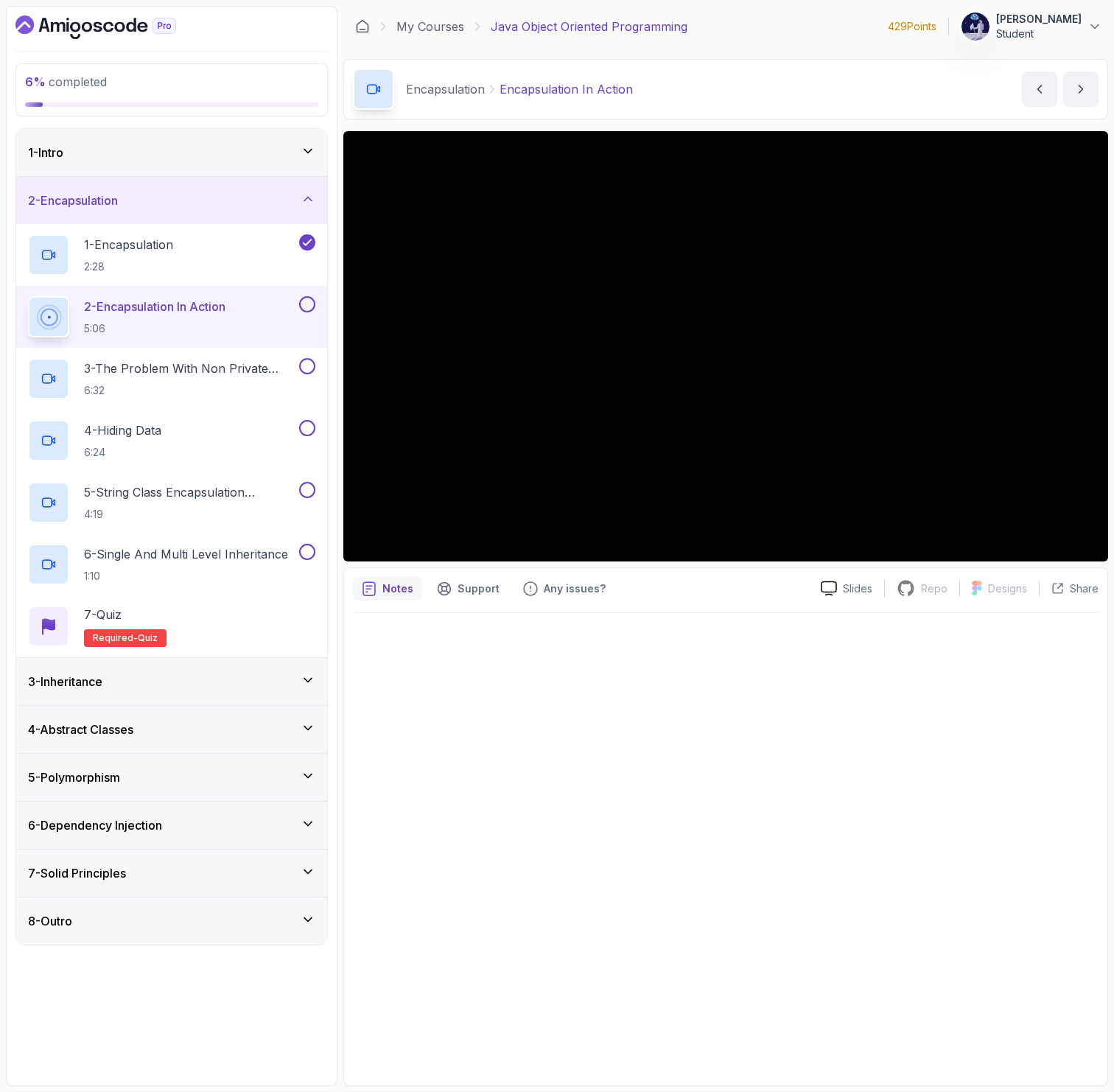
click at [750, 109] on div "Encapsulation Encapsulation In Action Encapsulation In Action by [PERSON_NAME]" at bounding box center [725, 89] width 765 height 60
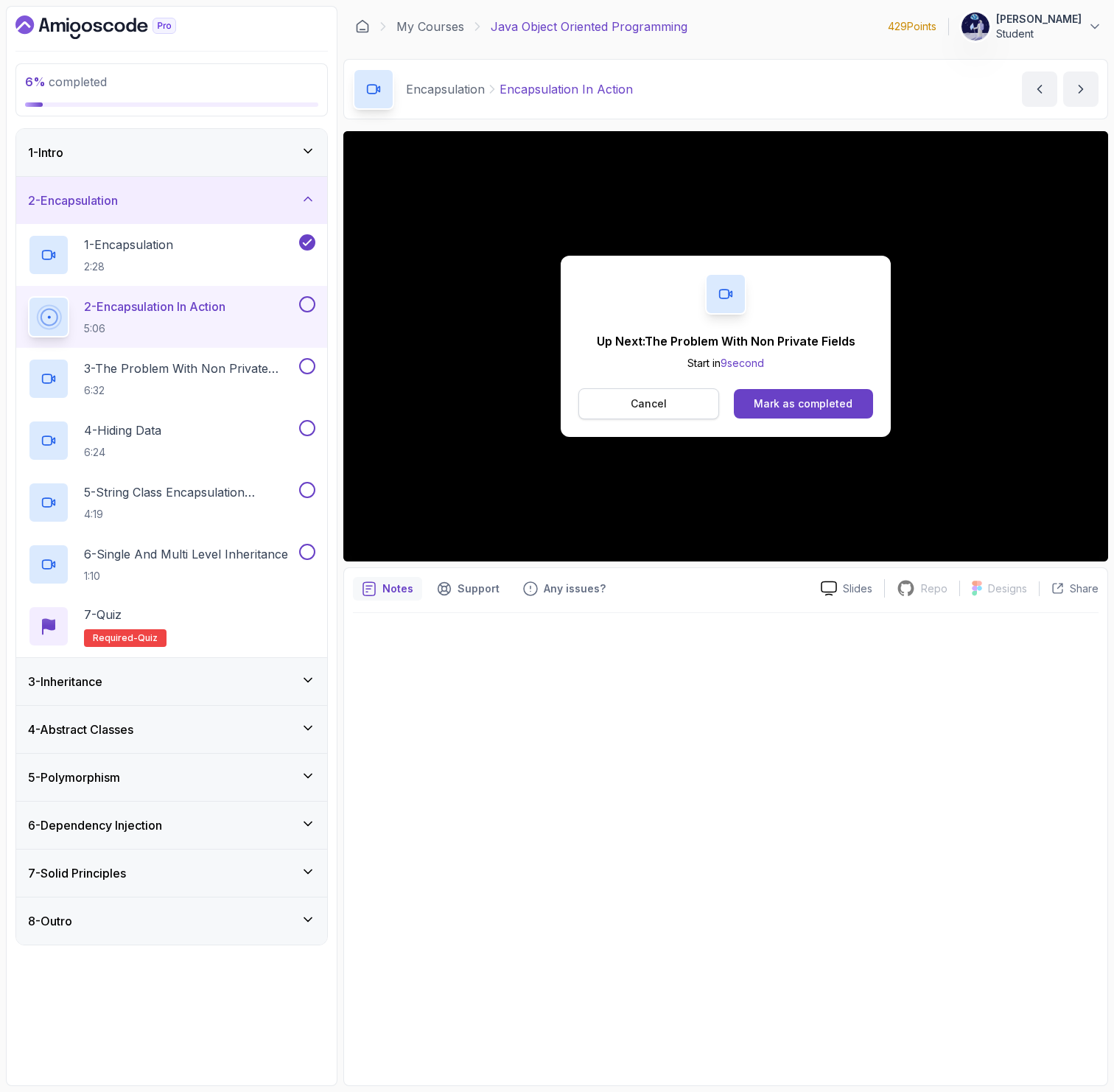
click at [672, 400] on button "Cancel" at bounding box center [649, 404] width 141 height 31
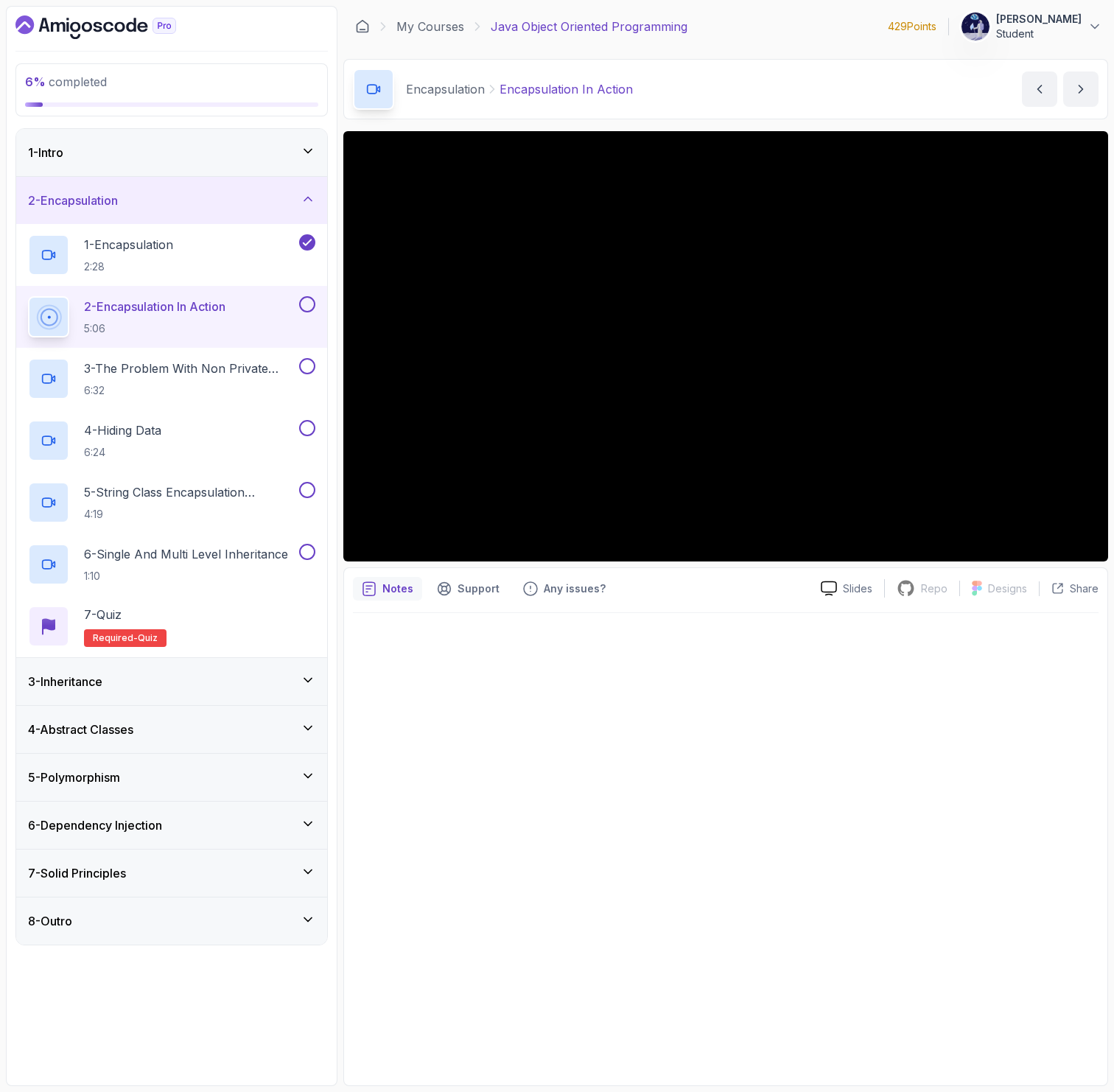
click at [314, 300] on button at bounding box center [307, 305] width 16 height 16
click at [234, 369] on p "3 - The Problem With Non Private Fields" at bounding box center [190, 368] width 213 height 17
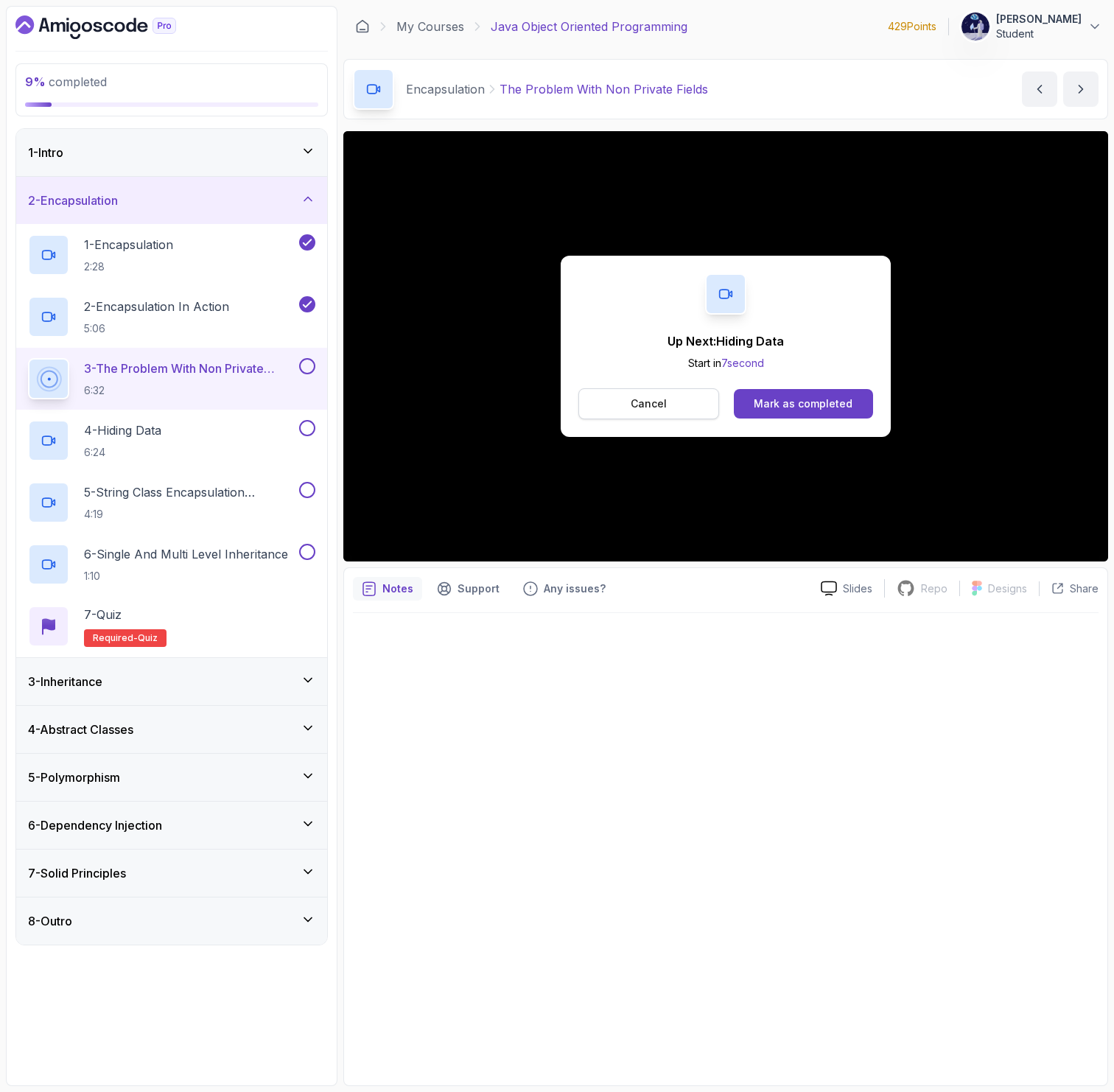
click at [631, 407] on p "Cancel" at bounding box center [649, 403] width 36 height 15
